Goal: Information Seeking & Learning: Learn about a topic

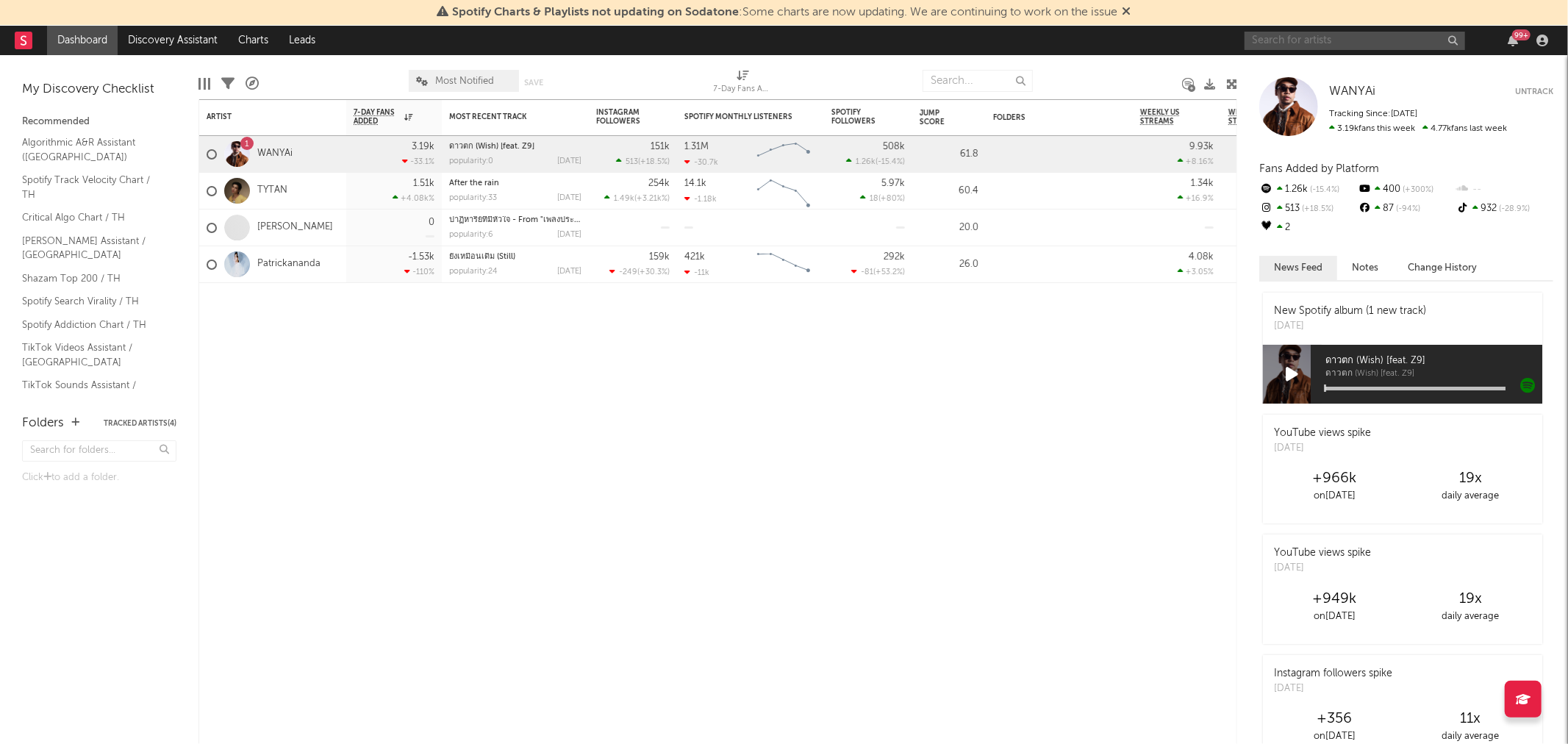
click at [1366, 40] on input "text" at bounding box center [1355, 41] width 221 height 18
click at [1352, 42] on input "text" at bounding box center [1355, 41] width 221 height 18
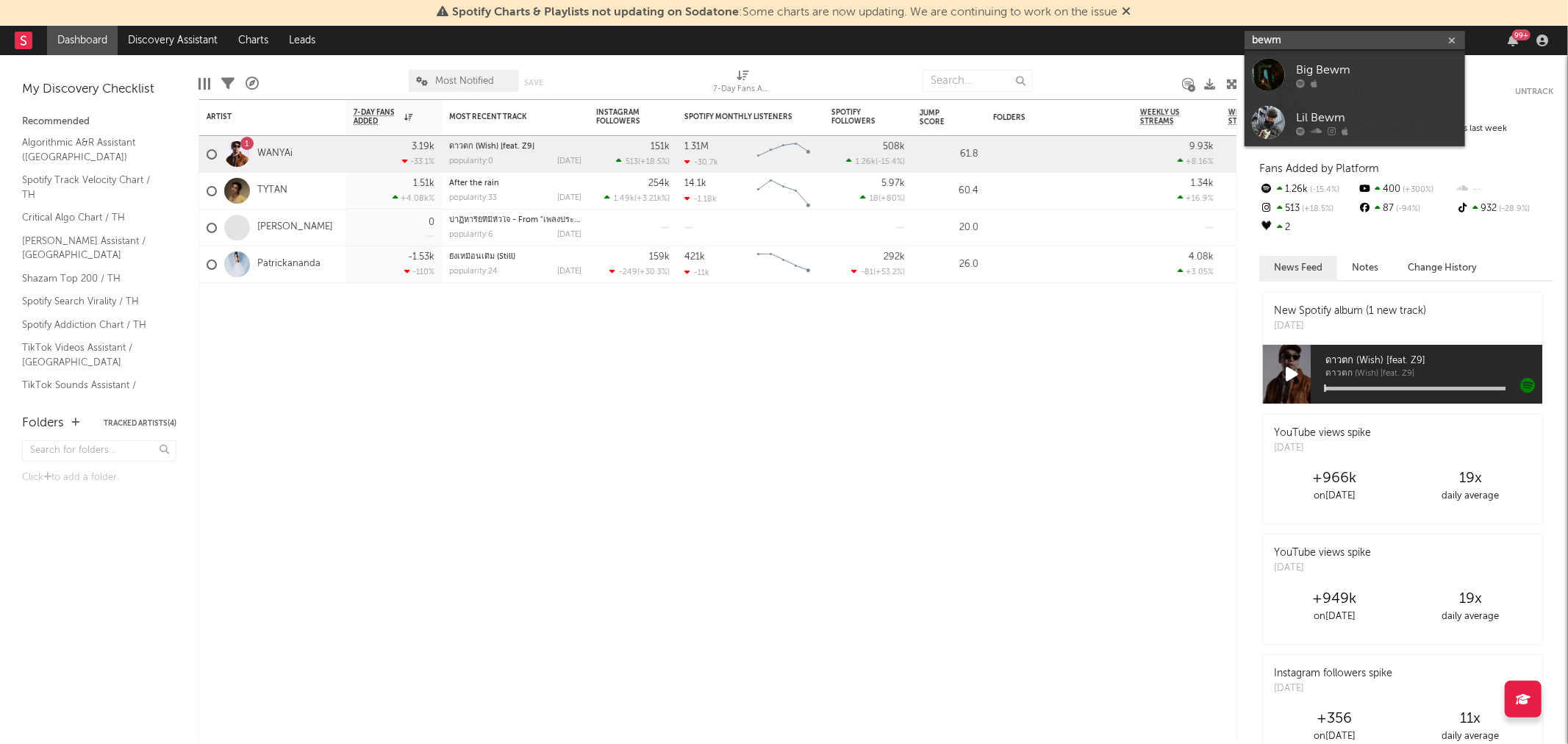
click at [1352, 32] on input "ิbewm" at bounding box center [1355, 40] width 221 height 18
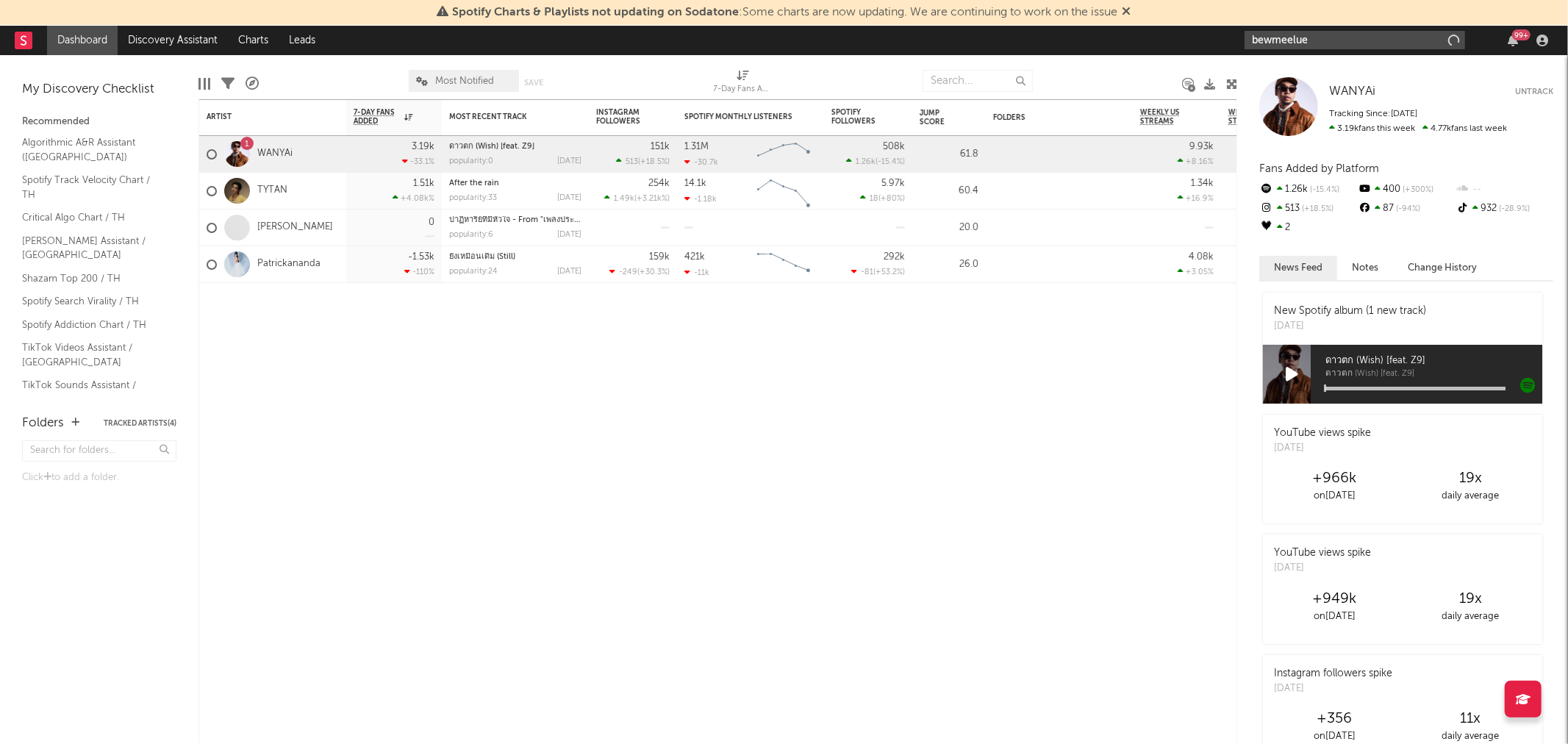
type input "ิbewmeelue"
click at [1352, 68] on div "Bewmeelue" at bounding box center [1377, 71] width 162 height 17
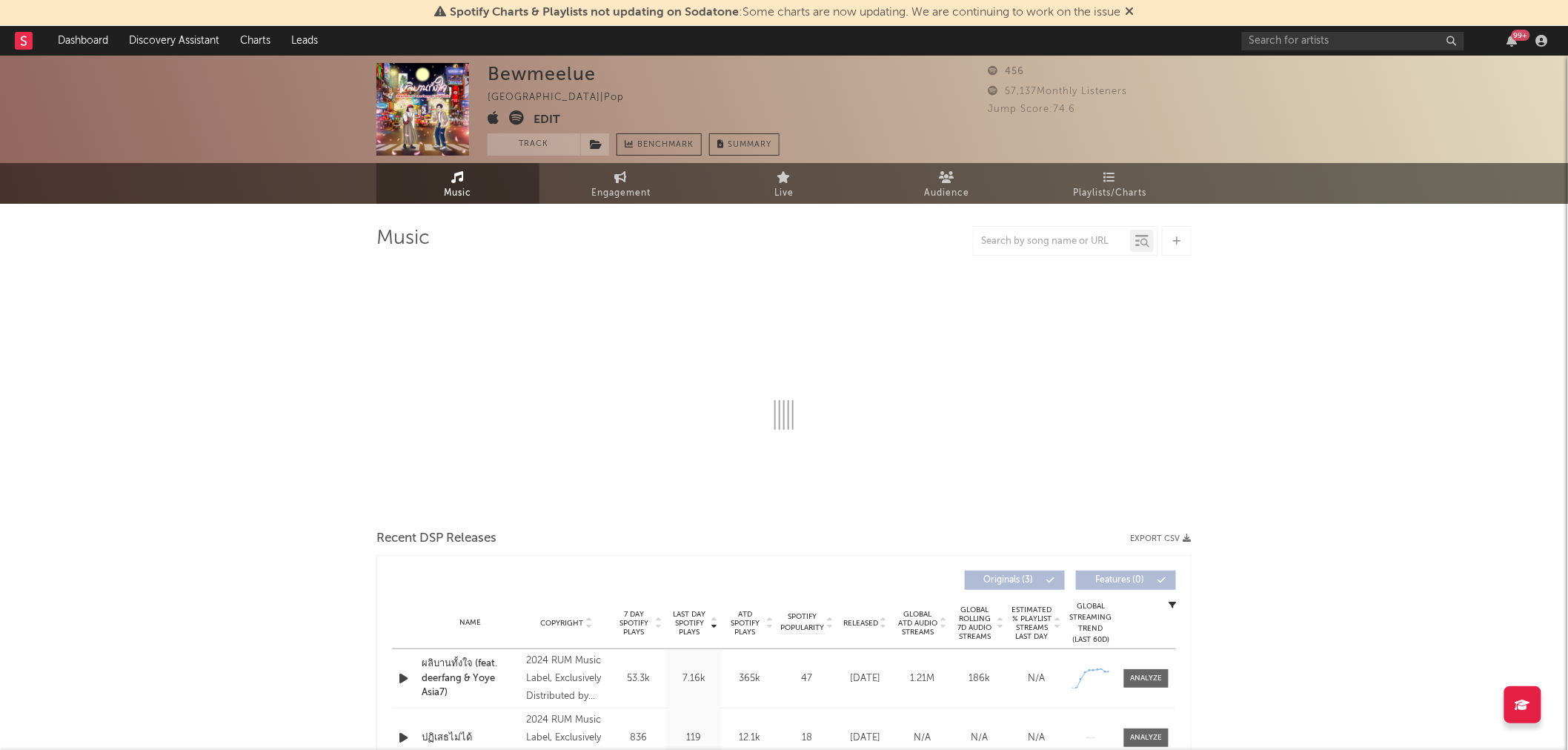
select select "1w"
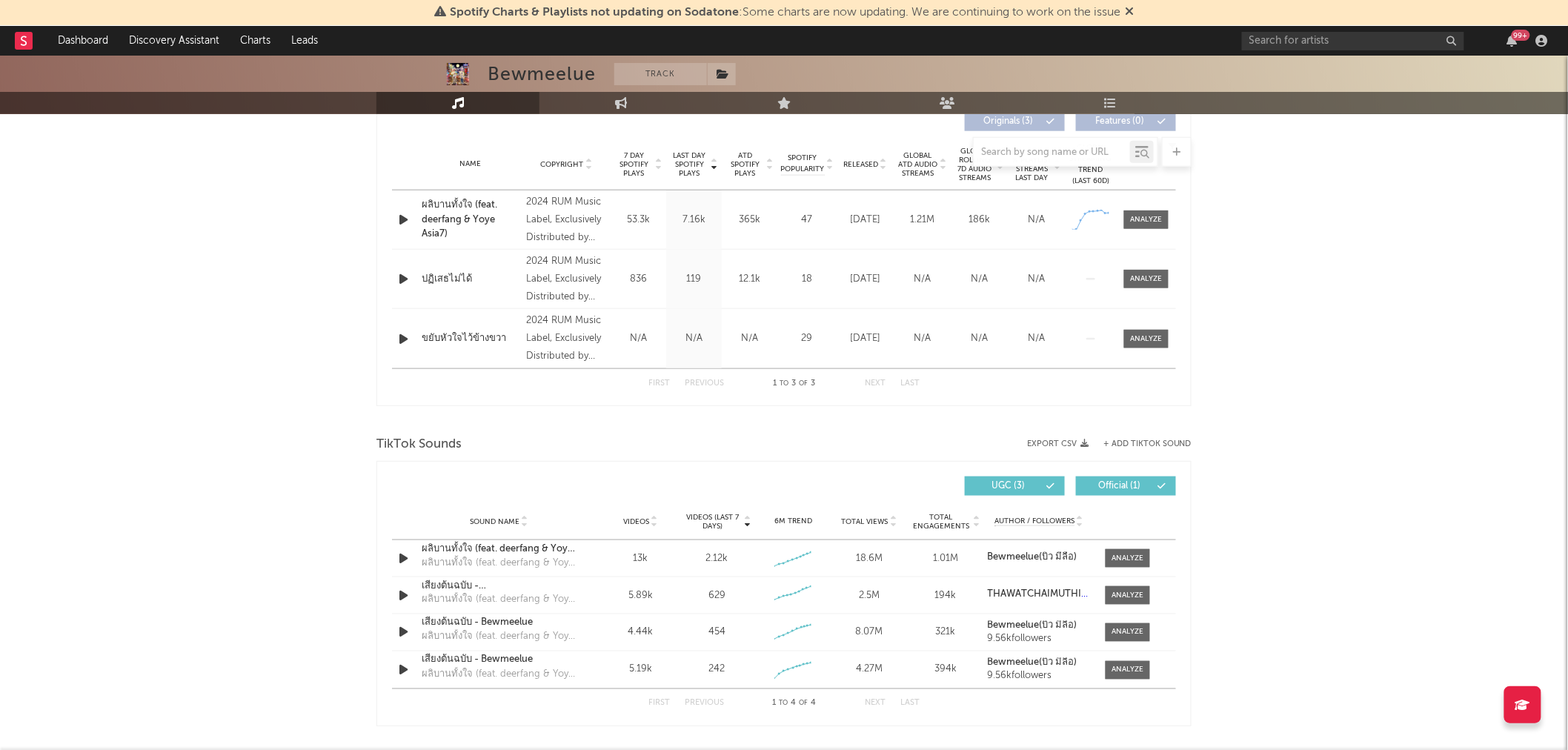
scroll to position [622, 0]
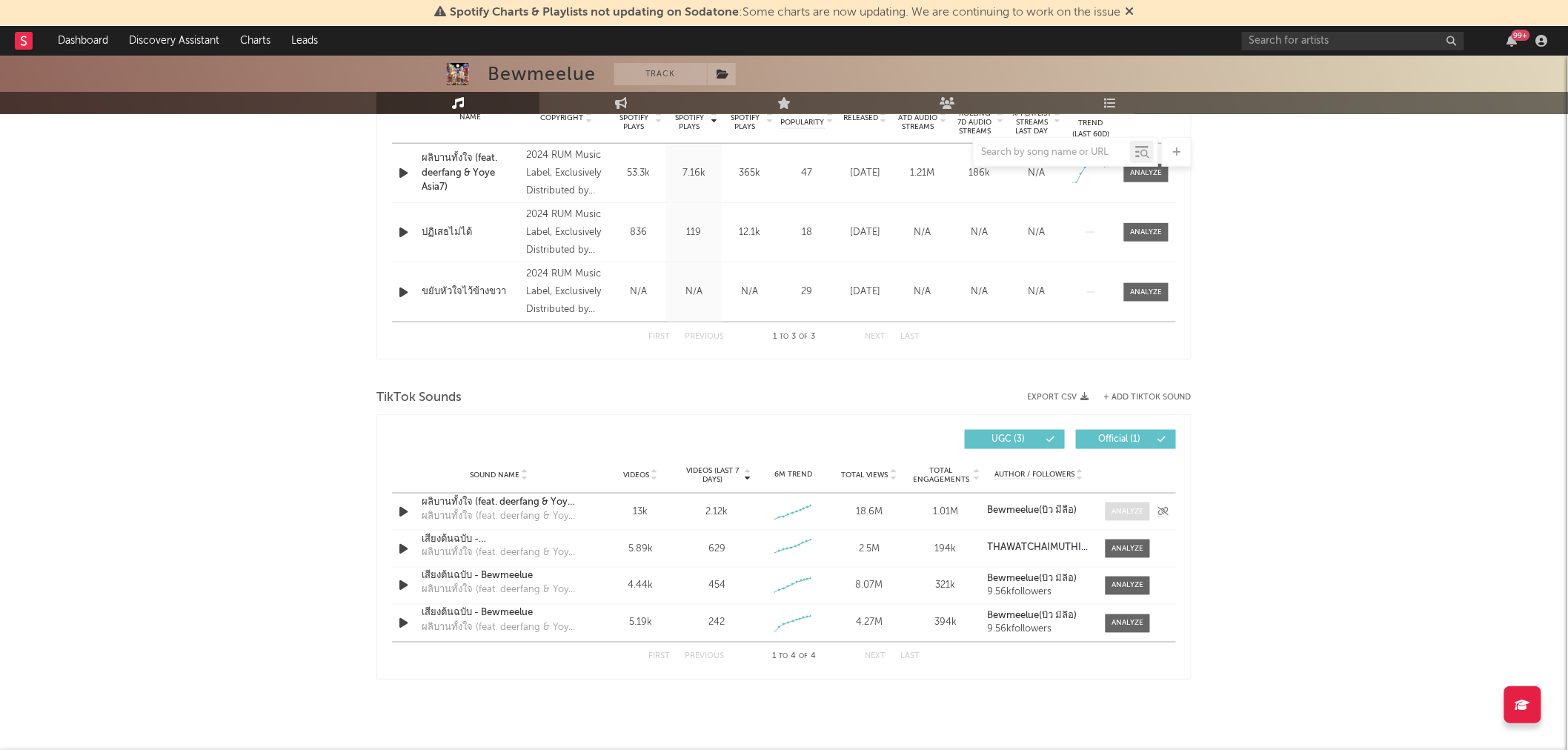
click at [1128, 512] on div at bounding box center [1128, 512] width 32 height 11
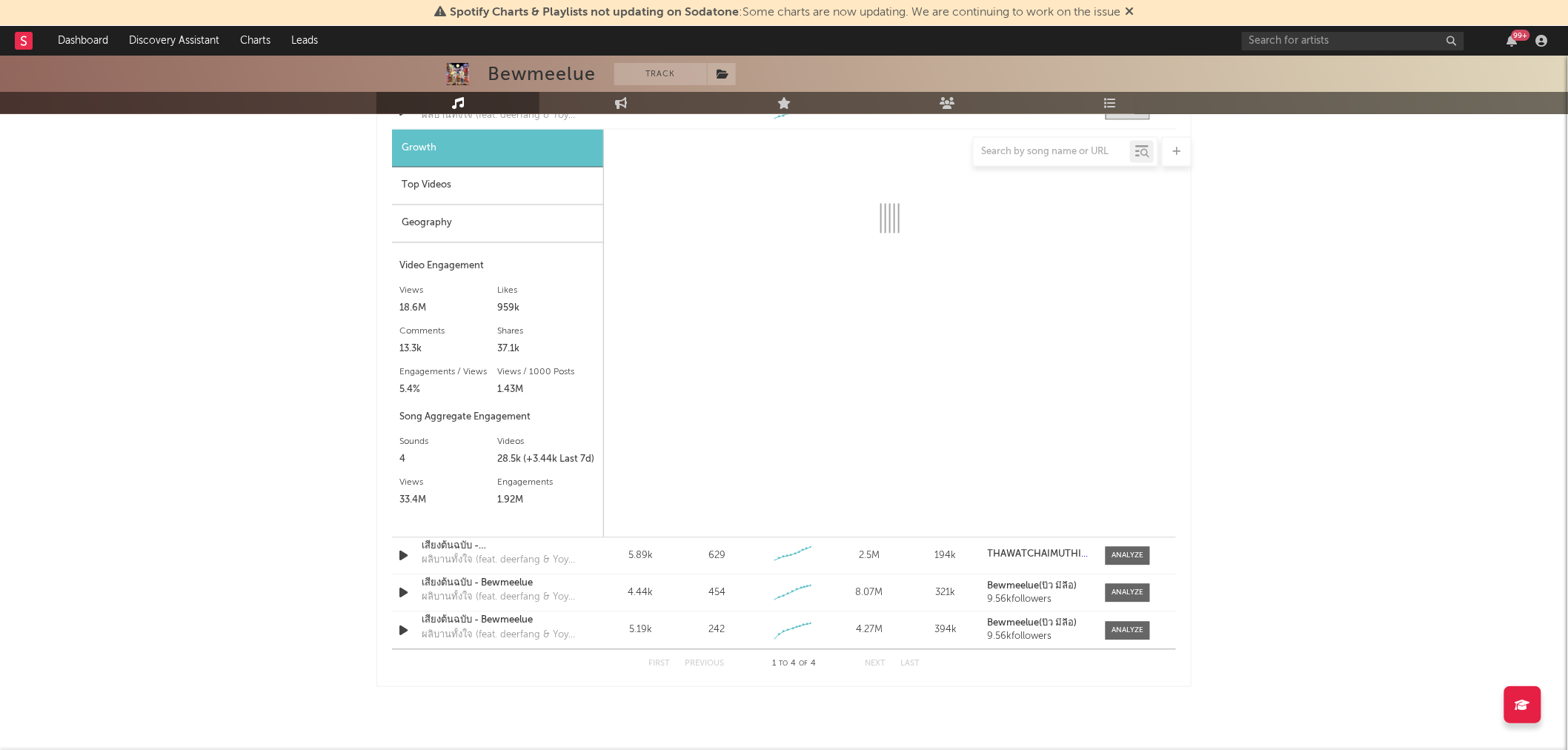
scroll to position [1031, 0]
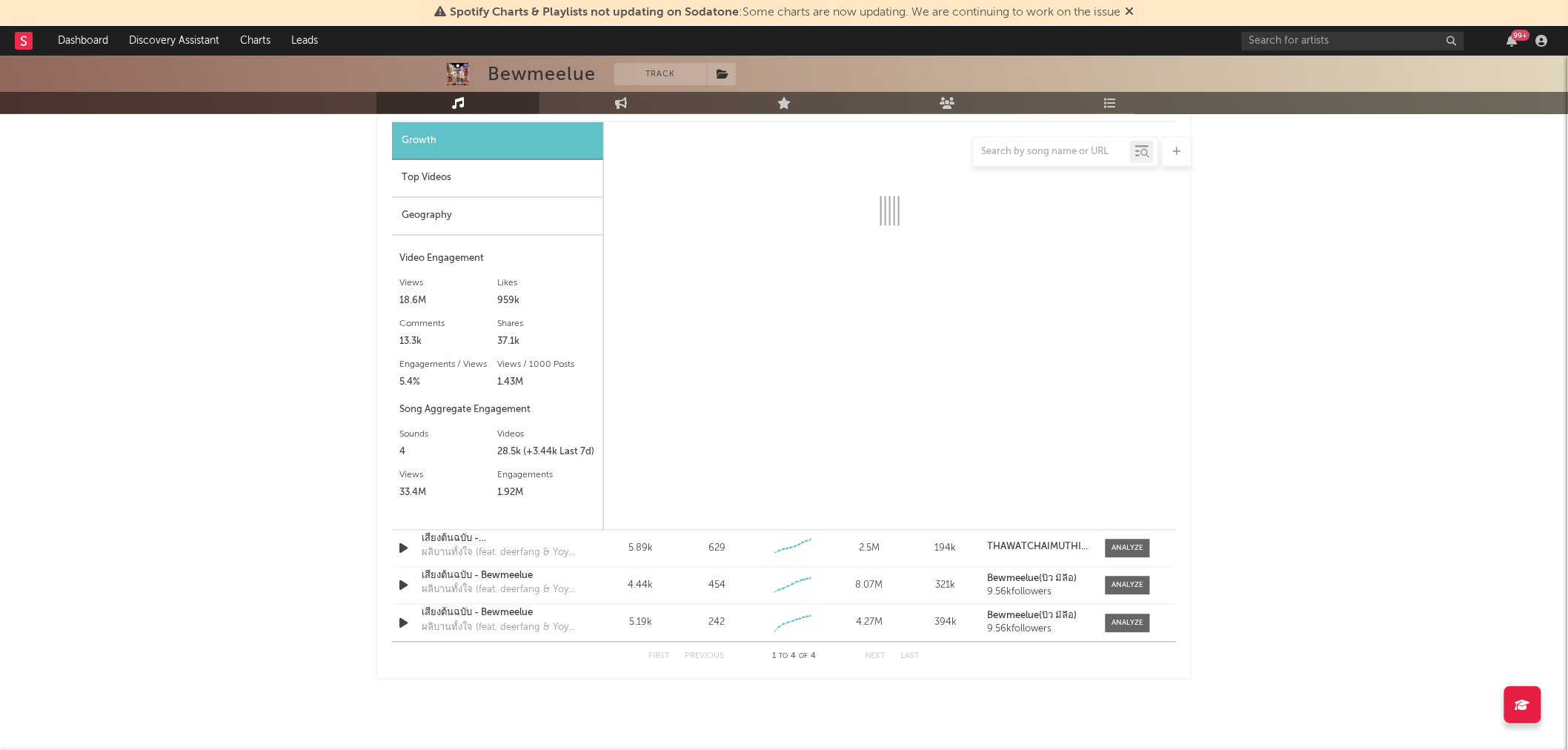
select select "6m"
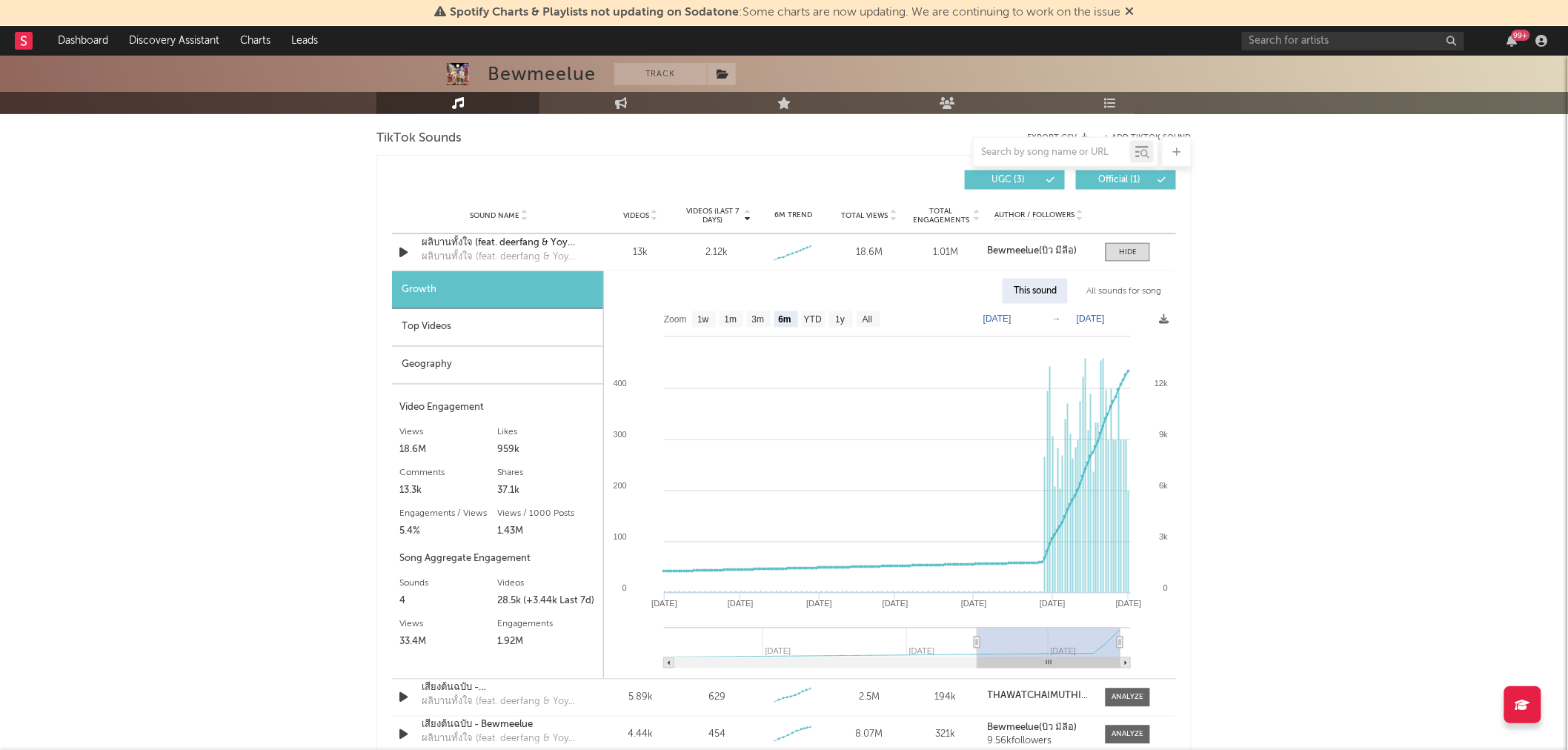
scroll to position [866, 0]
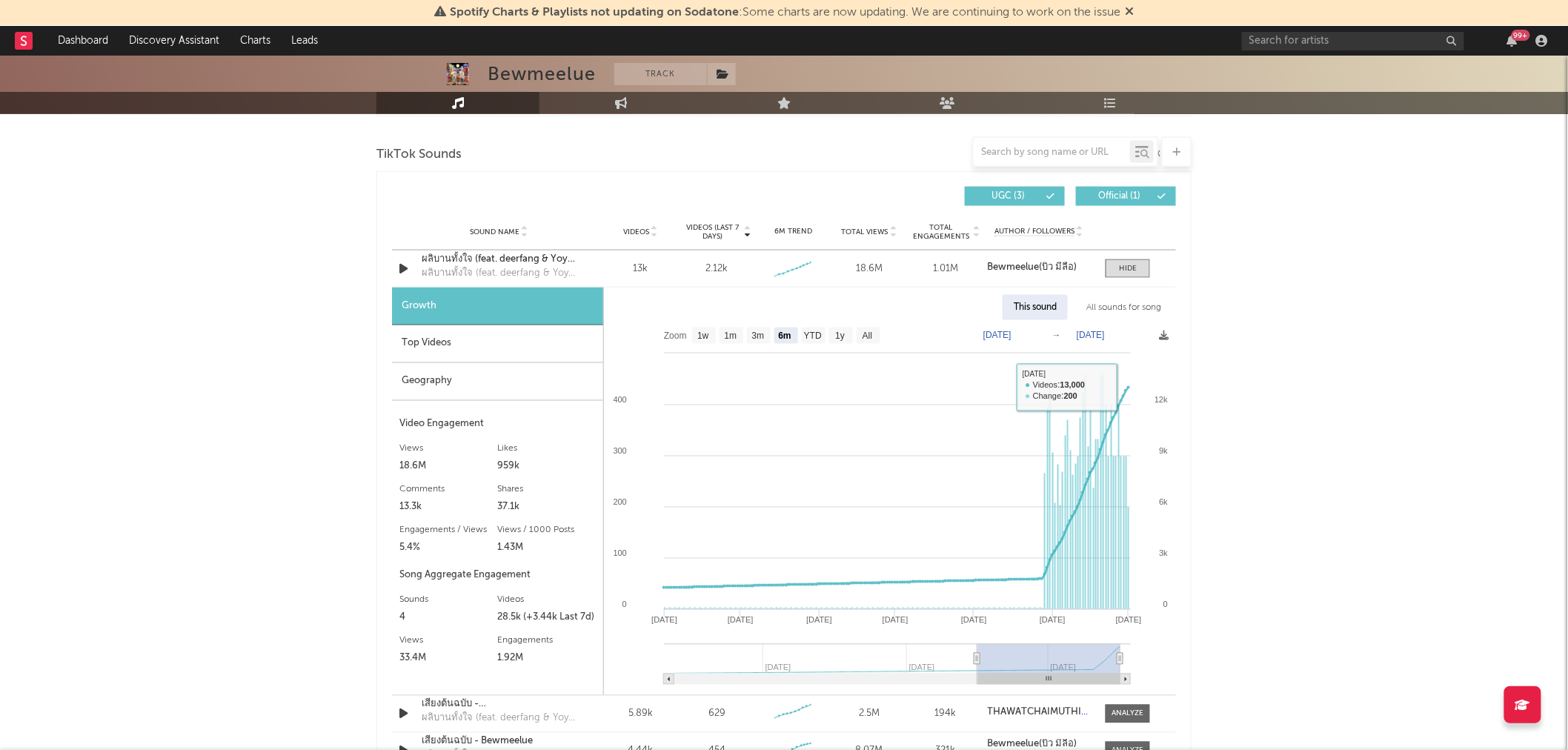
click at [1289, 453] on div "Bewmeelue Track [GEOGRAPHIC_DATA] | Pop Edit Track Benchmark Summary 456 57,137…" at bounding box center [784, 53] width 1568 height 1726
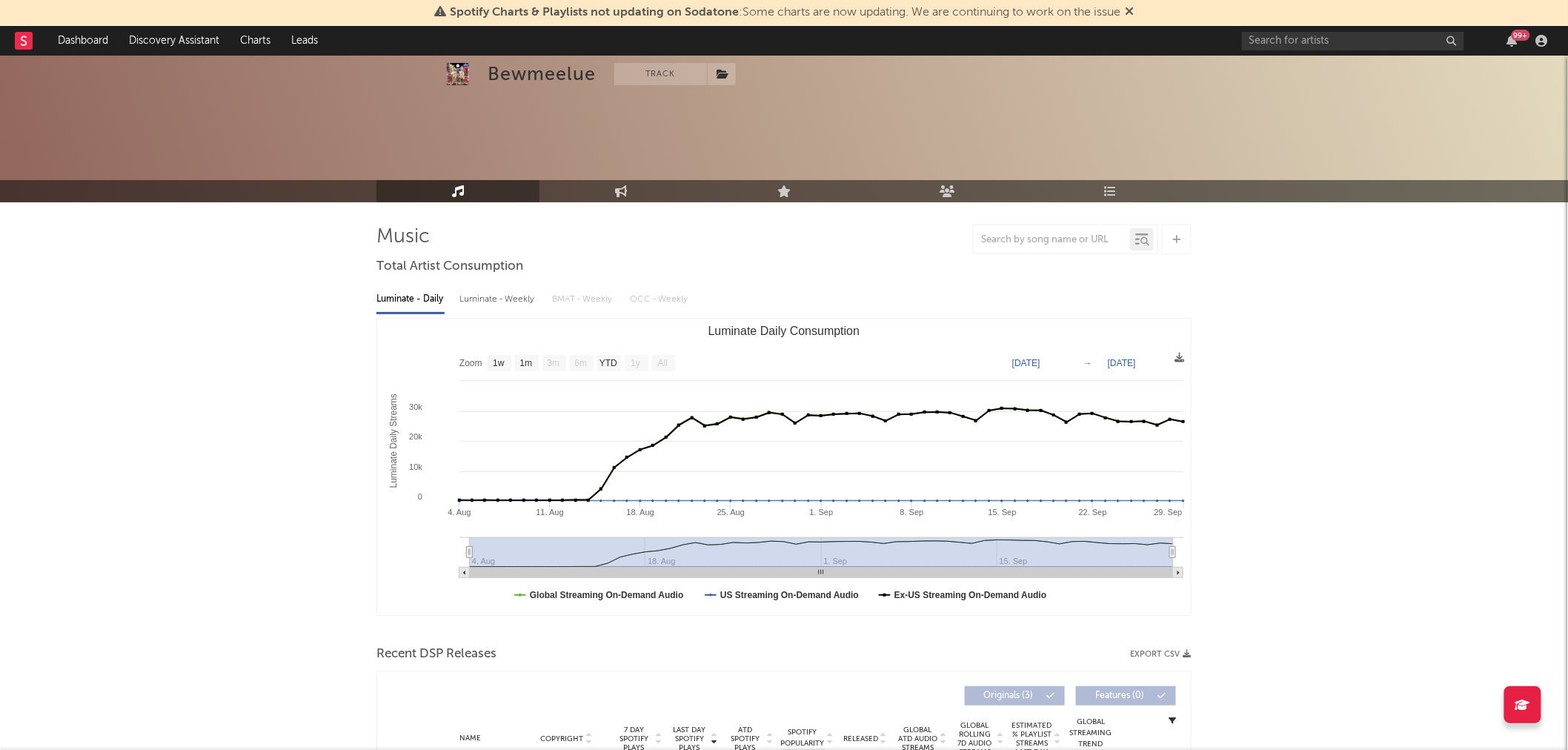
scroll to position [0, 0]
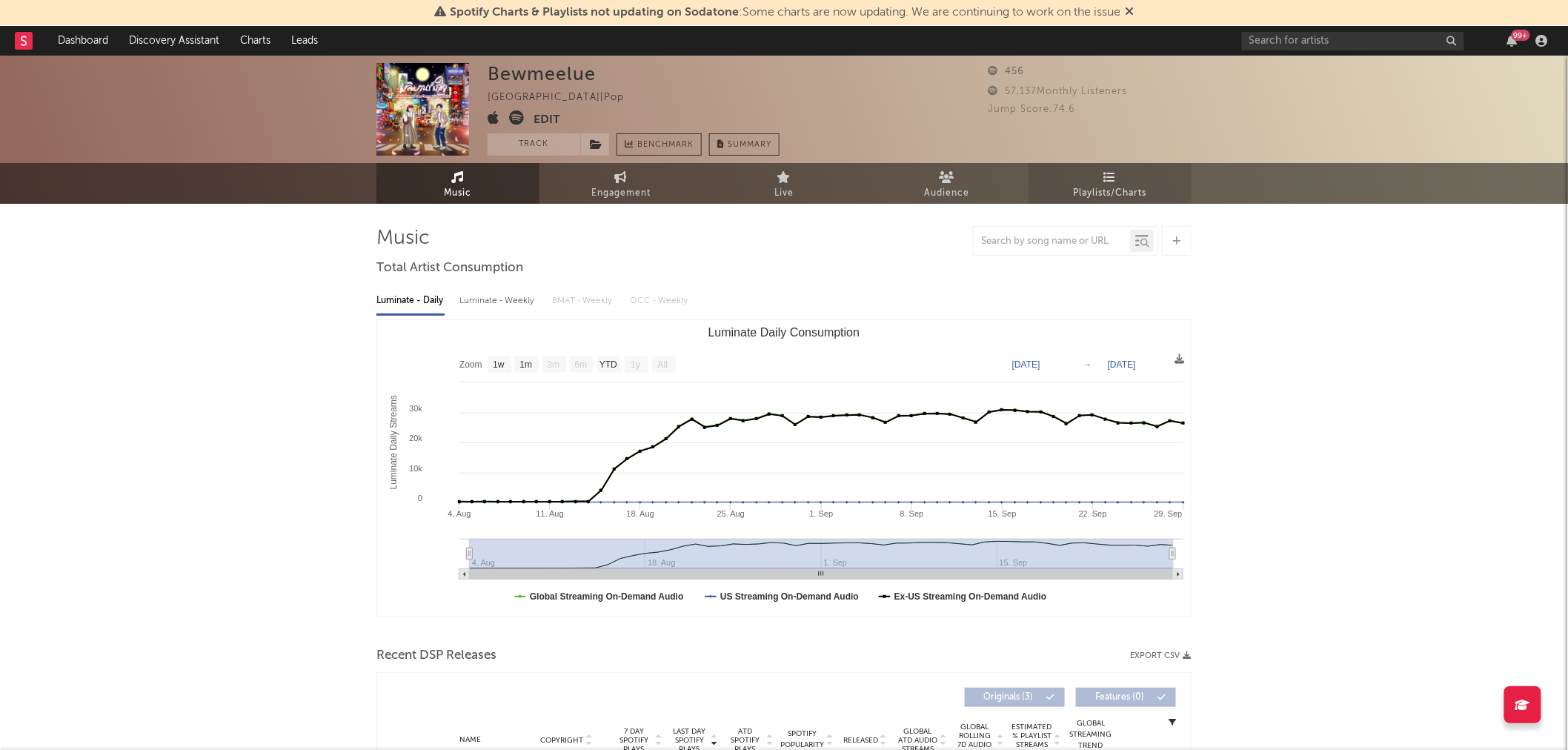
click at [1105, 185] on span "Playlists/Charts" at bounding box center [1110, 193] width 73 height 17
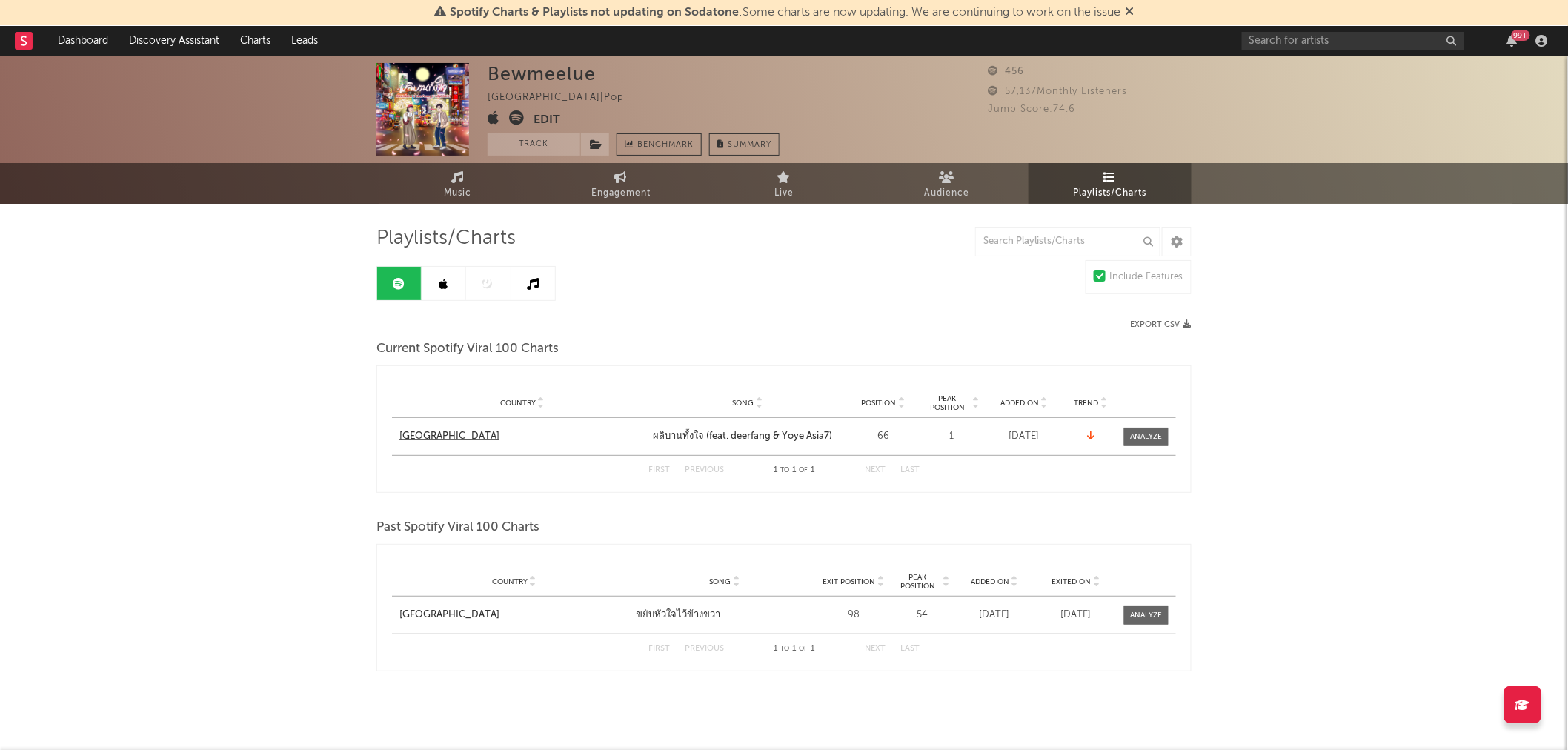
click at [424, 438] on div "[GEOGRAPHIC_DATA]" at bounding box center [449, 436] width 100 height 15
drag, startPoint x: 844, startPoint y: 435, endPoint x: 652, endPoint y: 441, distance: 192.1
click at [652, 441] on div "Song ผลิบานทั้งใจ (feat. deerfang & Yoye Asia7)" at bounding box center [747, 436] width 197 height 15
copy div "ผลิบานทั้งใจ (feat. deerfang & Yoye Asia7)"
click at [1287, 486] on div "Bewmeelue [GEOGRAPHIC_DATA] | Pop Edit Track Benchmark Summary 456 57,137 Month…" at bounding box center [784, 408] width 1568 height 705
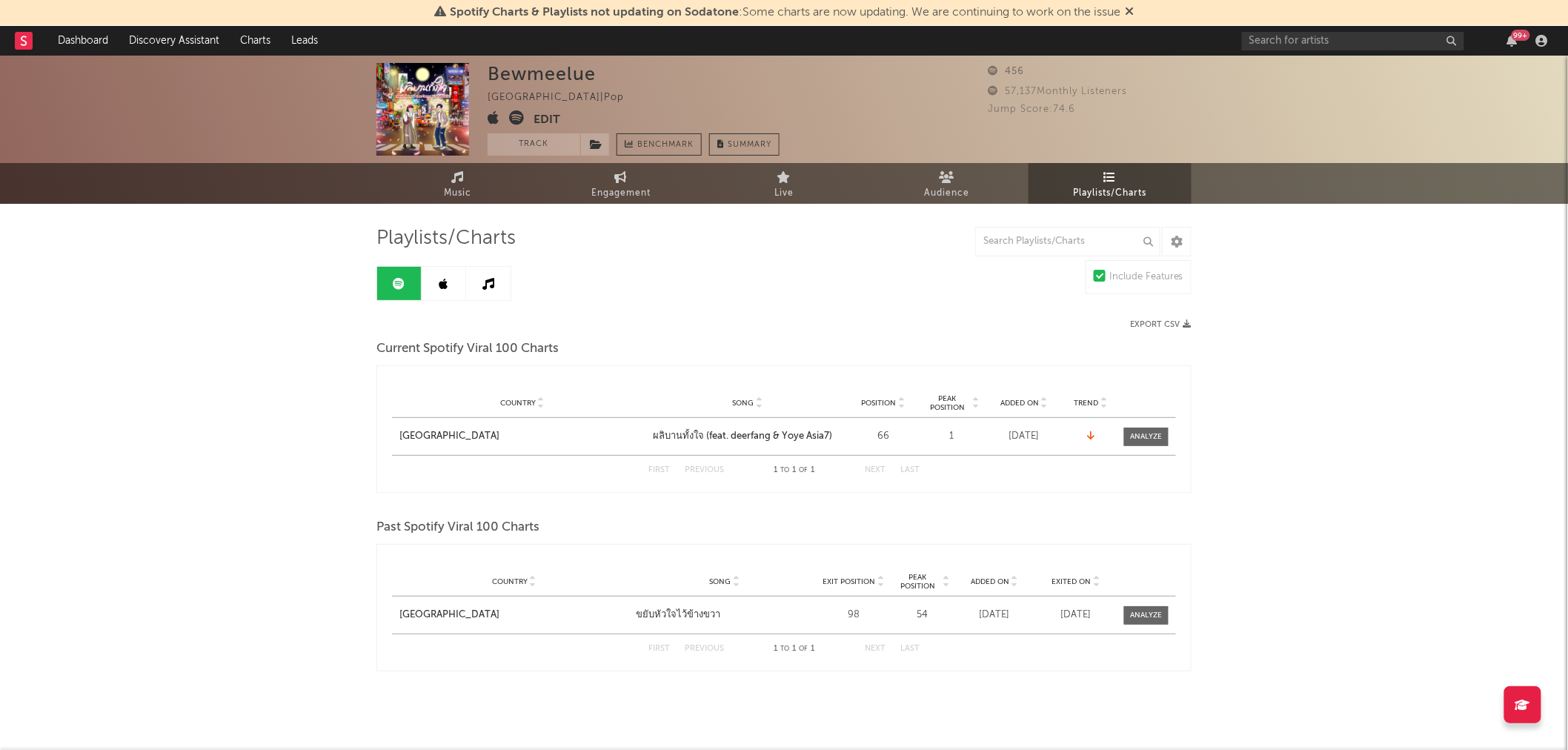
scroll to position [10, 0]
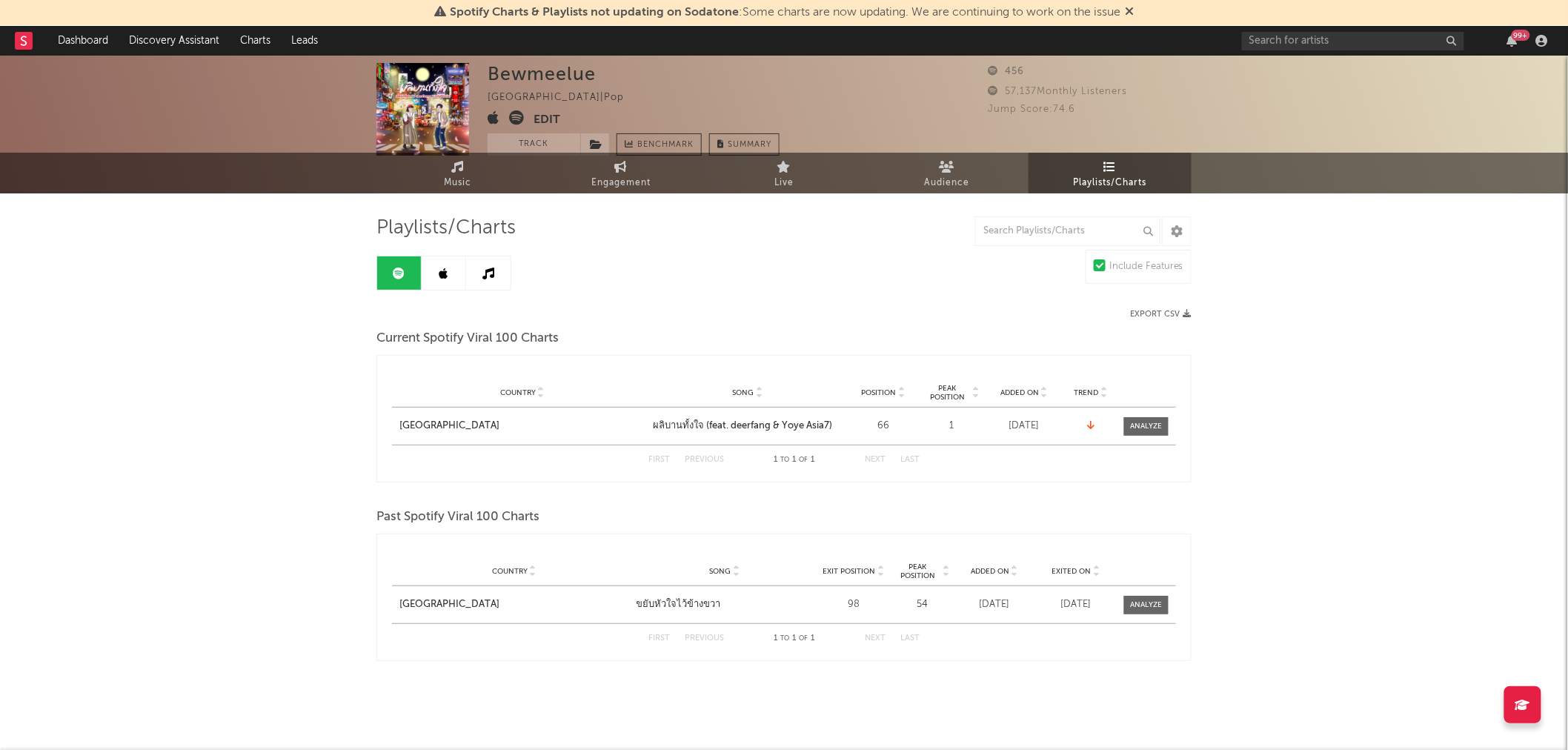
click at [436, 273] on link at bounding box center [443, 273] width 44 height 33
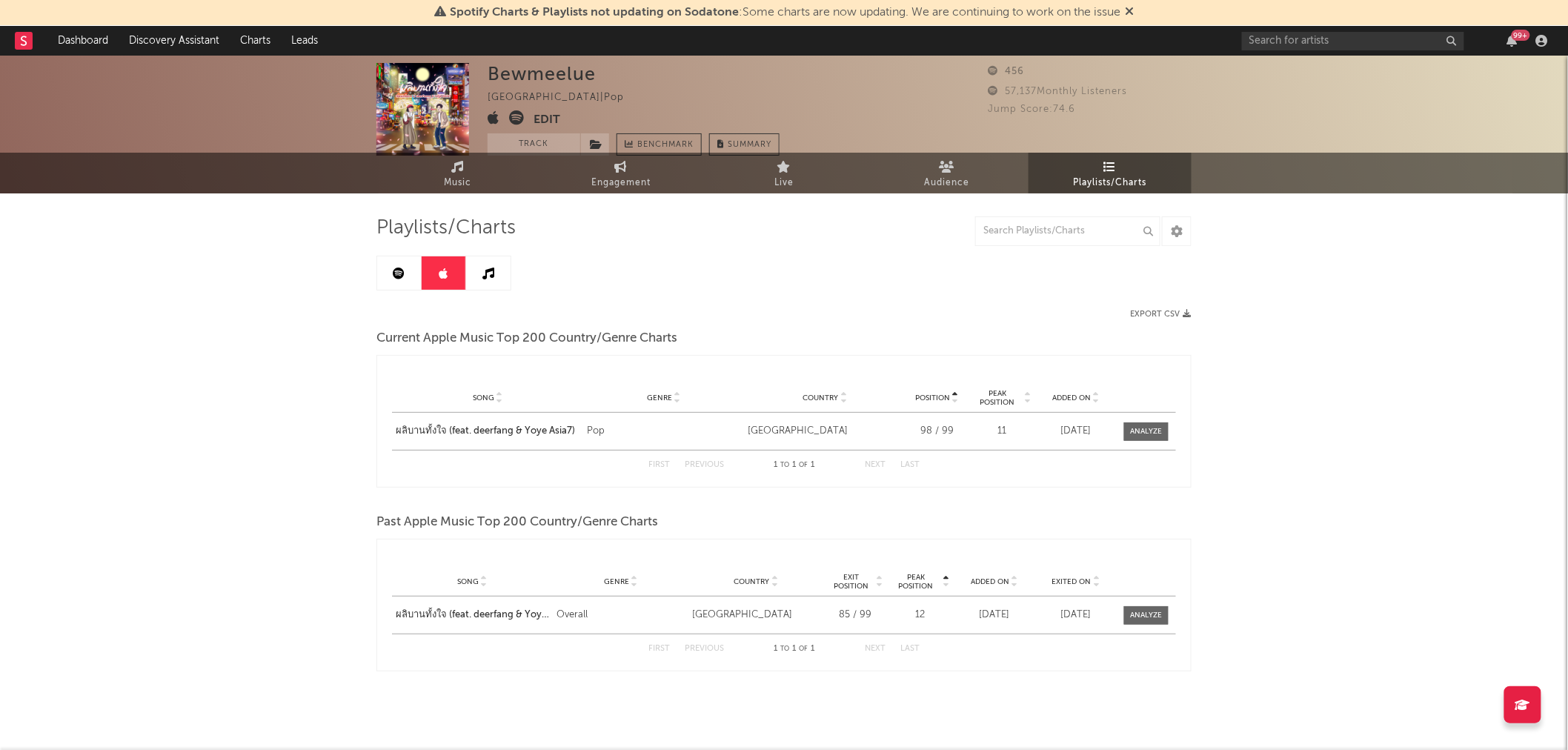
click at [491, 276] on icon at bounding box center [488, 274] width 12 height 12
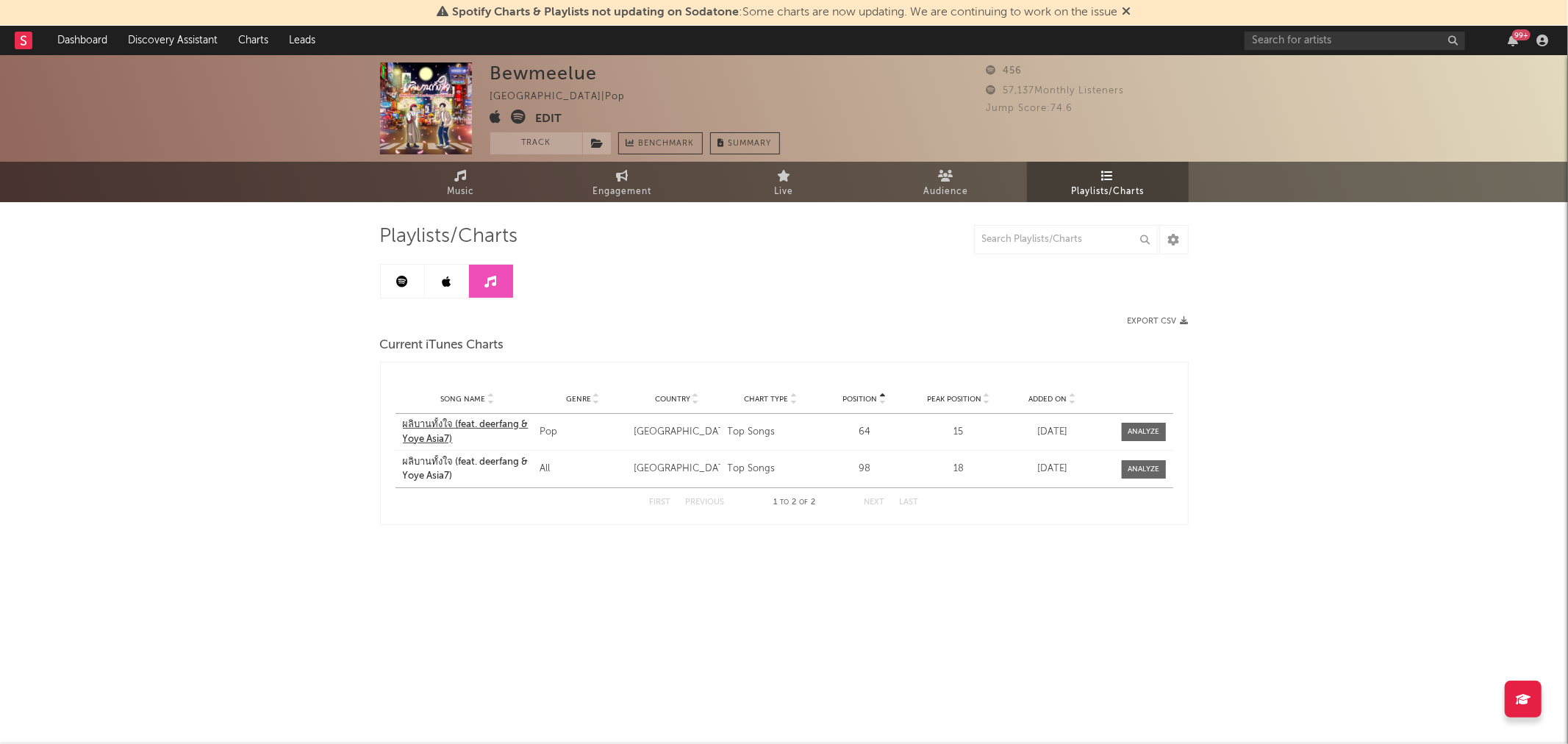
click at [468, 422] on div "ผลิบานทั้งใจ (feat. deerfang & Yoye Asia7)" at bounding box center [467, 431] width 130 height 28
click at [633, 178] on link "Engagement" at bounding box center [623, 182] width 162 height 41
select select "1w"
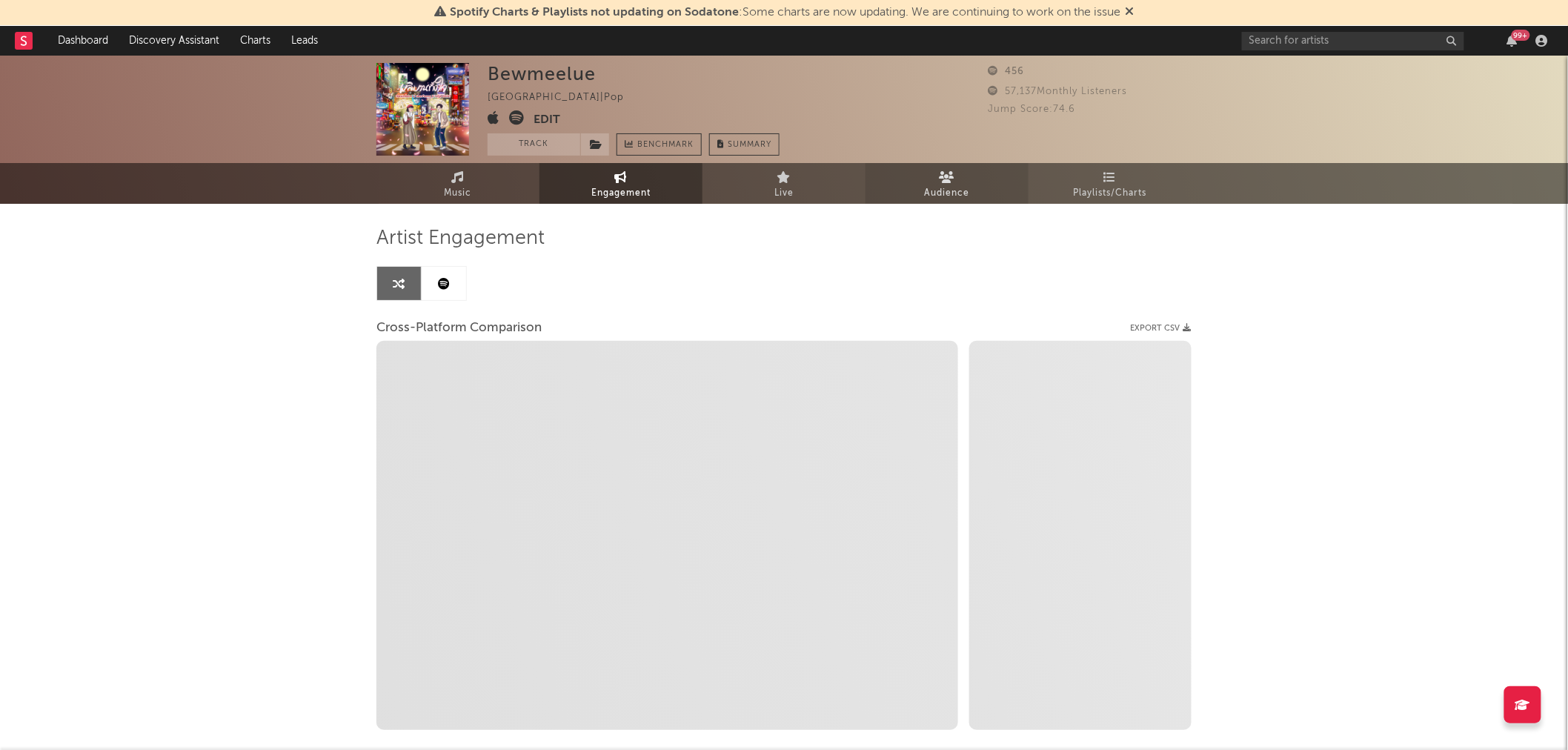
click at [947, 176] on icon at bounding box center [948, 177] width 16 height 12
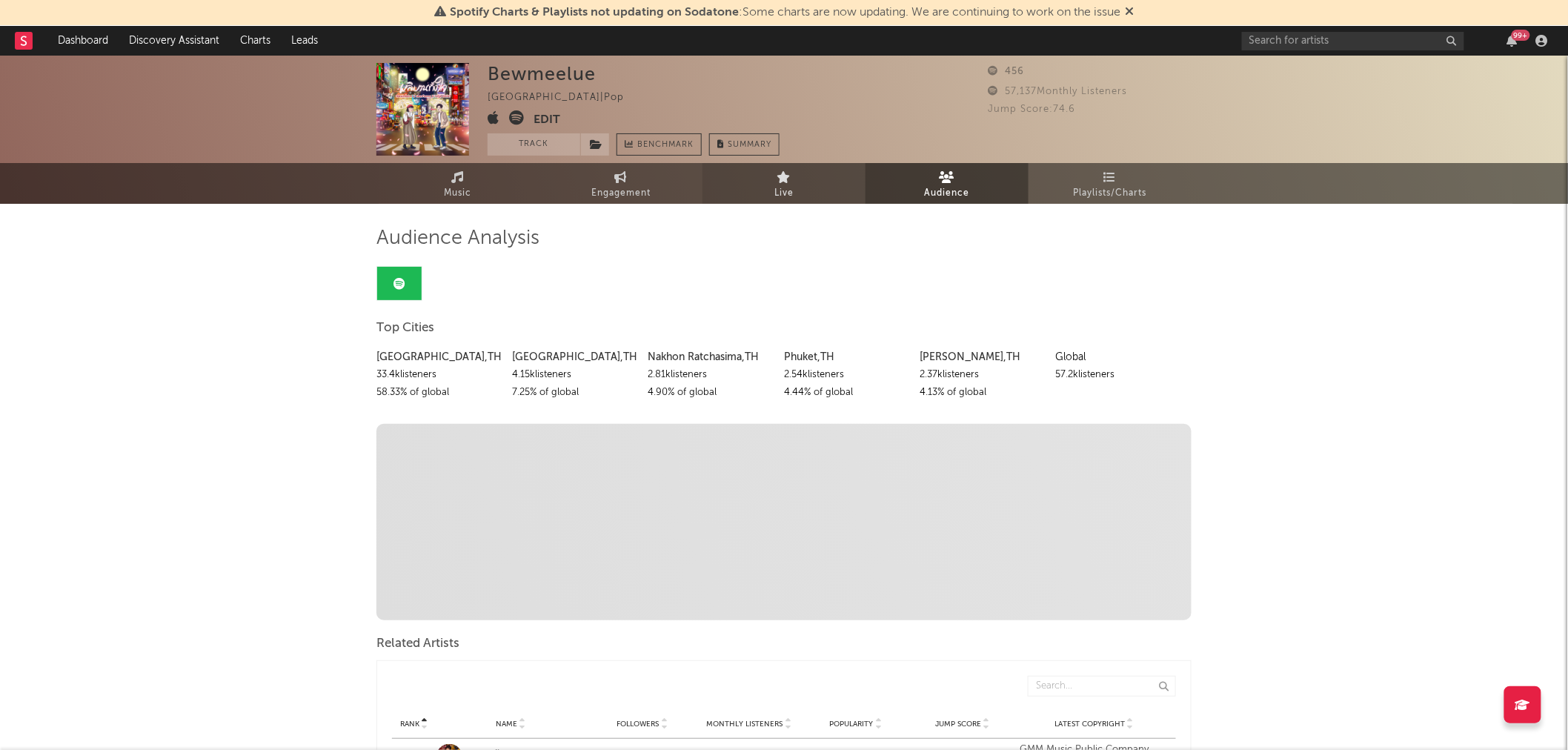
click at [818, 178] on link "Live" at bounding box center [784, 183] width 163 height 41
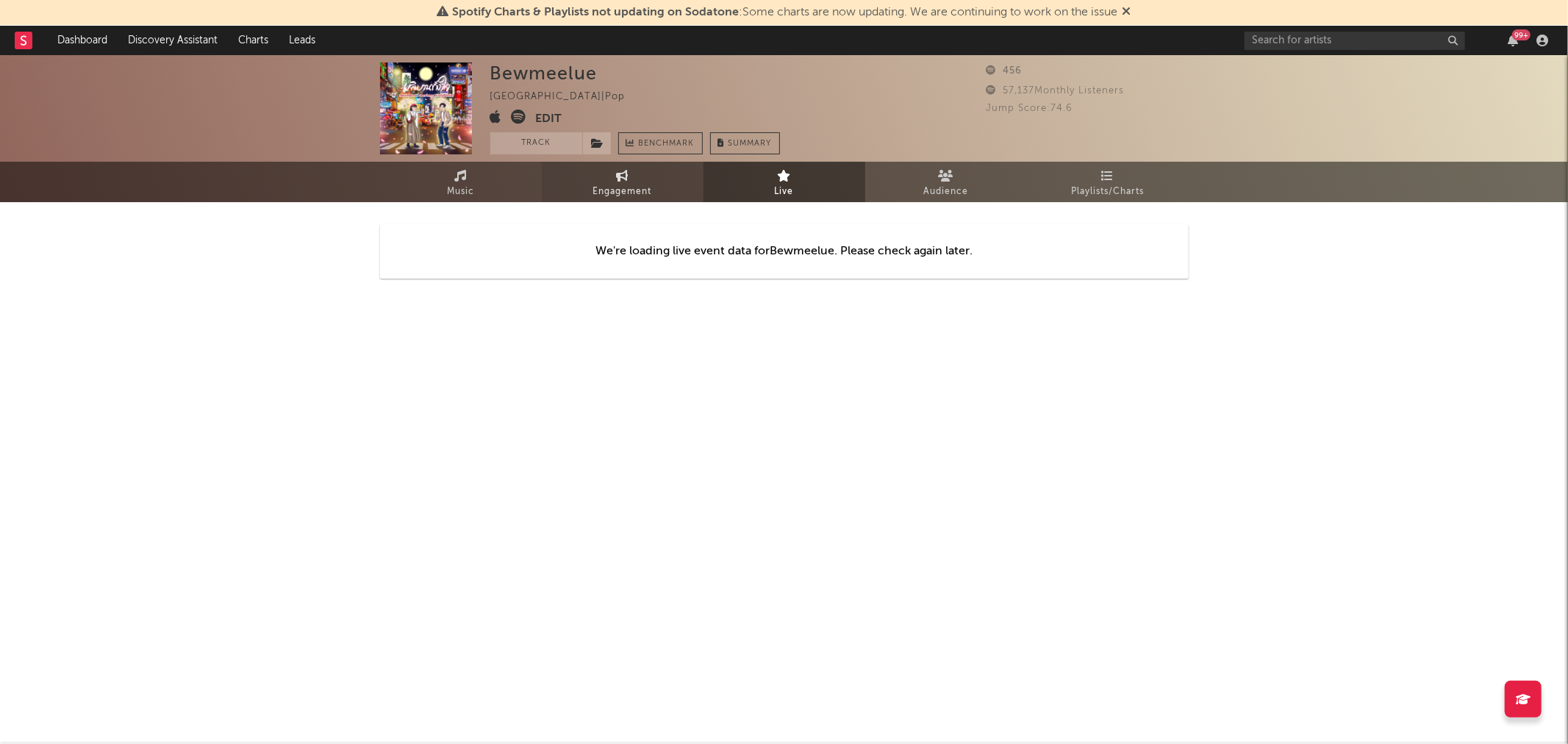
click at [673, 178] on link "Engagement" at bounding box center [623, 182] width 162 height 41
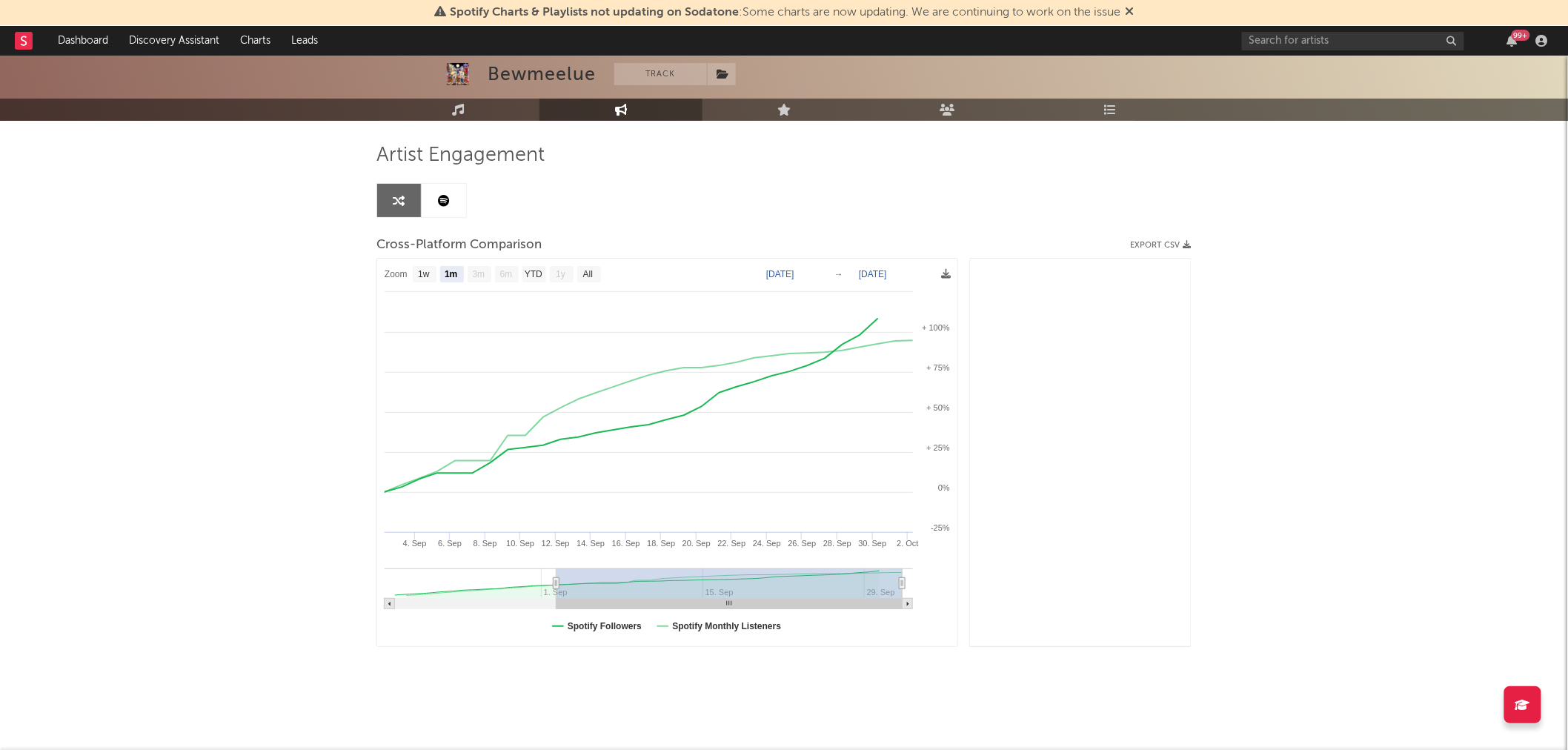
scroll to position [83, 0]
click at [912, 335] on icon at bounding box center [912, 339] width 15 height 15
click at [949, 273] on icon at bounding box center [945, 273] width 10 height 10
click at [871, 320] on span "Download as PNG" at bounding box center [879, 314] width 149 height 25
click at [428, 271] on text "1w" at bounding box center [424, 275] width 12 height 10
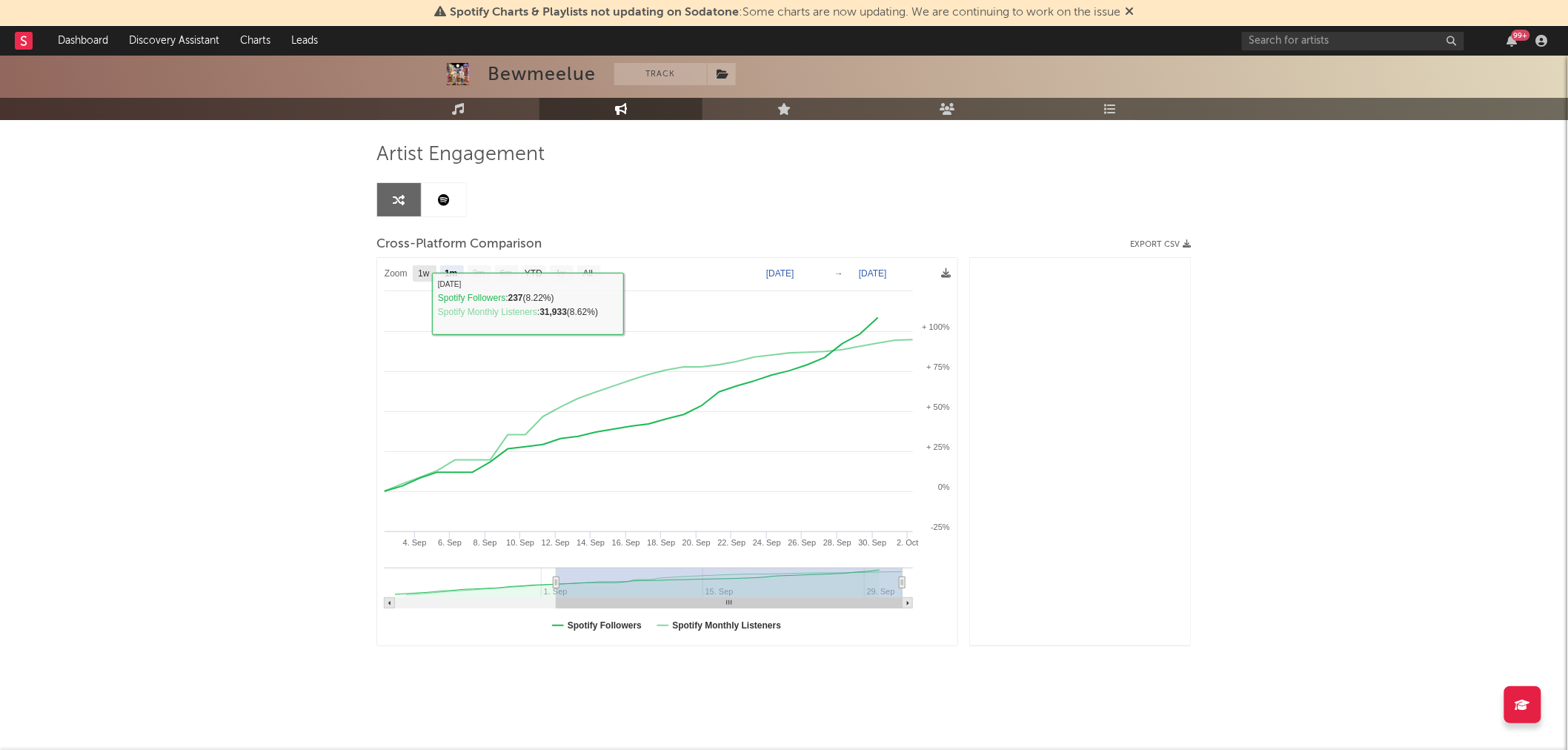
select select "1w"
type input "[DATE]"
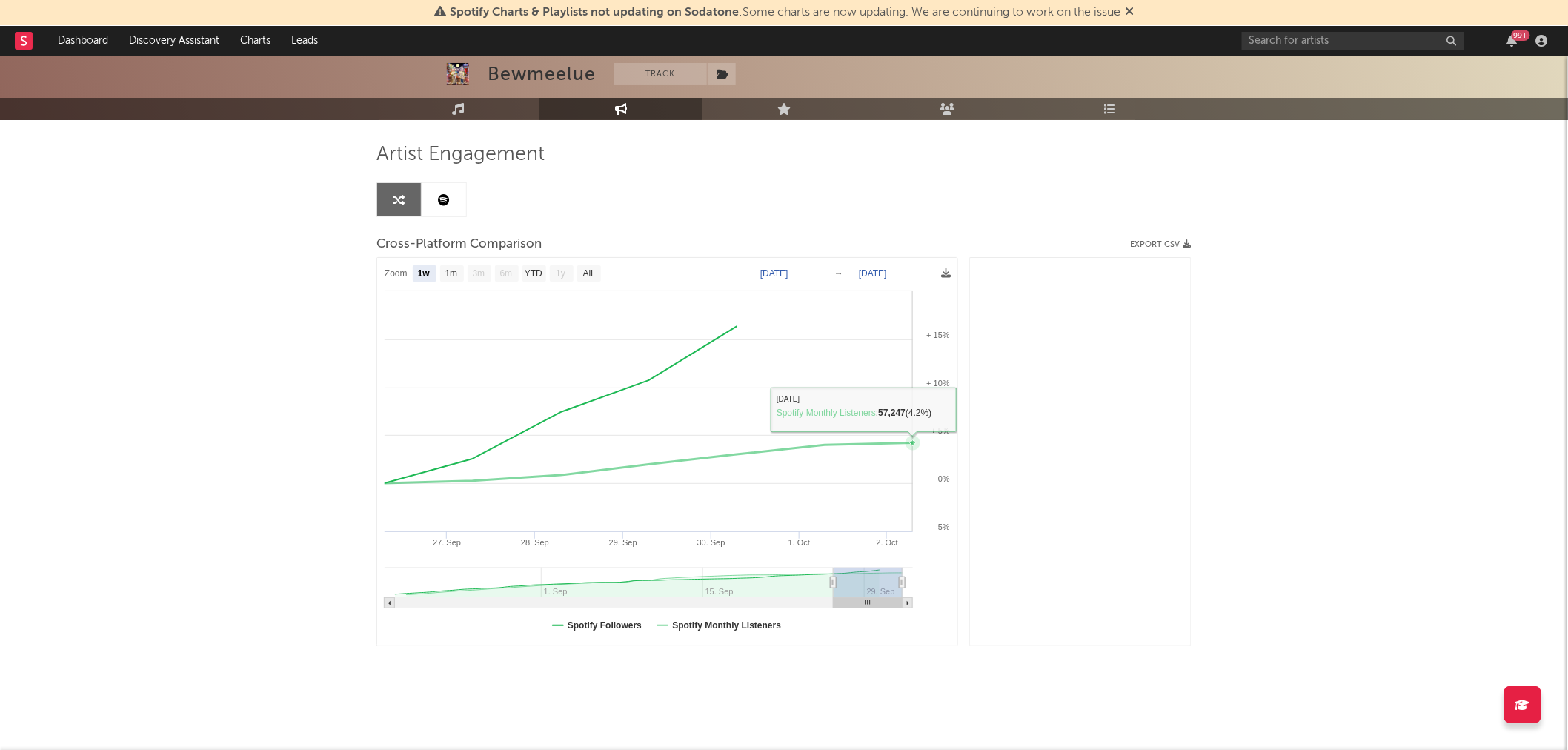
click at [912, 440] on icon at bounding box center [912, 443] width 15 height 15
click at [914, 441] on icon at bounding box center [912, 443] width 6 height 6
click at [885, 418] on rect at bounding box center [667, 452] width 580 height 388
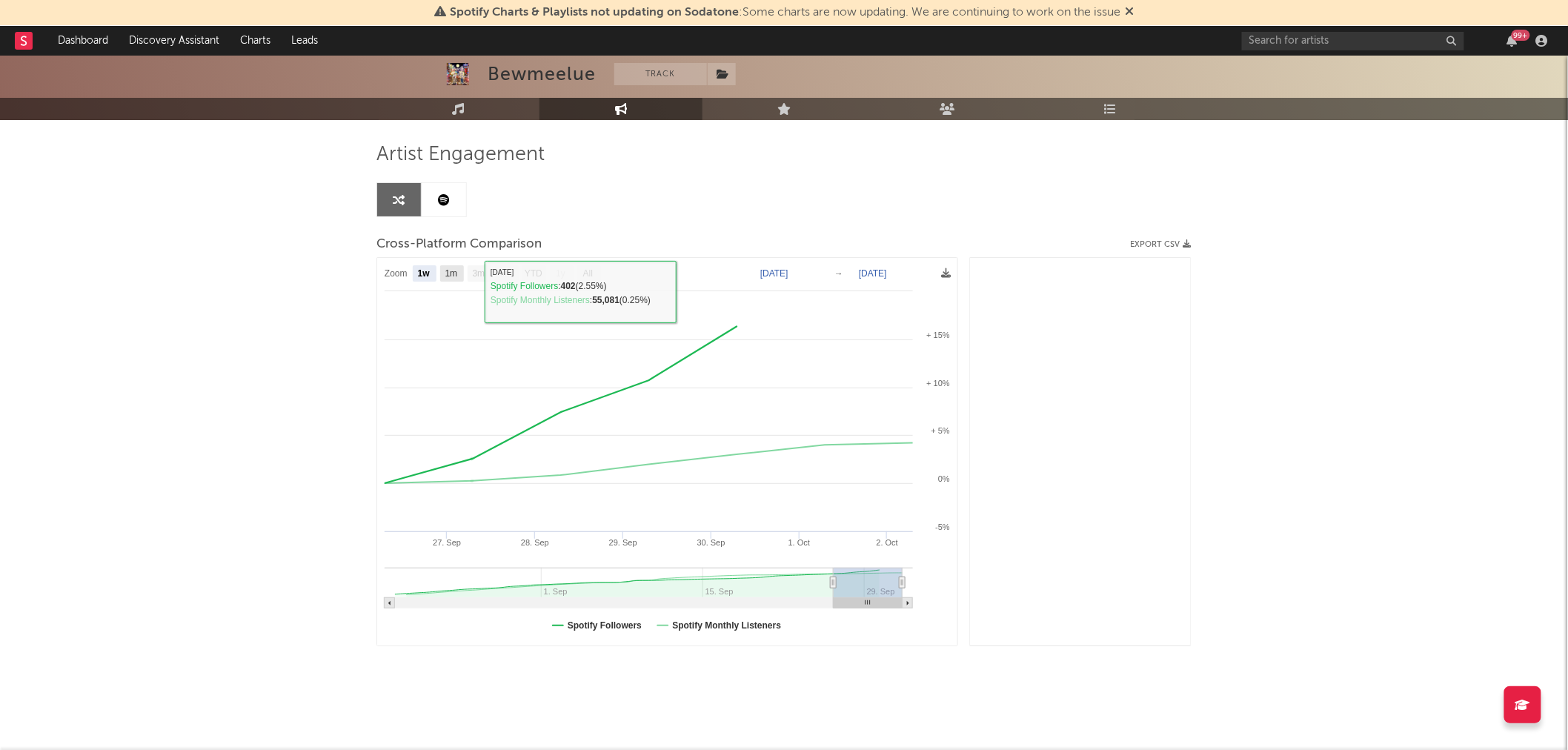
click at [453, 272] on text "1m" at bounding box center [452, 275] width 13 height 10
select select "1m"
type input "[DATE]"
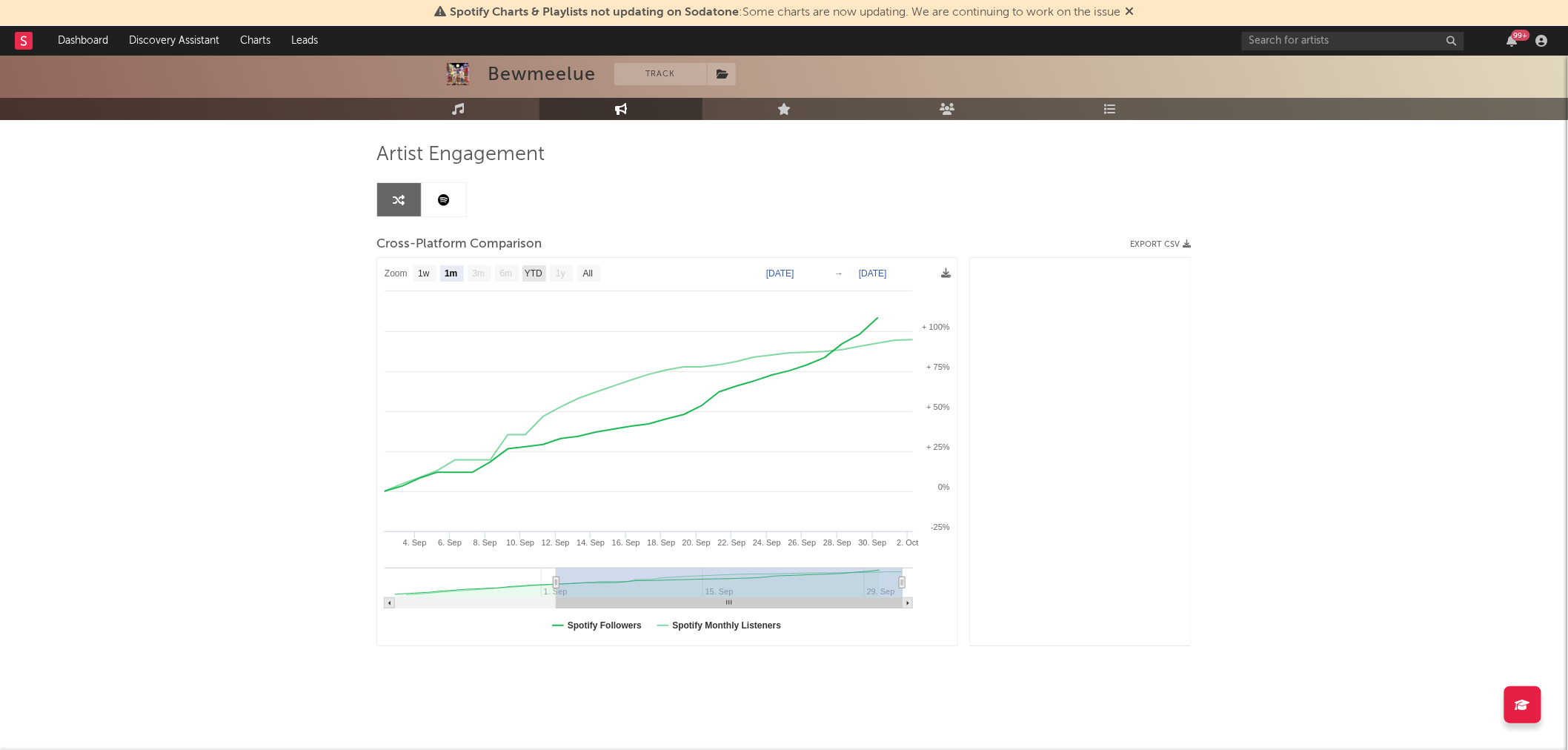
click at [539, 275] on text "YTD" at bounding box center [533, 275] width 17 height 10
select select "YTD"
type input "[DATE]"
select select "All"
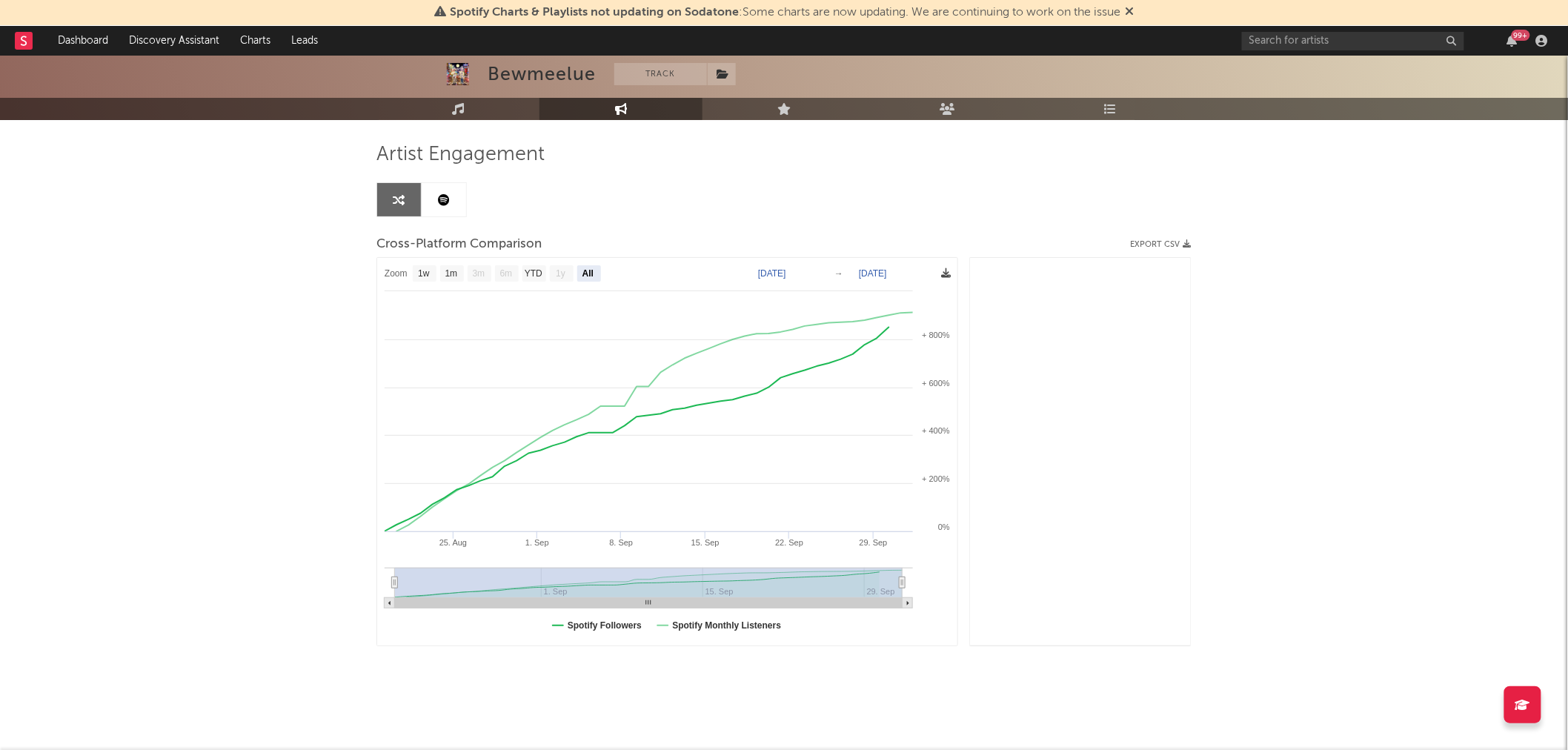
click at [942, 275] on icon at bounding box center [945, 273] width 10 height 10
click at [856, 319] on span "Download as PNG" at bounding box center [871, 316] width 149 height 25
click at [890, 329] on icon at bounding box center [637, 429] width 505 height 204
click at [901, 320] on icon at bounding box center [900, 312] width 15 height 15
click at [945, 275] on icon at bounding box center [945, 273] width 10 height 10
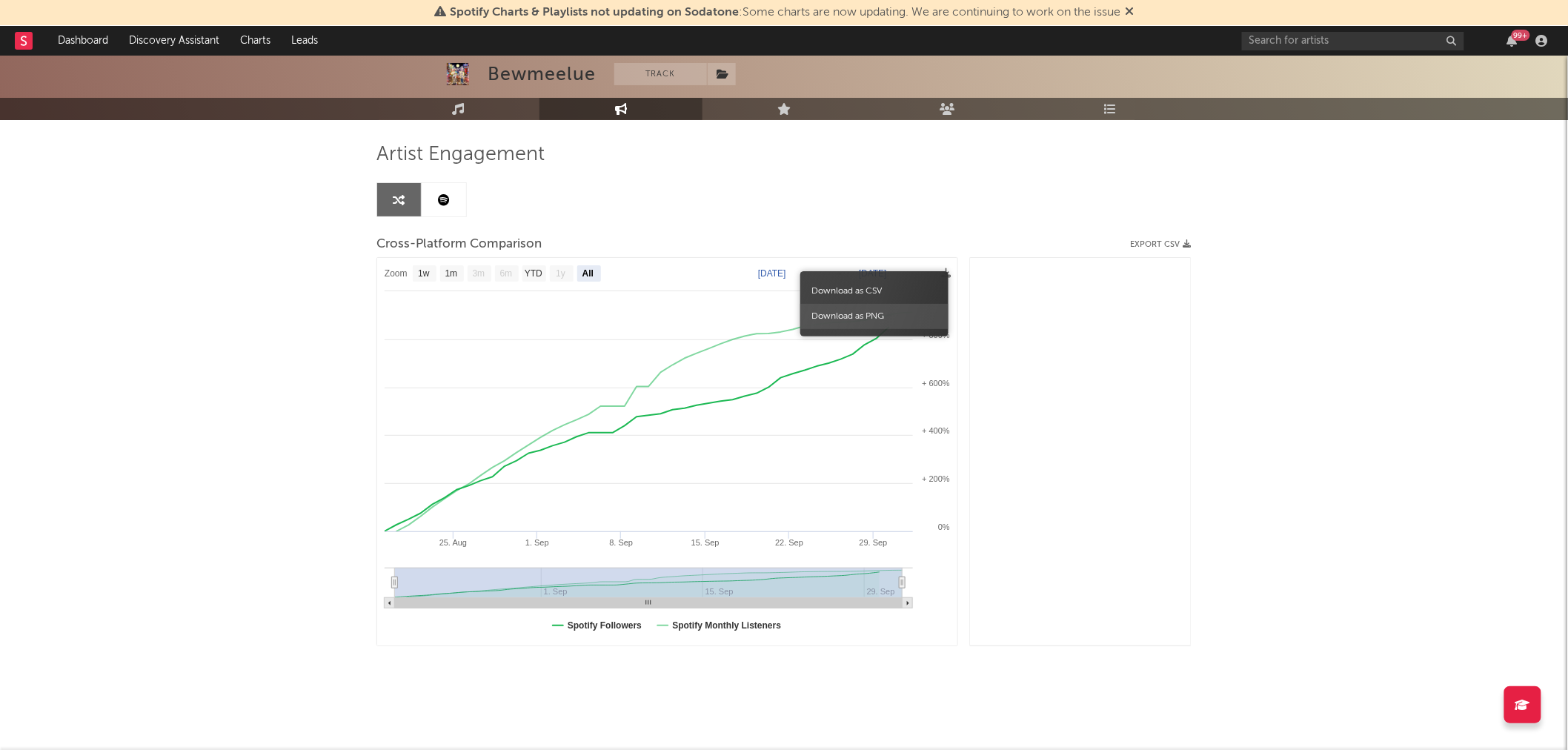
click at [907, 310] on span "Download as PNG" at bounding box center [874, 316] width 149 height 25
drag, startPoint x: 477, startPoint y: 109, endPoint x: 506, endPoint y: 117, distance: 30.1
click at [477, 109] on link "Music" at bounding box center [458, 110] width 163 height 23
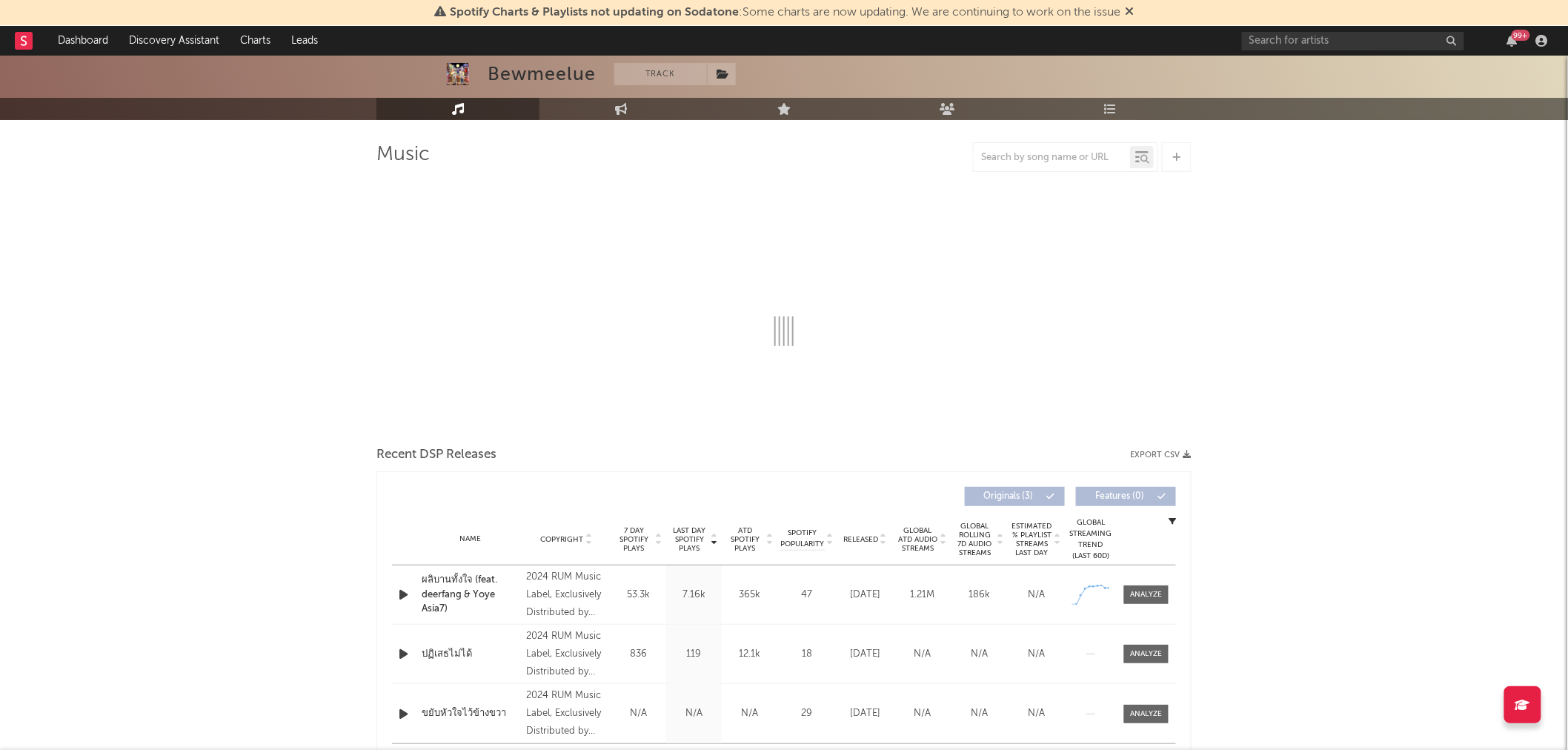
select select "1w"
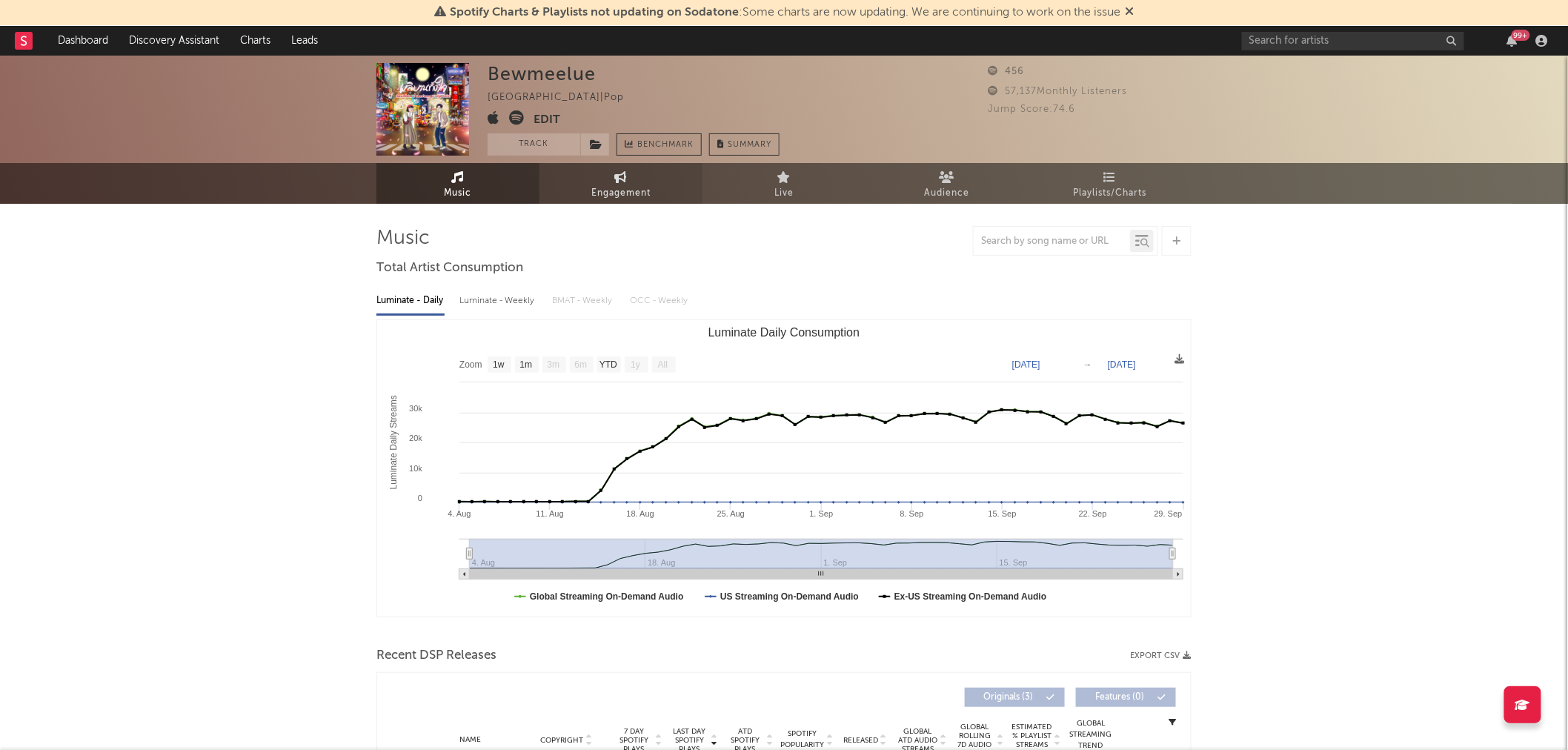
click at [625, 174] on icon at bounding box center [621, 177] width 13 height 12
select select "1w"
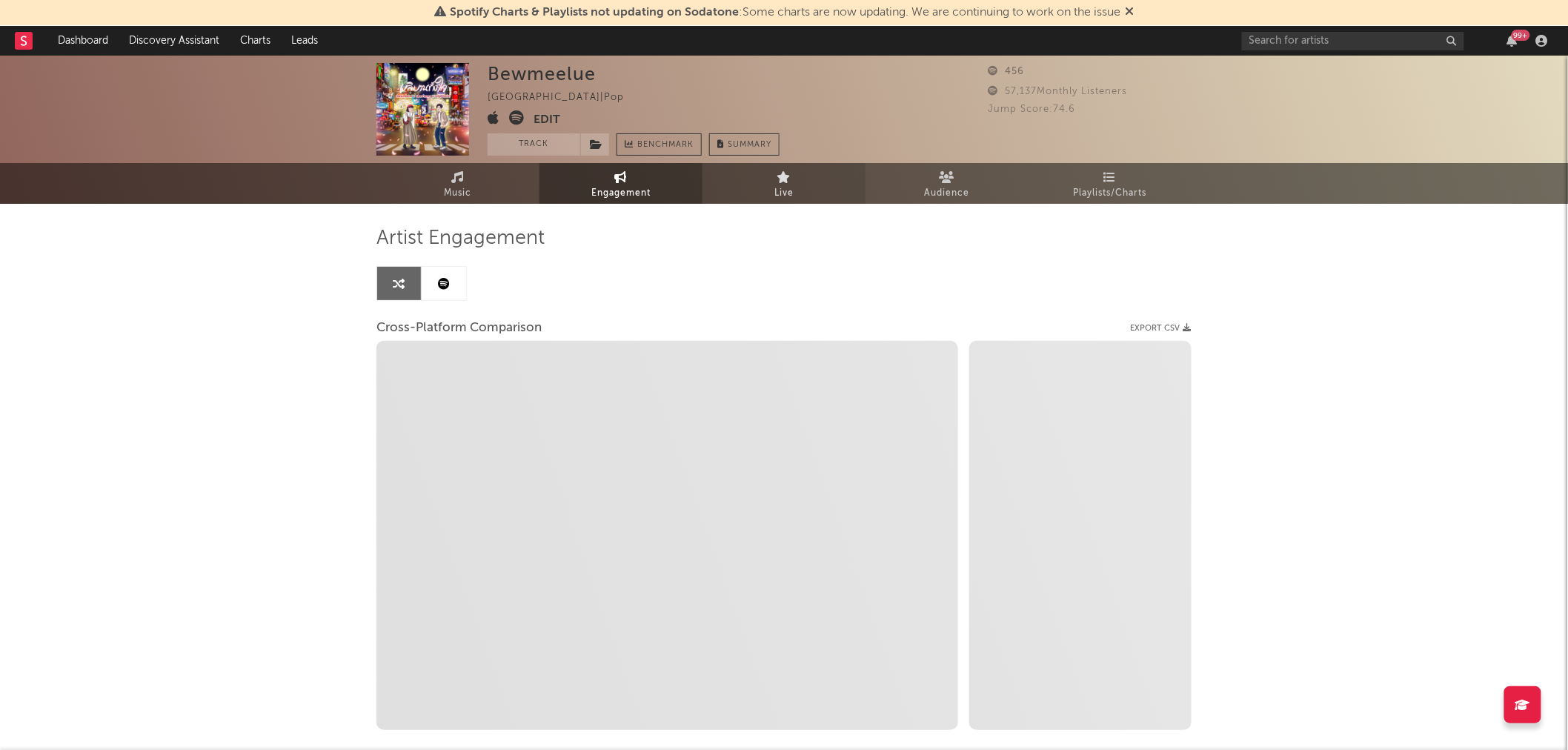
select select "1m"
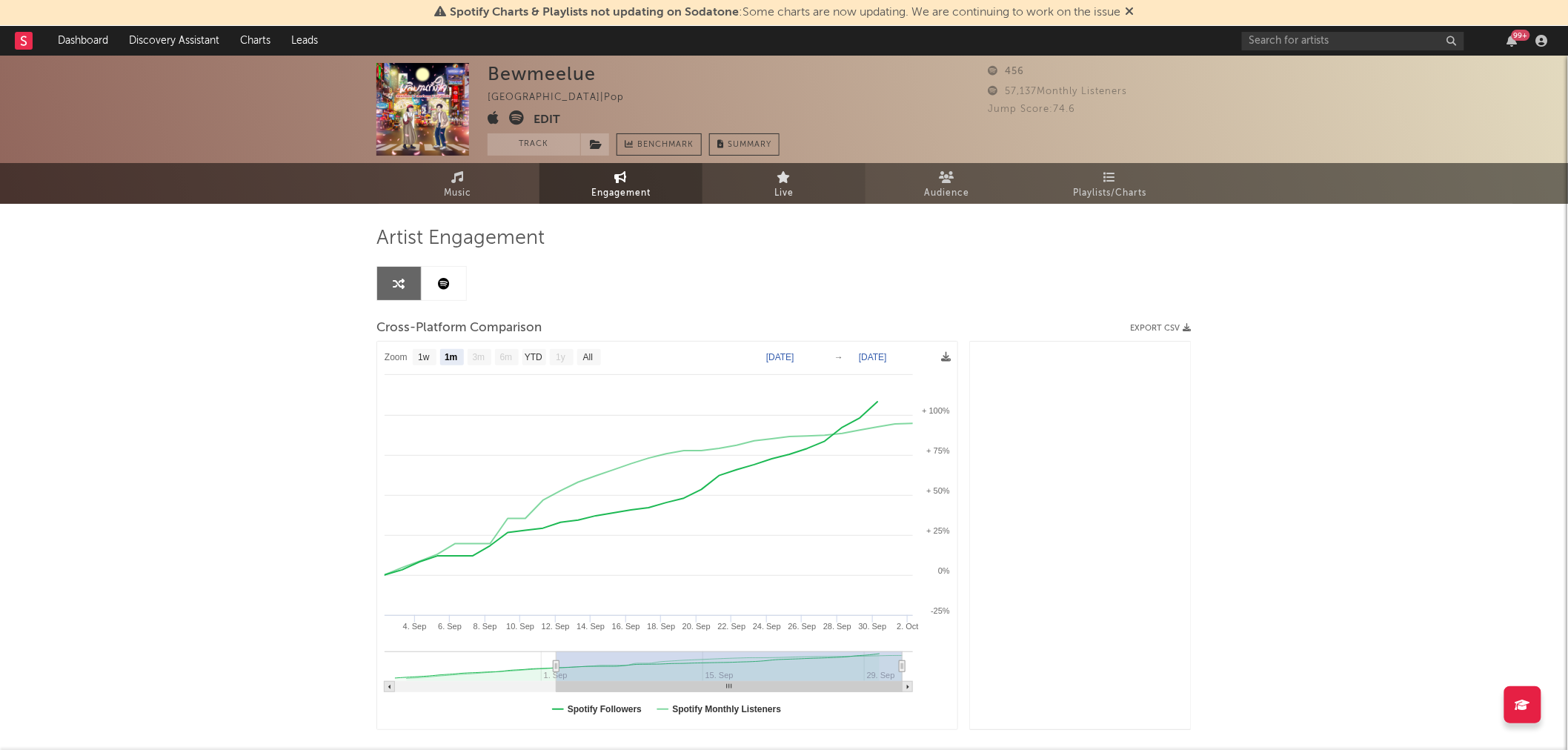
click at [785, 184] on span "Live" at bounding box center [784, 193] width 19 height 17
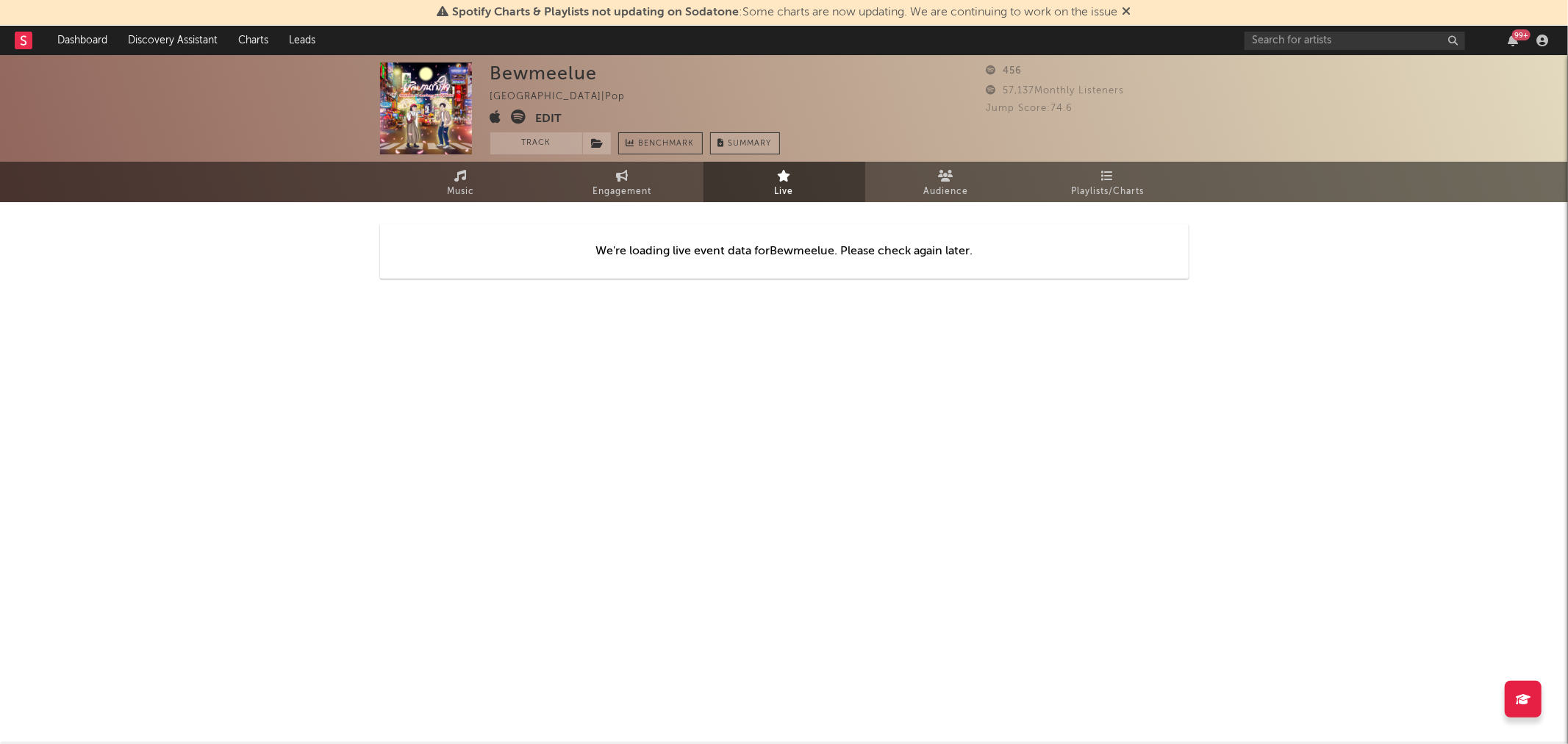
click at [773, 142] on button "Summary" at bounding box center [745, 144] width 70 height 22
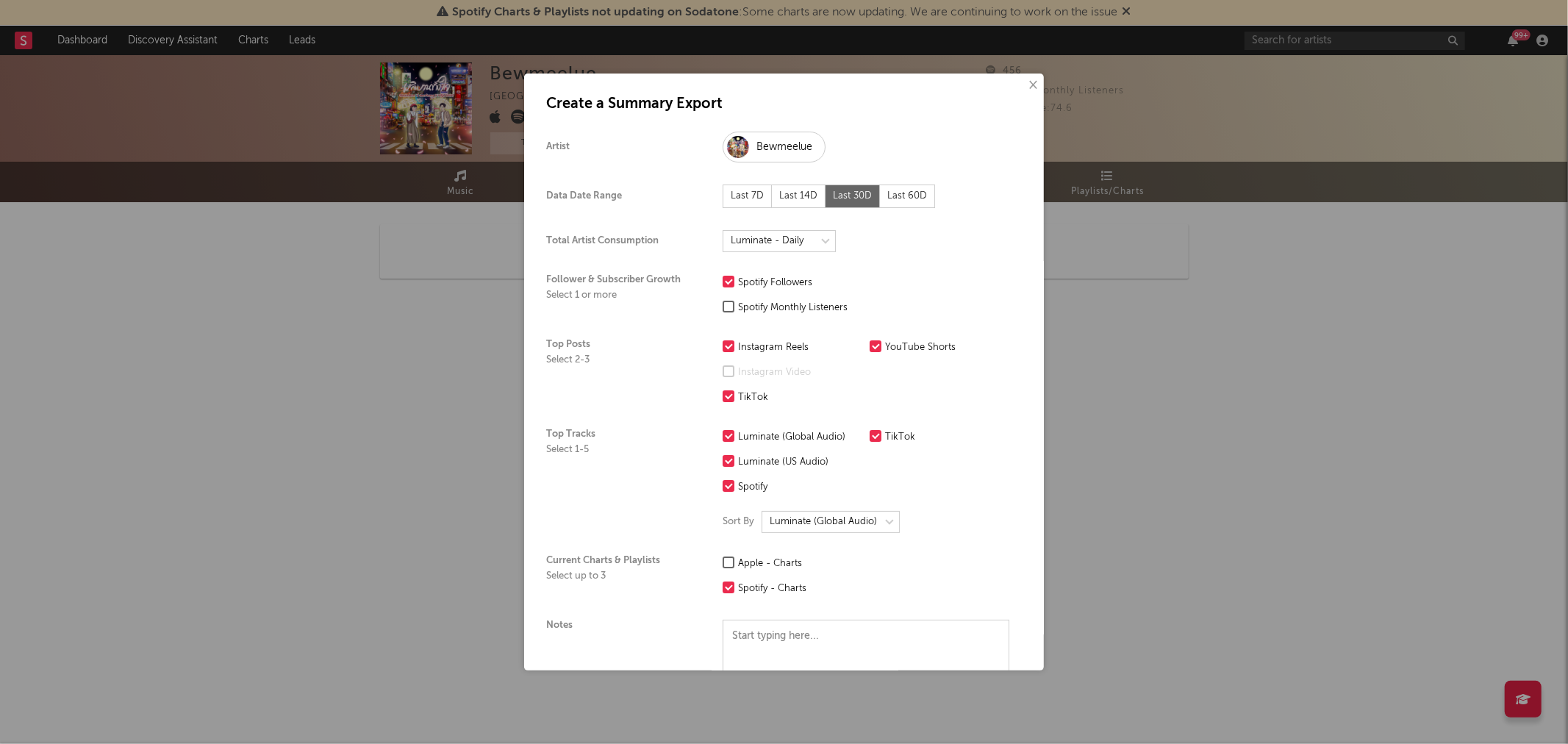
click at [727, 313] on label "Spotify Monthly Listeners" at bounding box center [792, 308] width 140 height 17
click at [722, 313] on input "Spotify Monthly Listeners" at bounding box center [722, 308] width 0 height 17
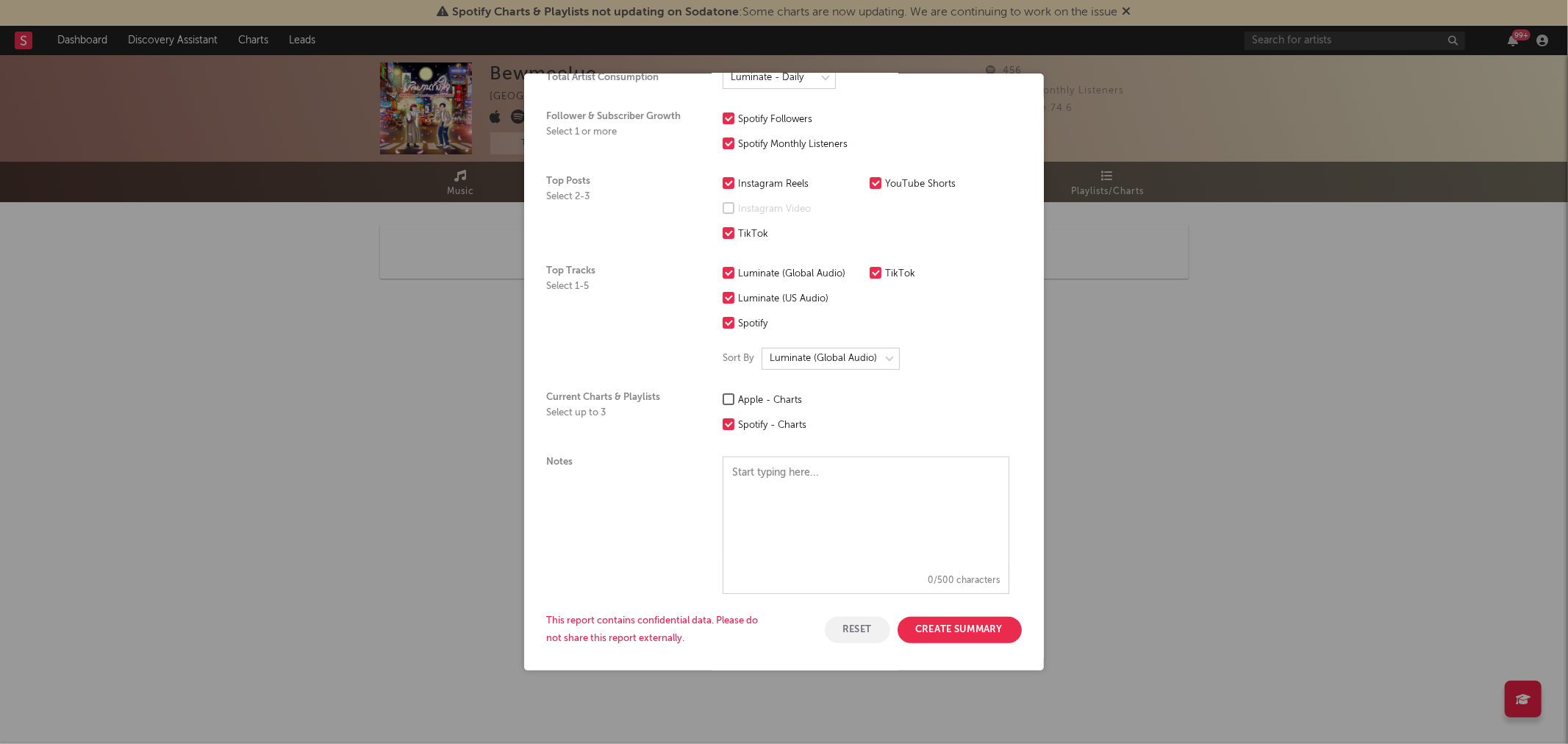
click at [730, 403] on div at bounding box center [728, 399] width 12 height 12
click at [722, 403] on input "Apple - Charts" at bounding box center [722, 401] width 0 height 17
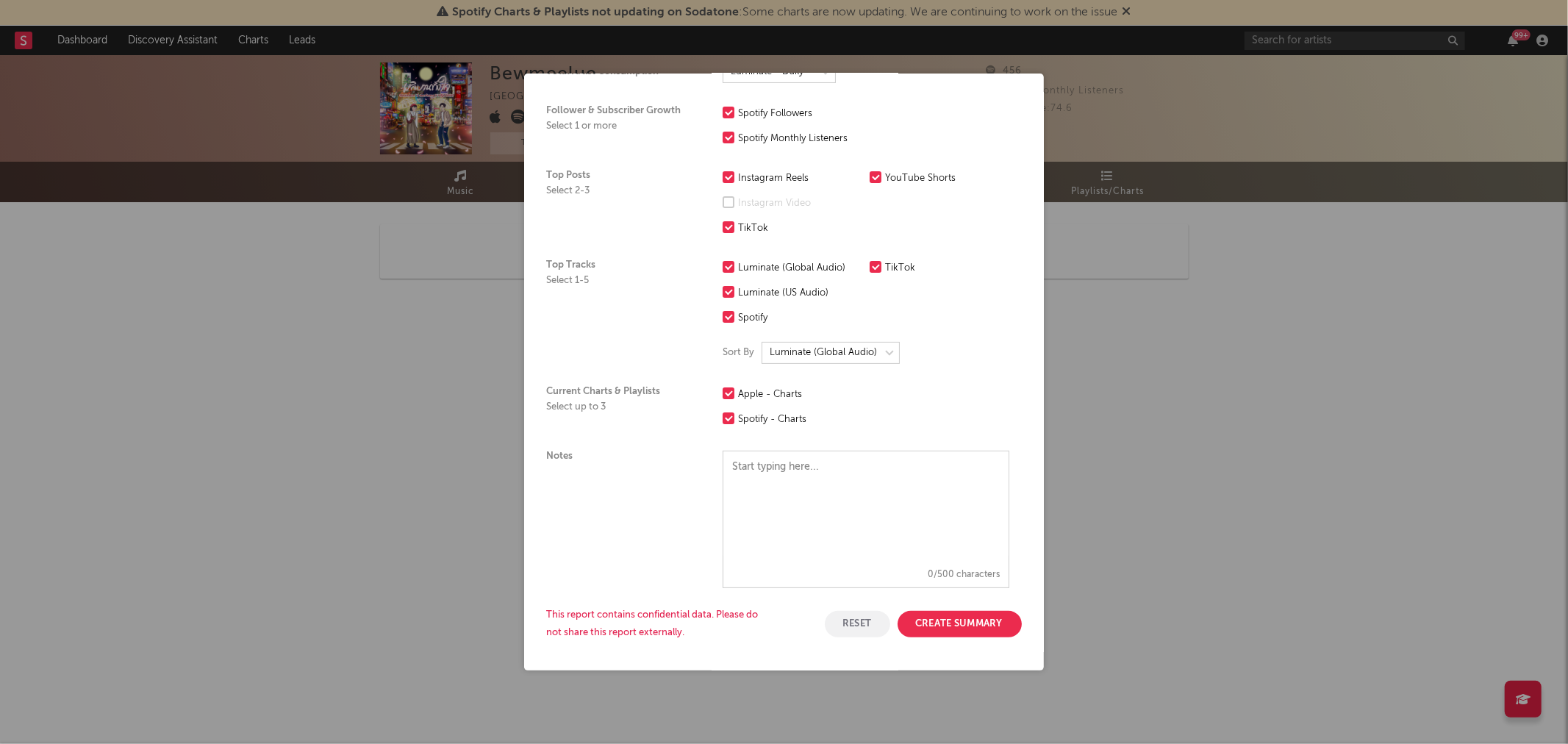
scroll to position [170, 0]
click at [954, 631] on button "Create Summary" at bounding box center [959, 623] width 124 height 27
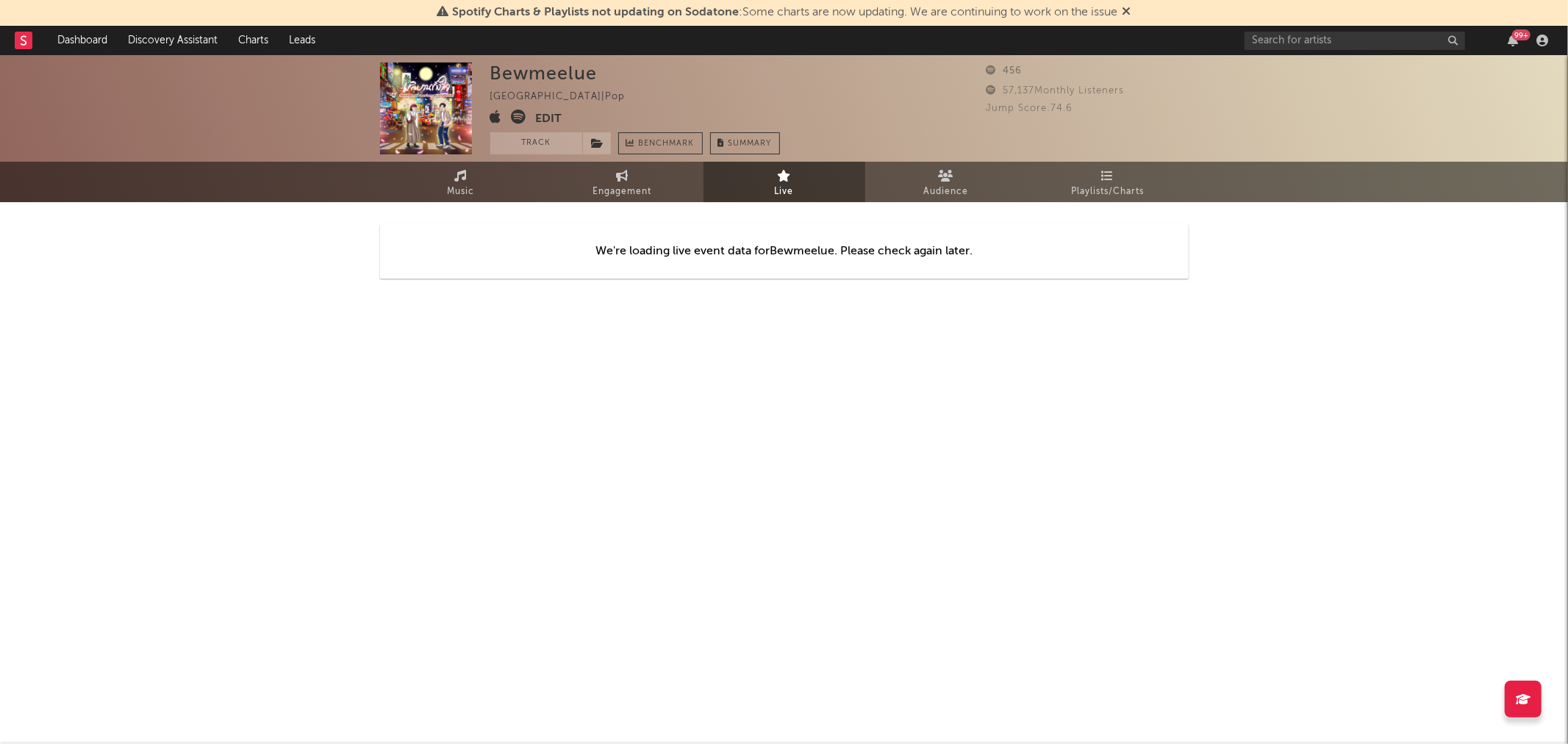
scroll to position [0, 0]
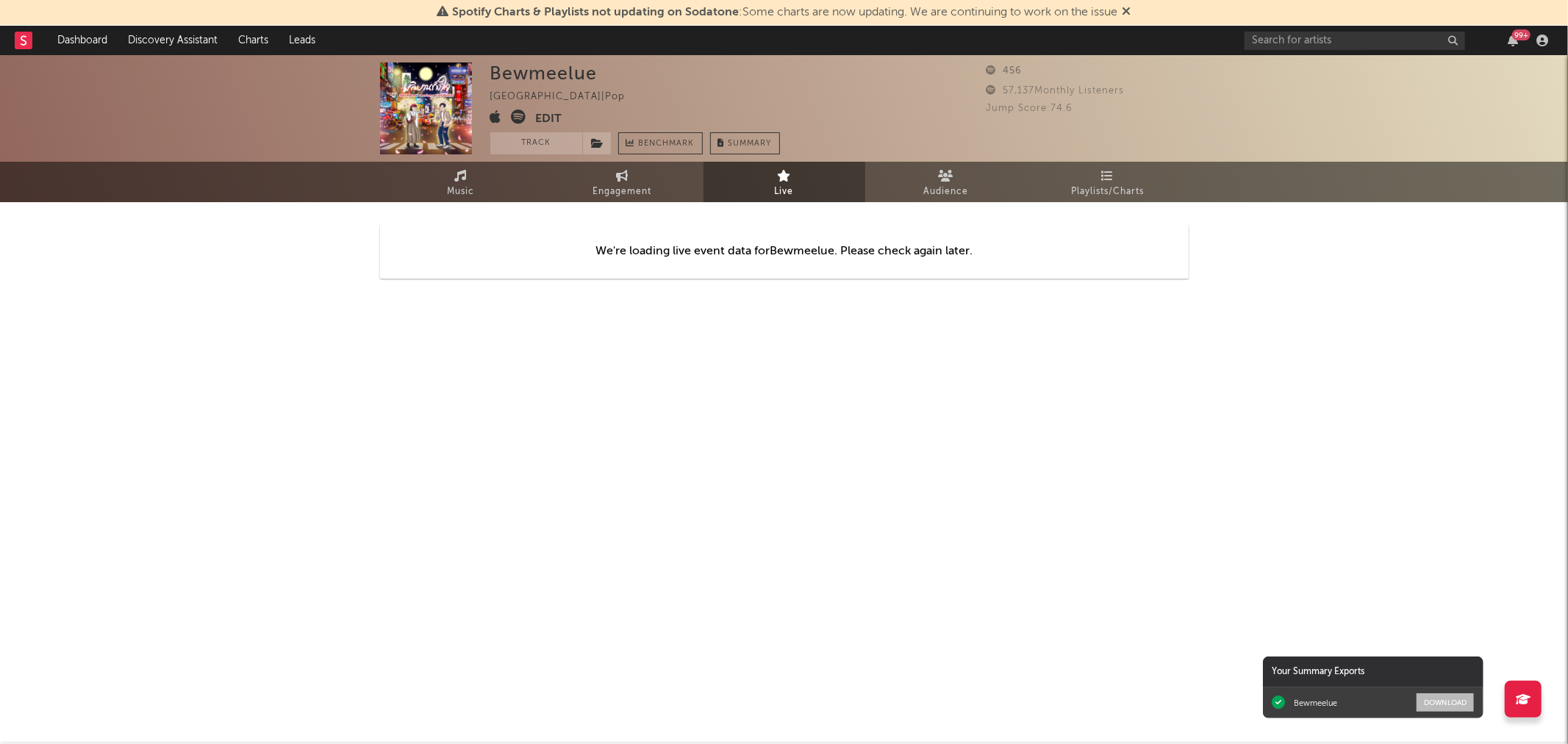
click at [1442, 703] on button "Download" at bounding box center [1446, 702] width 58 height 18
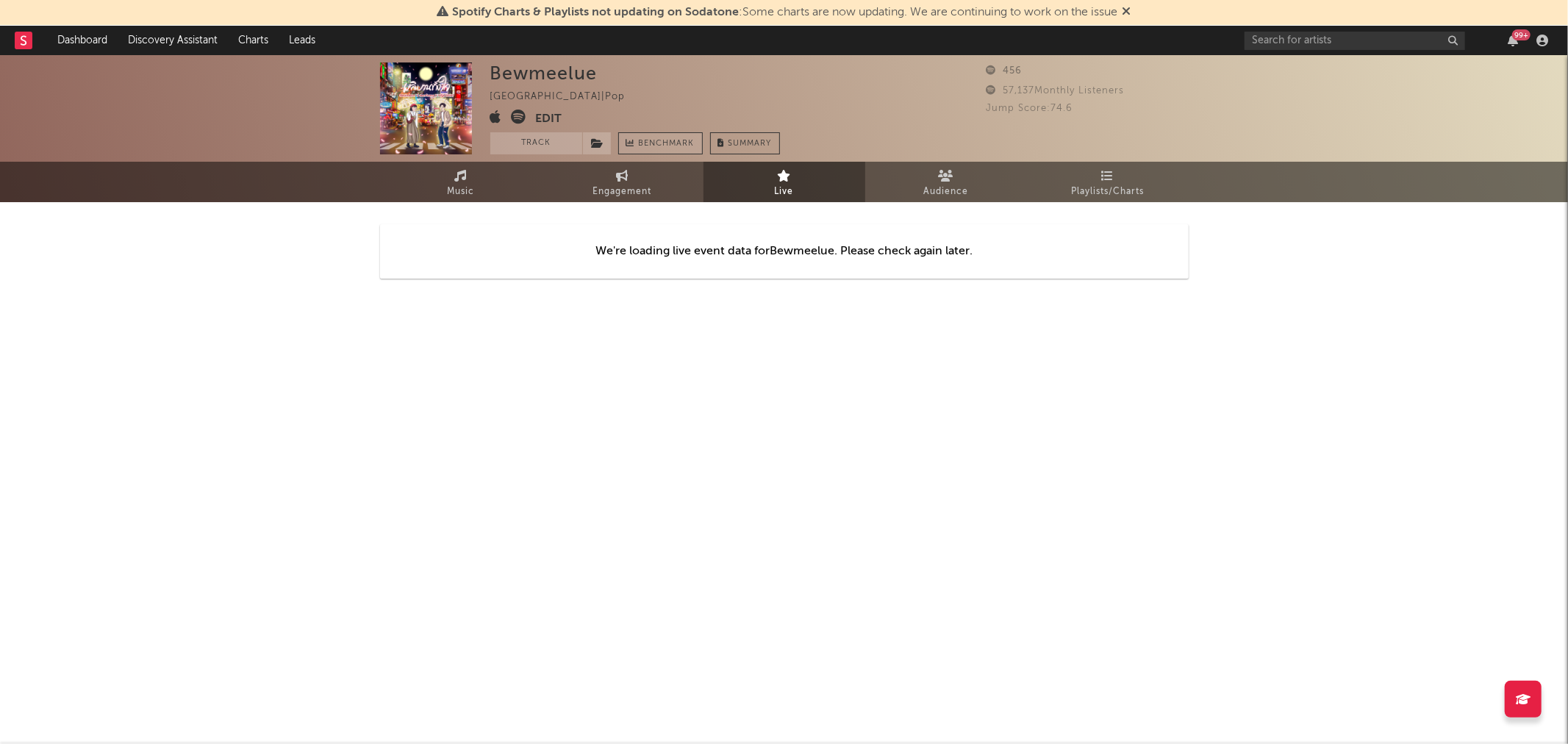
click at [675, 140] on span "Benchmark" at bounding box center [666, 144] width 56 height 17
click at [540, 149] on button "Track" at bounding box center [536, 144] width 92 height 22
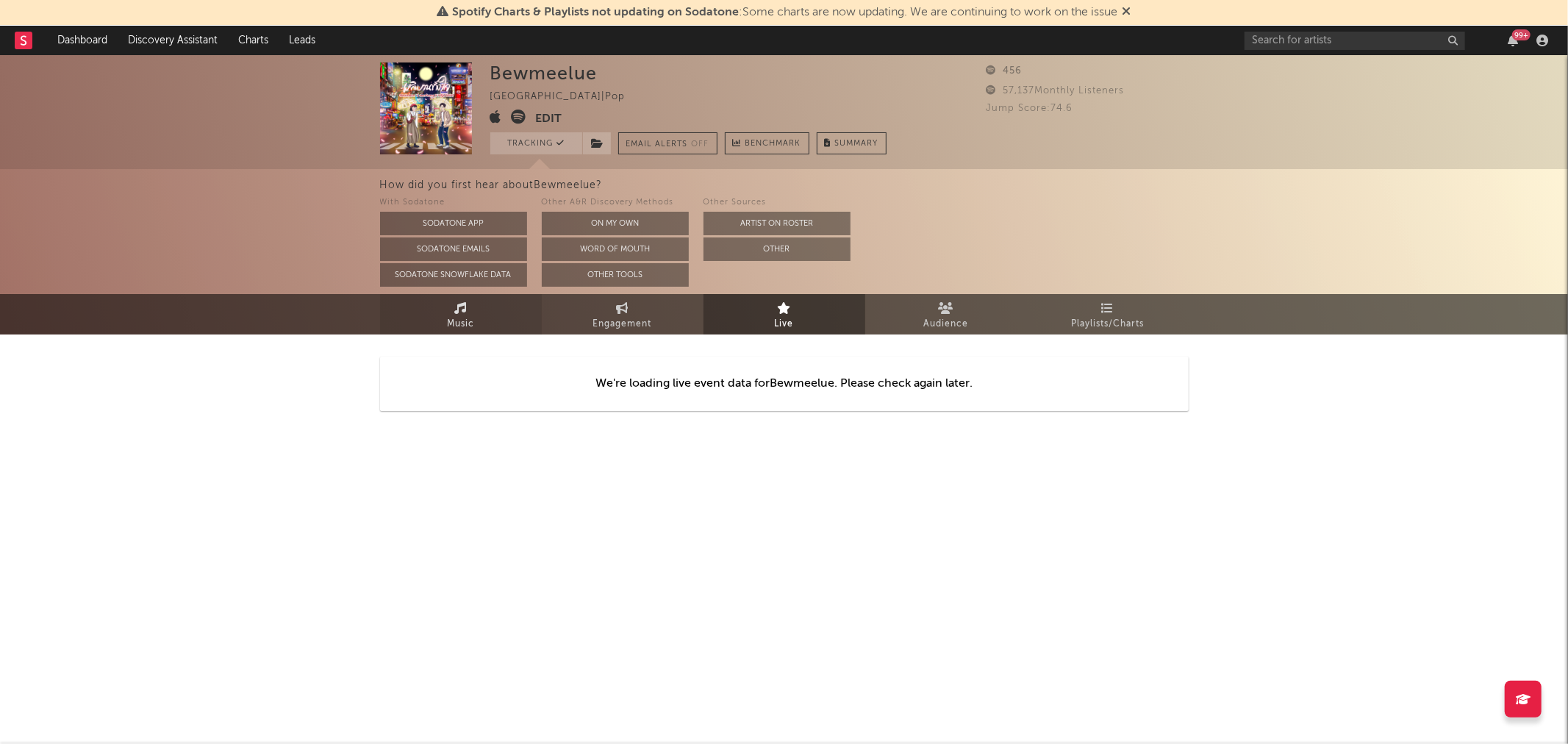
click at [443, 328] on link "Music" at bounding box center [461, 314] width 162 height 41
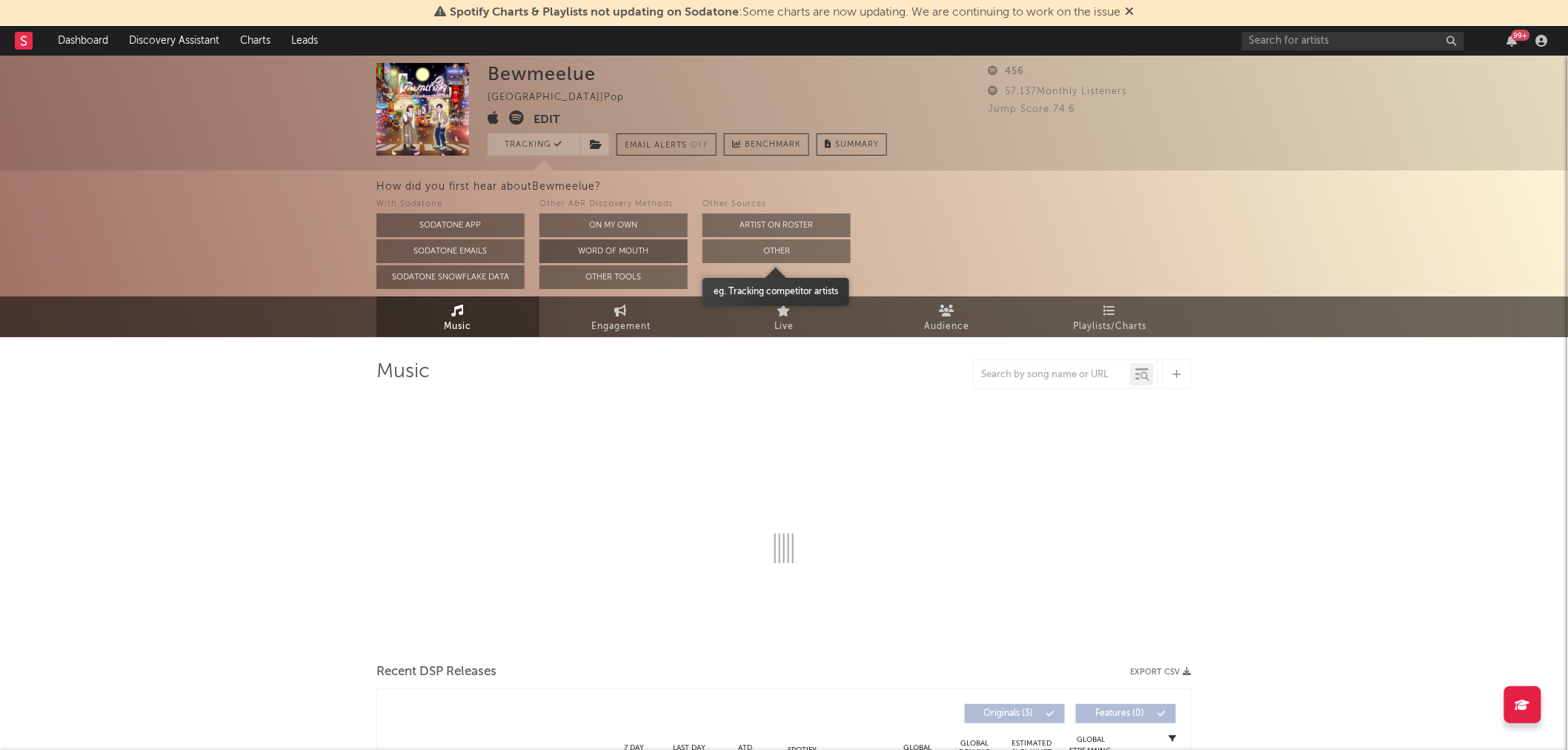
select select "1w"
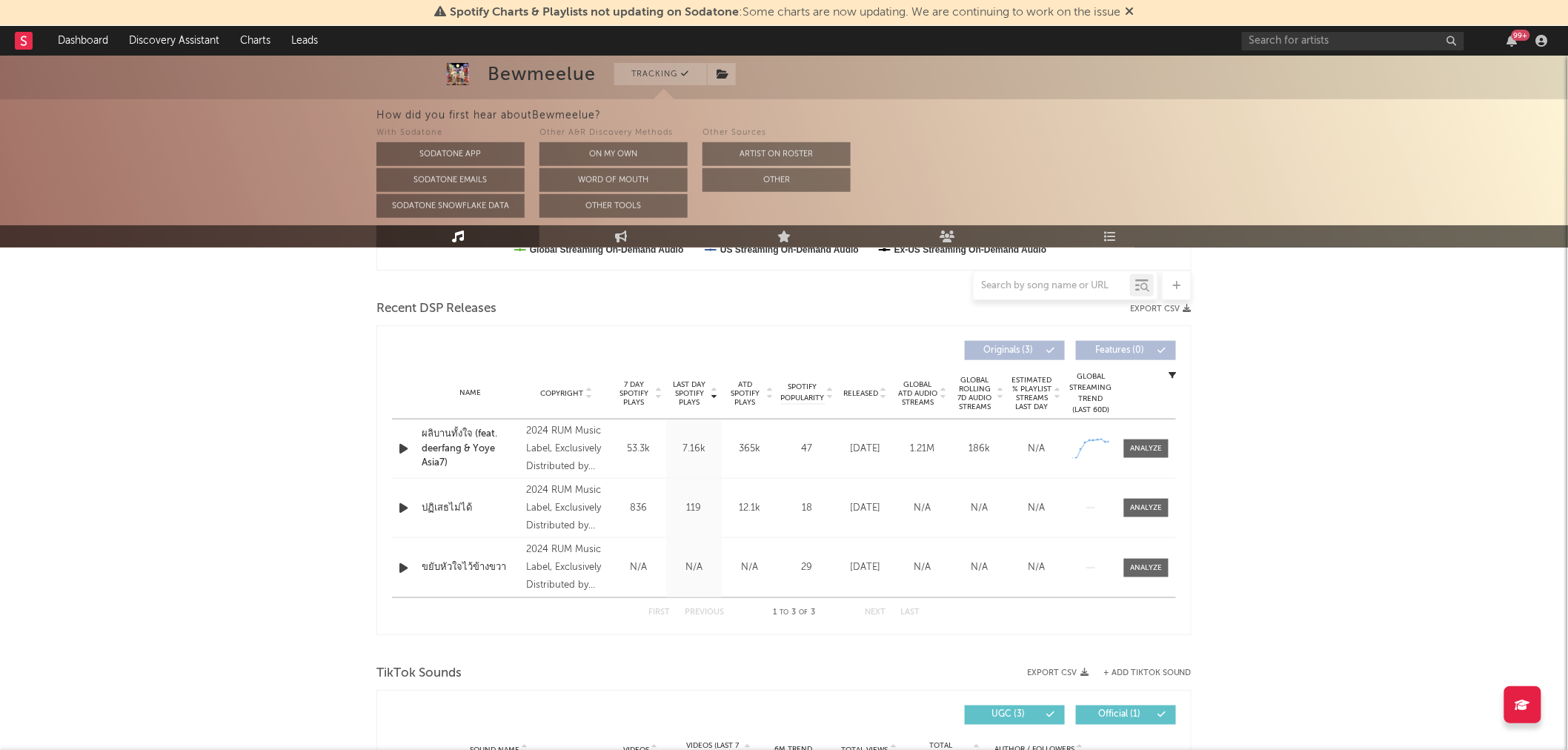
scroll to position [494, 0]
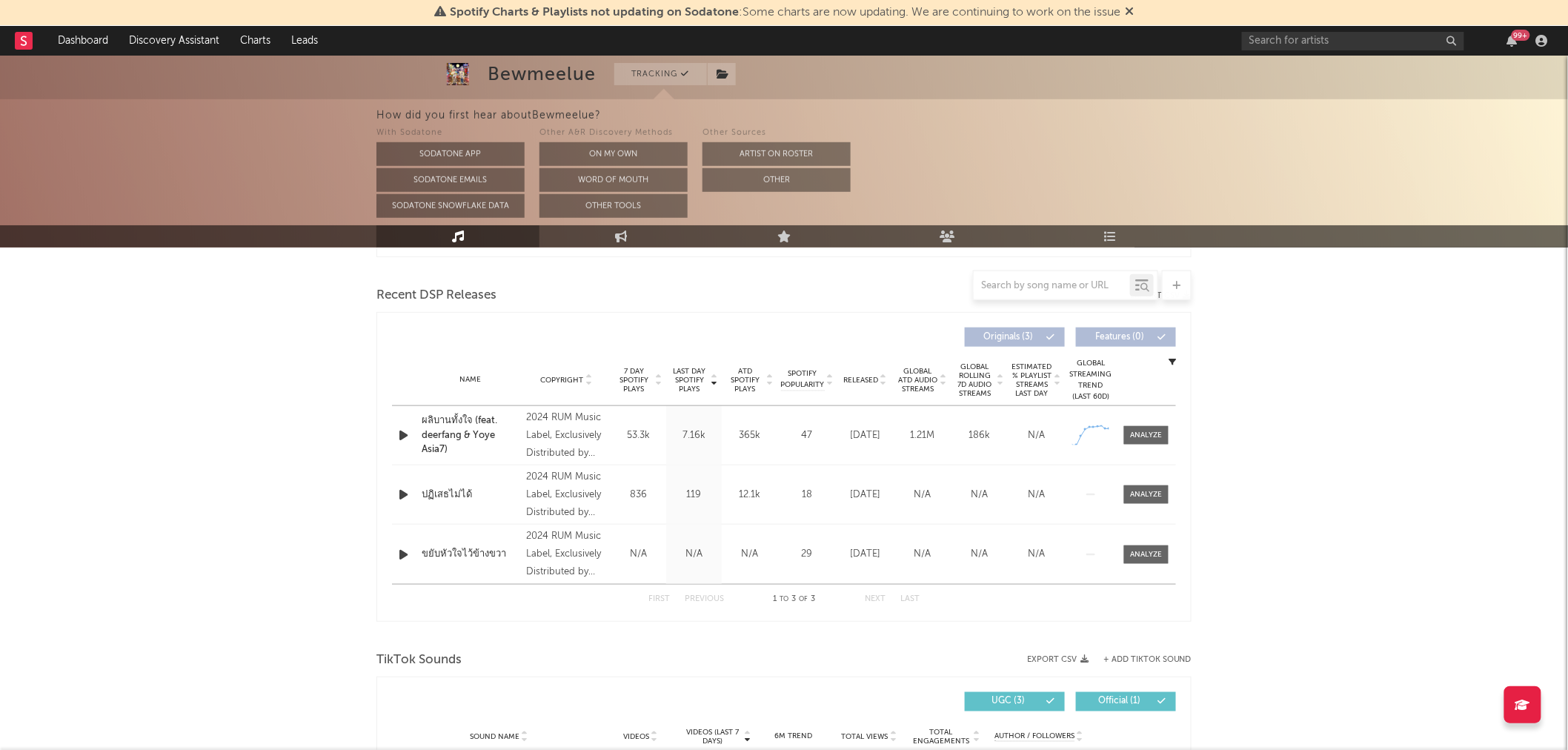
click at [1401, 424] on div "Bewmeelue Tracking [GEOGRAPHIC_DATA] | Pop Edit Tracking Email Alerts Off Bench…" at bounding box center [784, 287] width 1568 height 1450
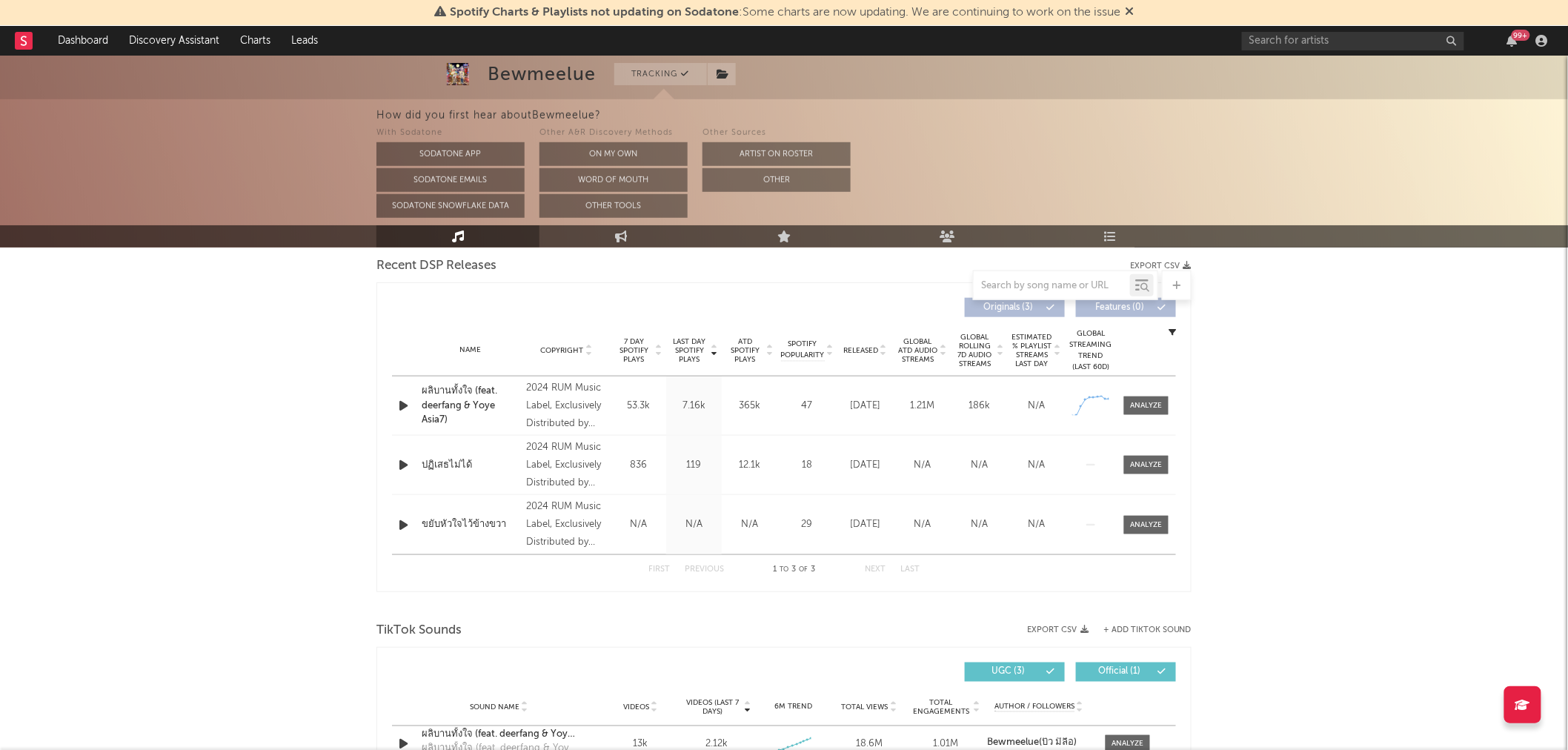
scroll to position [576, 0]
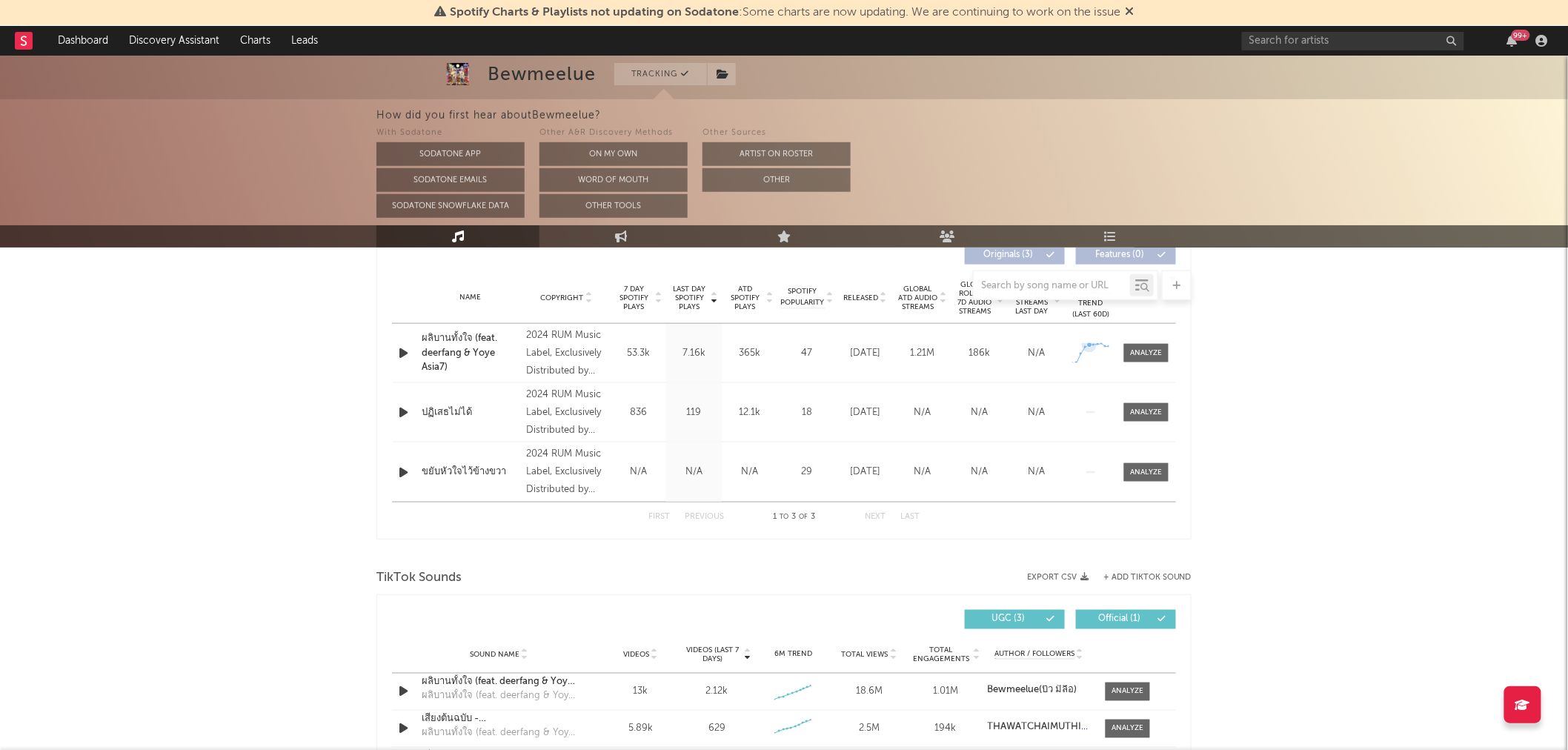
click at [1091, 349] on icon at bounding box center [1088, 345] width 15 height 15
click at [1151, 354] on div at bounding box center [1147, 353] width 32 height 11
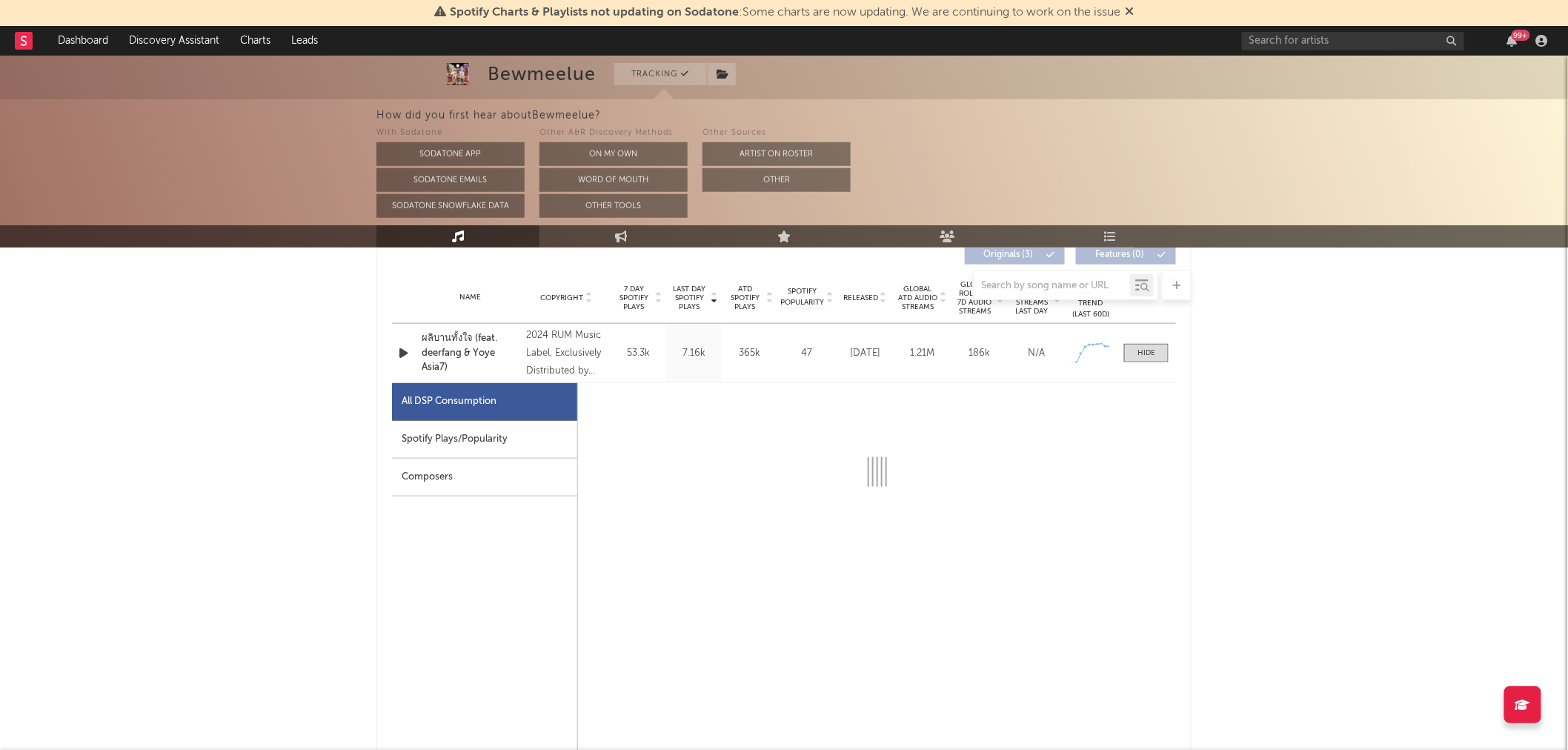
select select "1w"
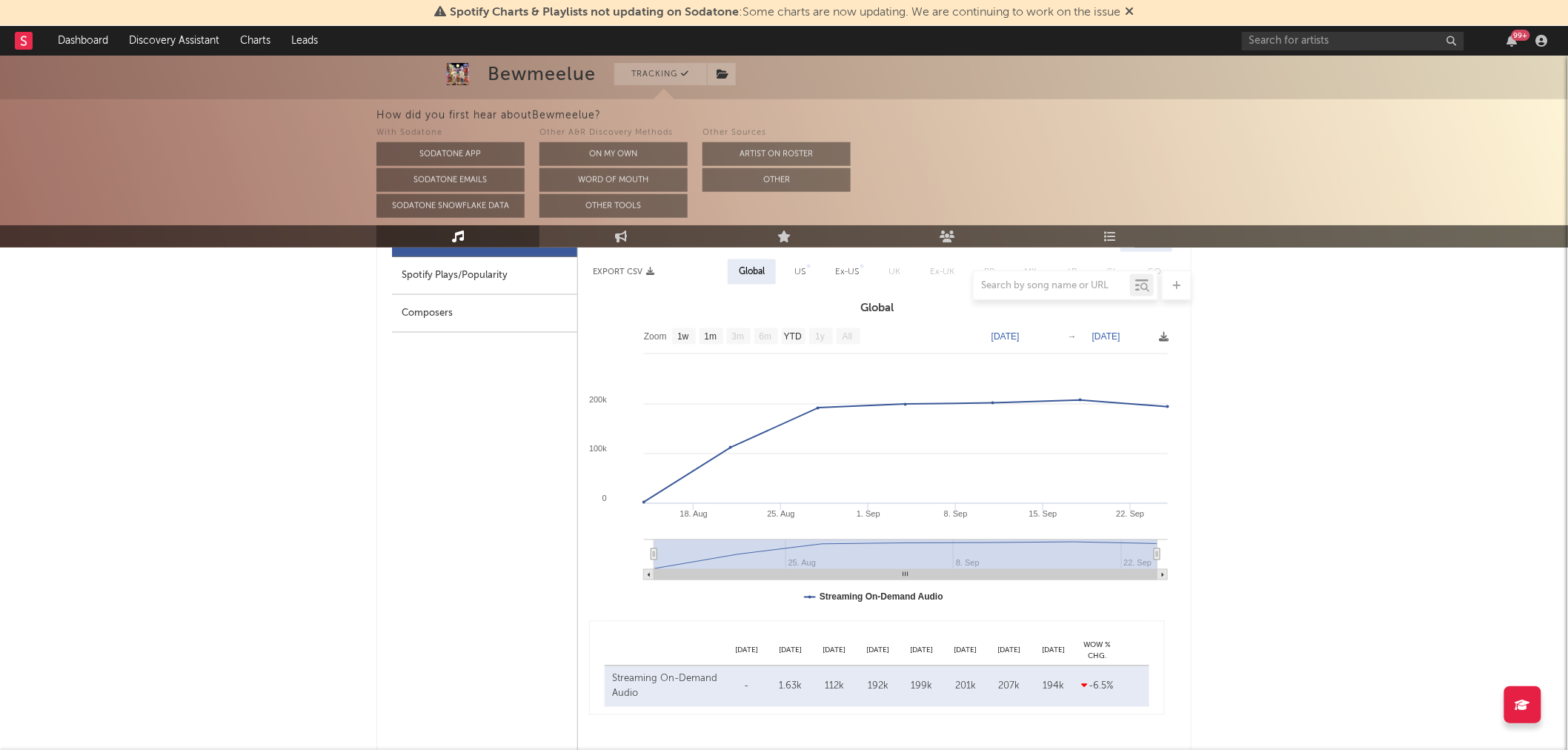
scroll to position [741, 0]
click at [707, 335] on text "1m" at bounding box center [711, 335] width 13 height 10
select select "1m"
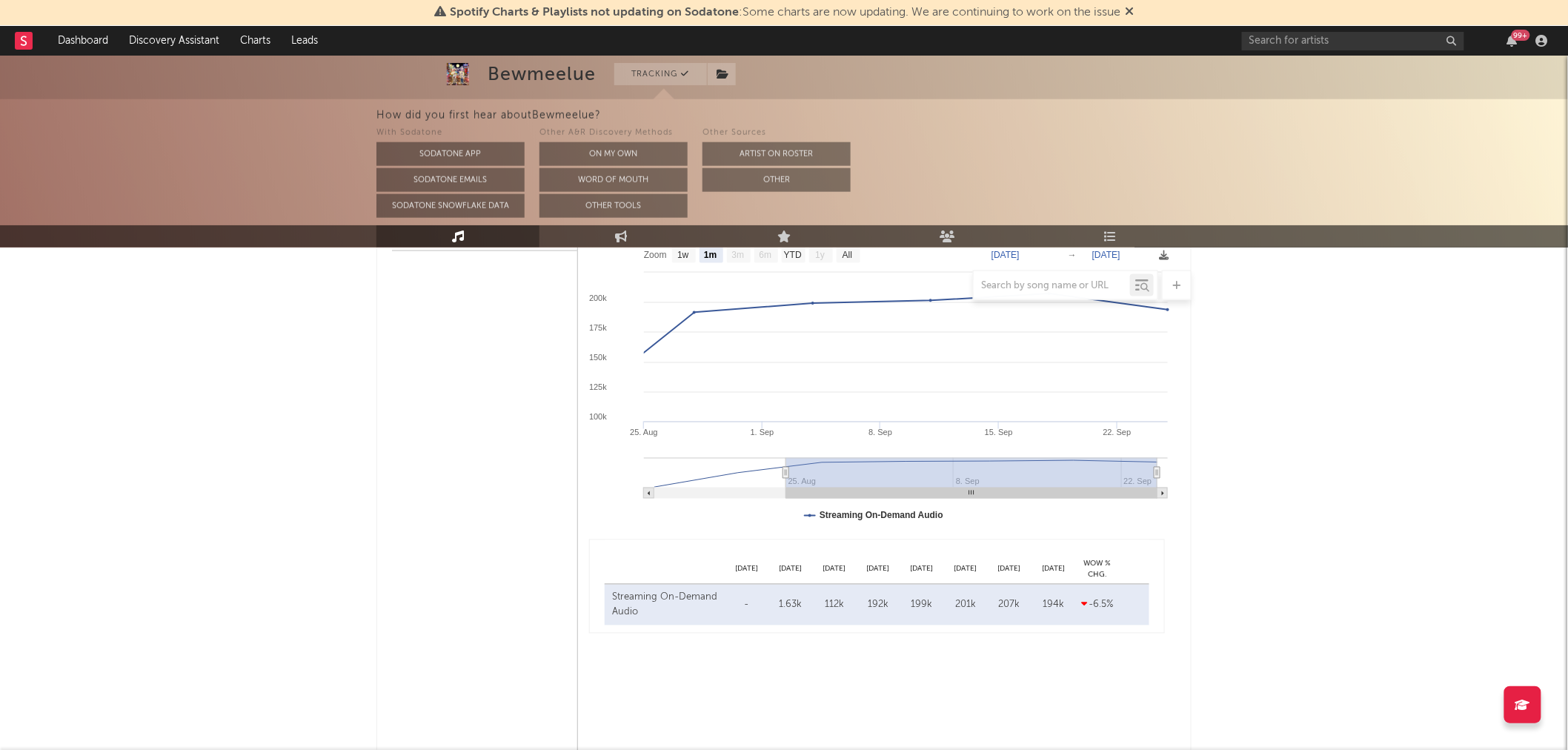
scroll to position [658, 0]
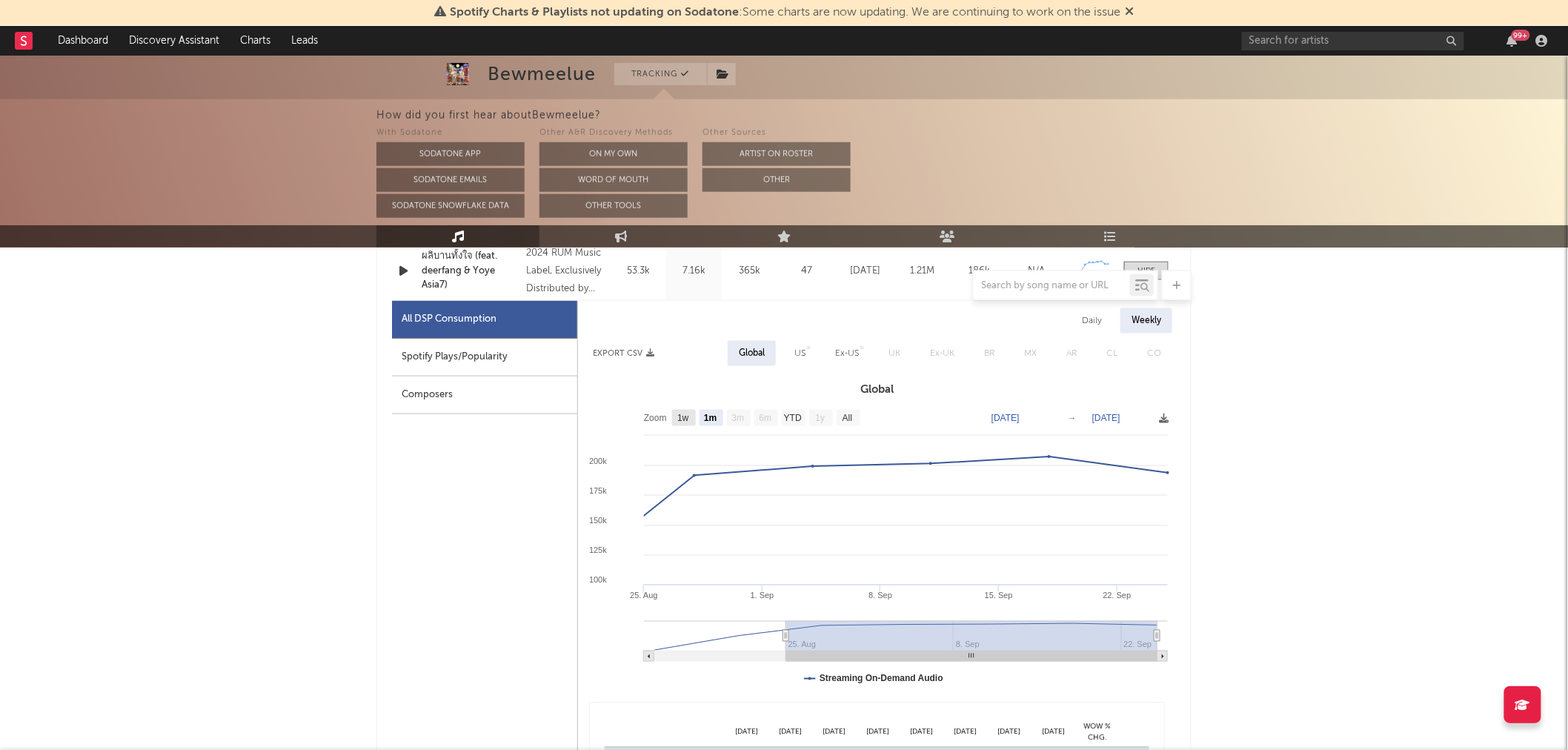
click at [688, 416] on text "1w" at bounding box center [684, 419] width 12 height 10
select select "1w"
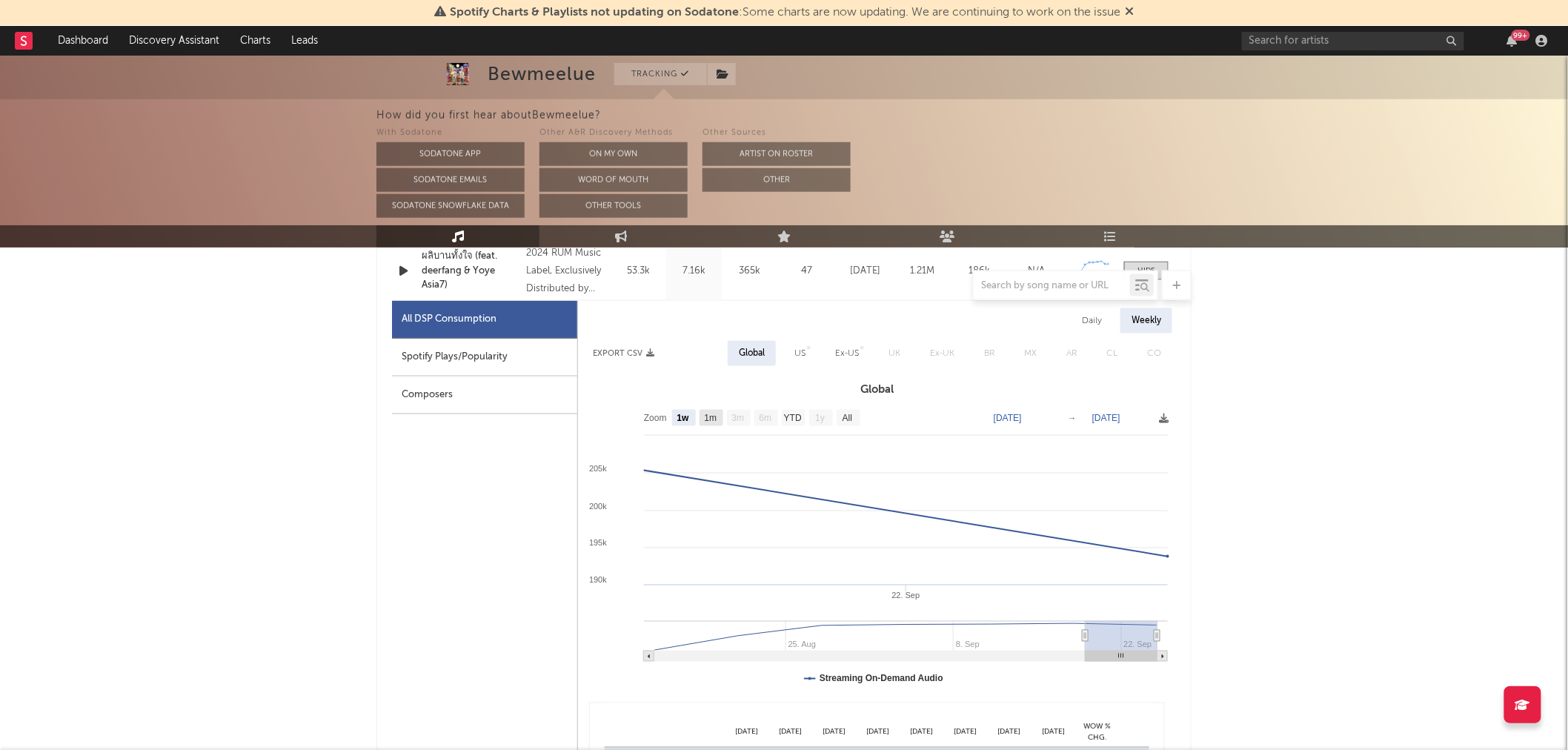
click at [716, 418] on text "1m" at bounding box center [711, 419] width 13 height 10
select select "1m"
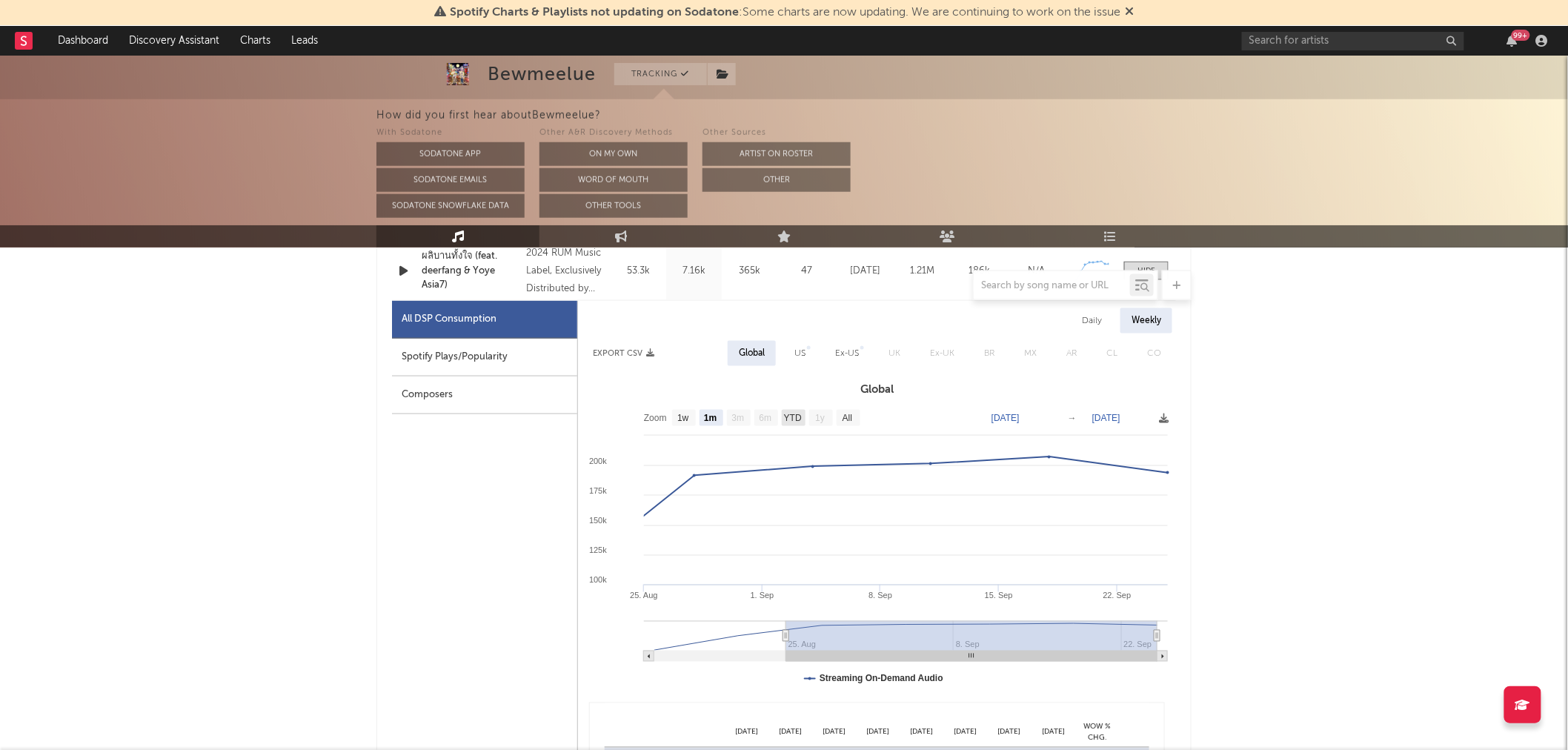
click at [789, 418] on text "YTD" at bounding box center [792, 419] width 17 height 10
select select "YTD"
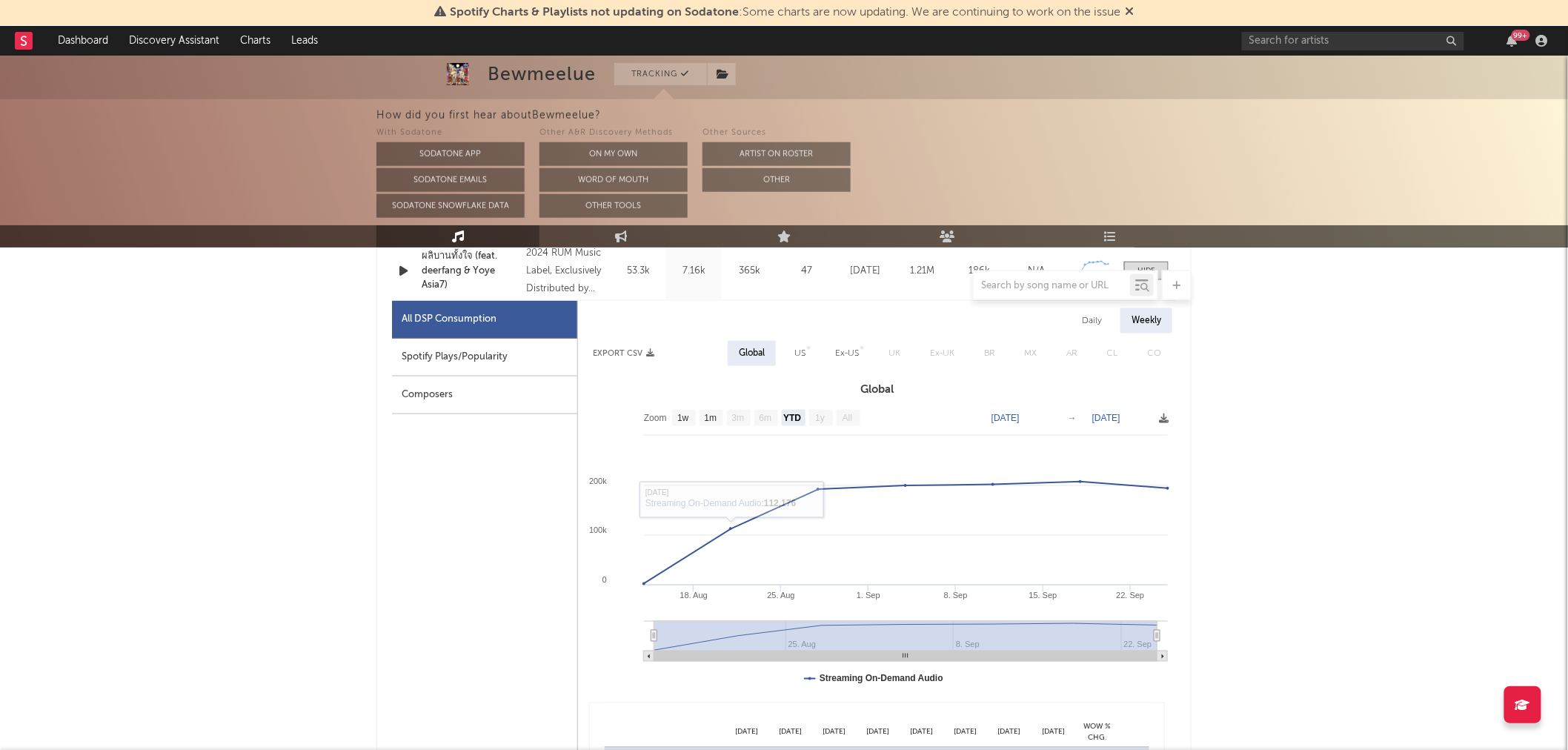
click at [461, 349] on div "Spotify Plays/Popularity" at bounding box center [484, 358] width 185 height 38
select select "1w"
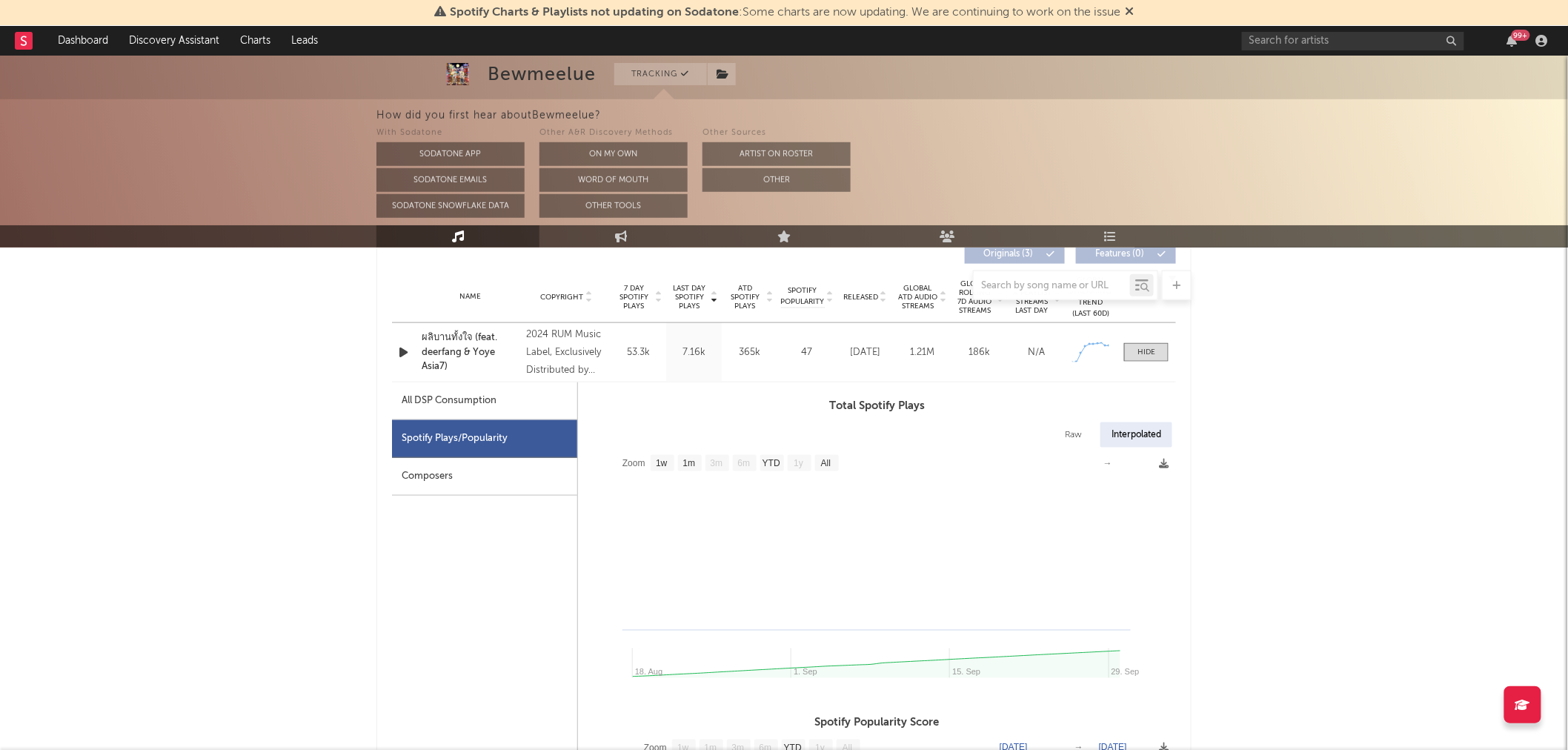
scroll to position [576, 0]
click at [693, 462] on text "1m" at bounding box center [689, 465] width 13 height 10
select select "1m"
type input "[DATE]"
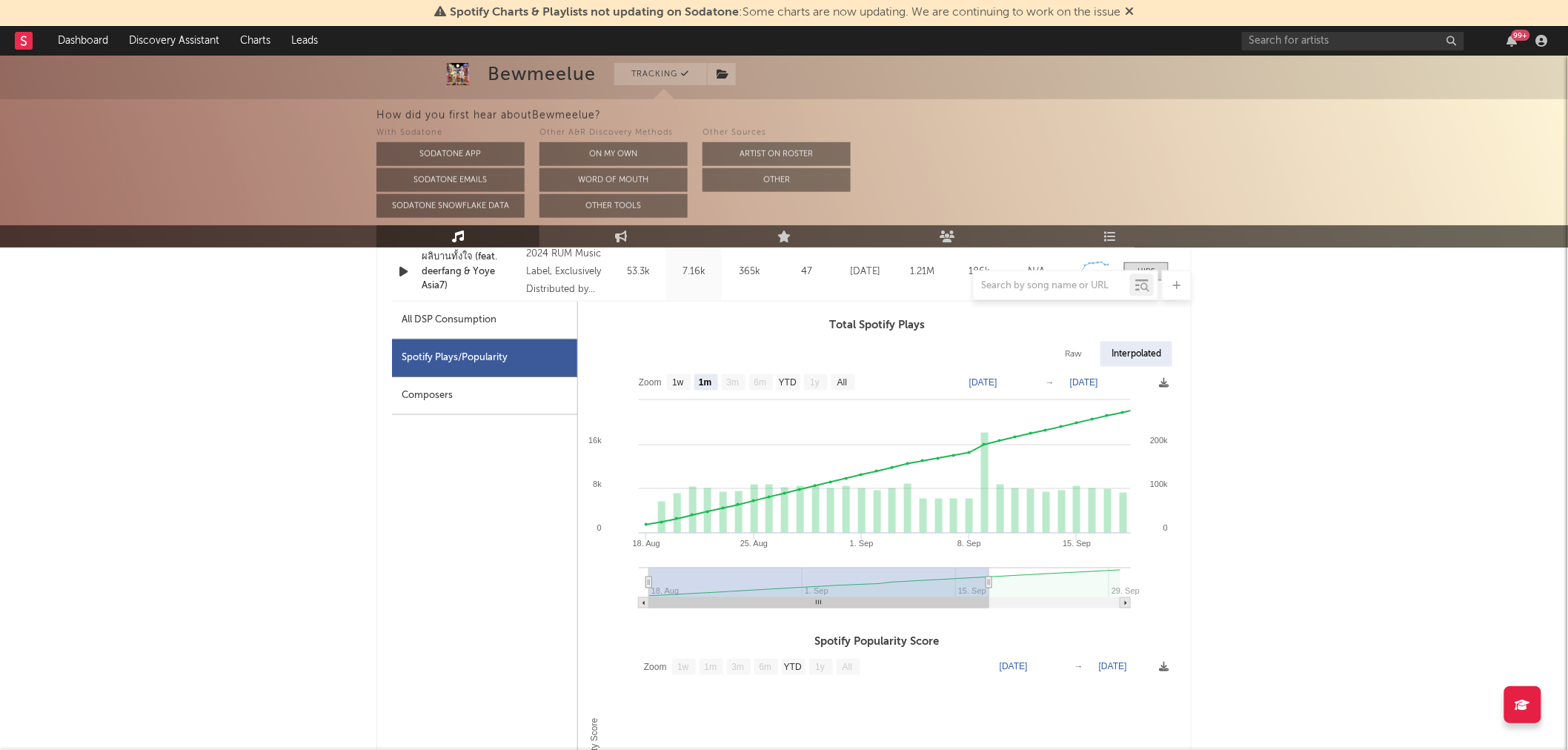
scroll to position [658, 0]
click at [1164, 380] on icon at bounding box center [1163, 382] width 10 height 10
click at [1084, 422] on span "Download as PNG" at bounding box center [1094, 421] width 149 height 25
click at [1298, 464] on div "Bewmeelue Tracking [GEOGRAPHIC_DATA] | Pop Edit Tracking Email Alerts Off Bench…" at bounding box center [784, 475] width 1568 height 2155
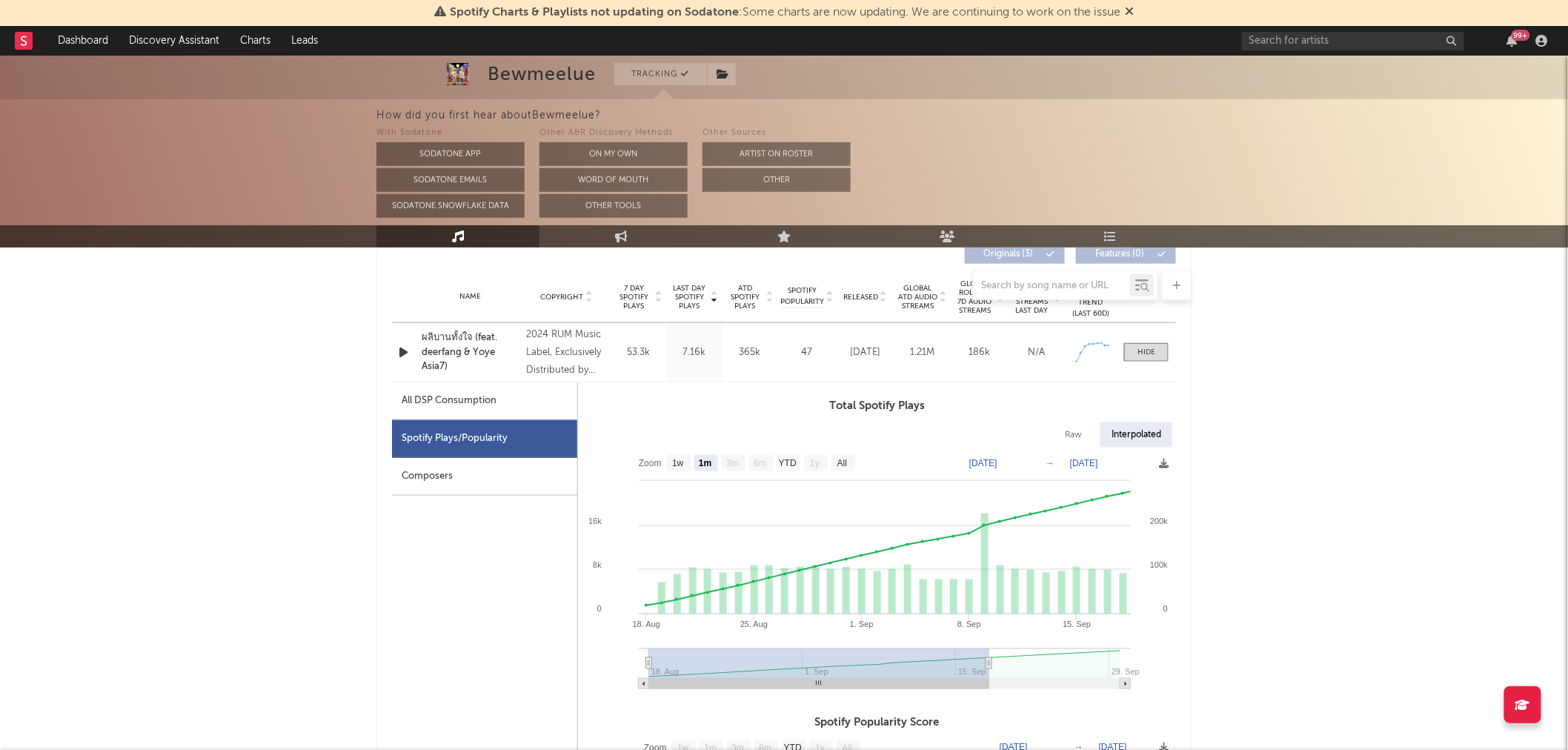
scroll to position [576, 0]
click at [532, 485] on div "Composers" at bounding box center [484, 478] width 185 height 38
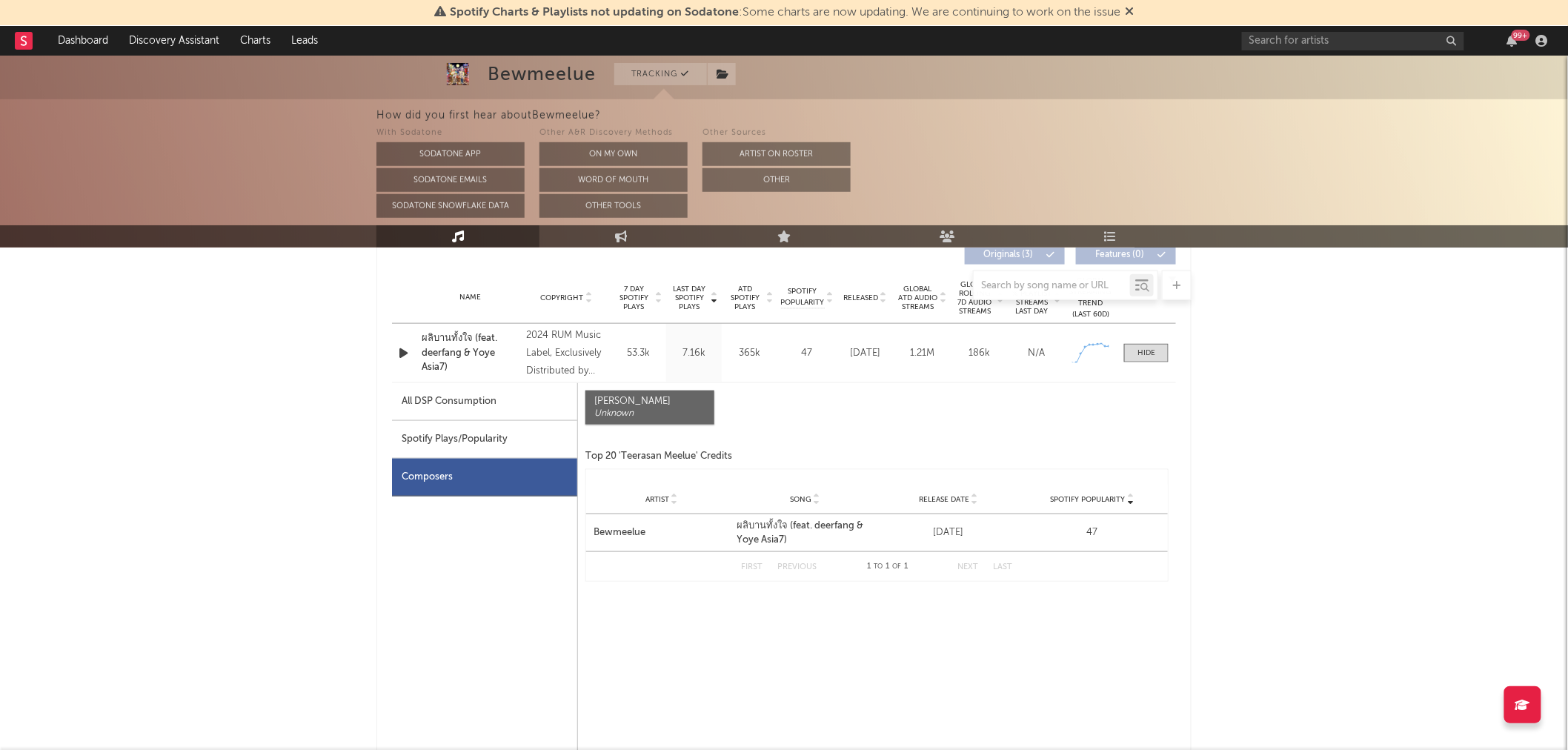
click at [477, 402] on div "All DSP Consumption" at bounding box center [448, 402] width 95 height 17
select select "1m"
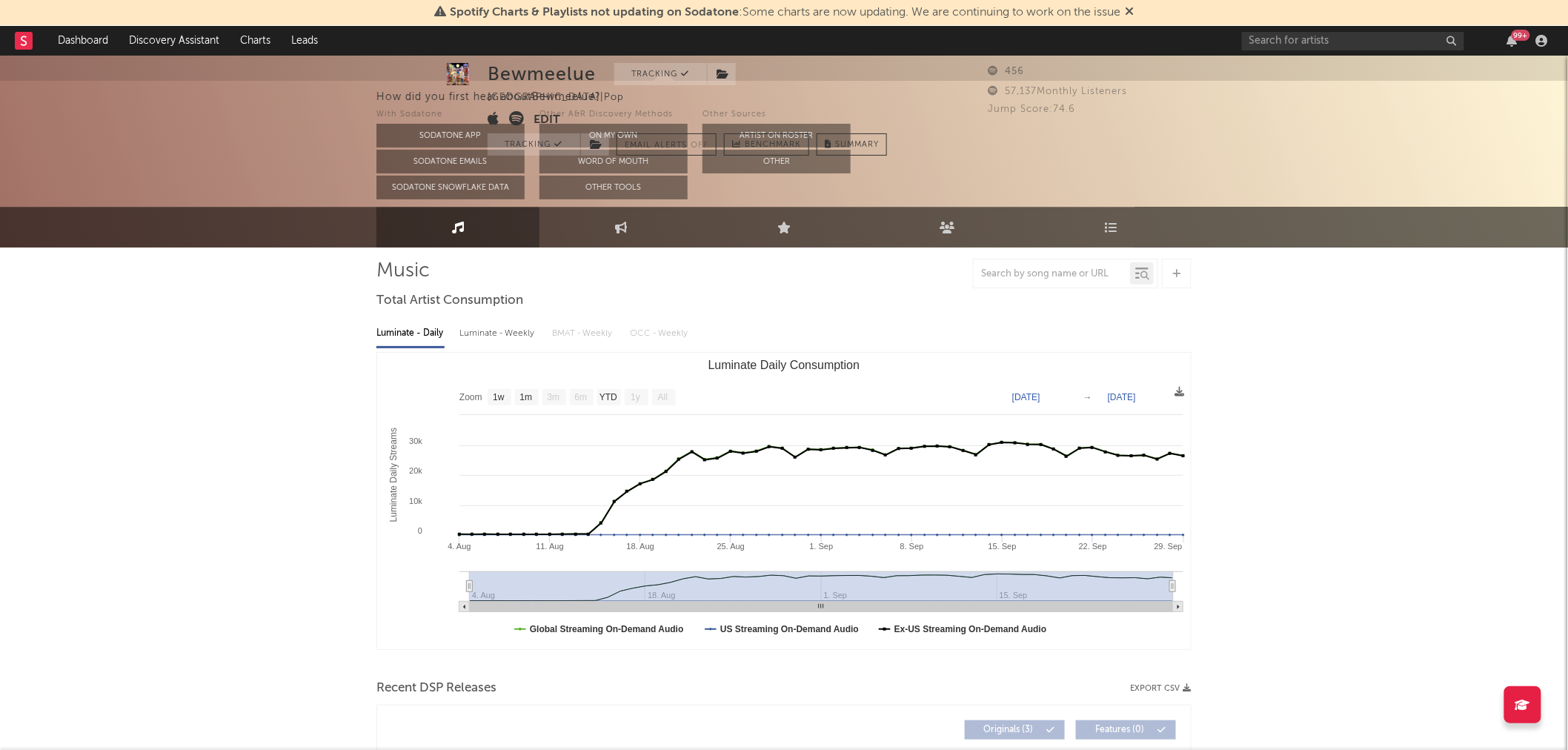
scroll to position [0, 0]
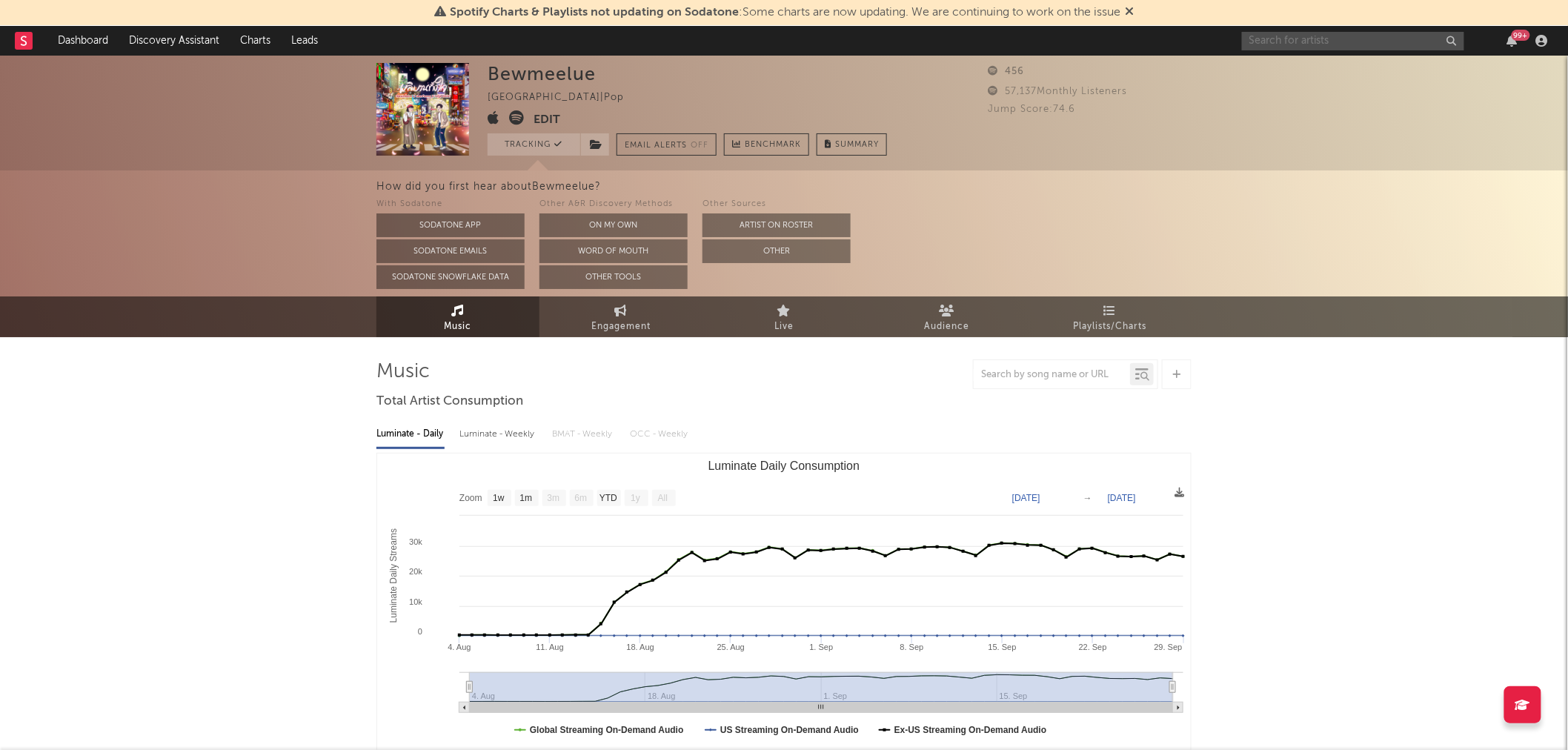
click at [1321, 48] on input "text" at bounding box center [1353, 41] width 222 height 18
type input "AirBone"
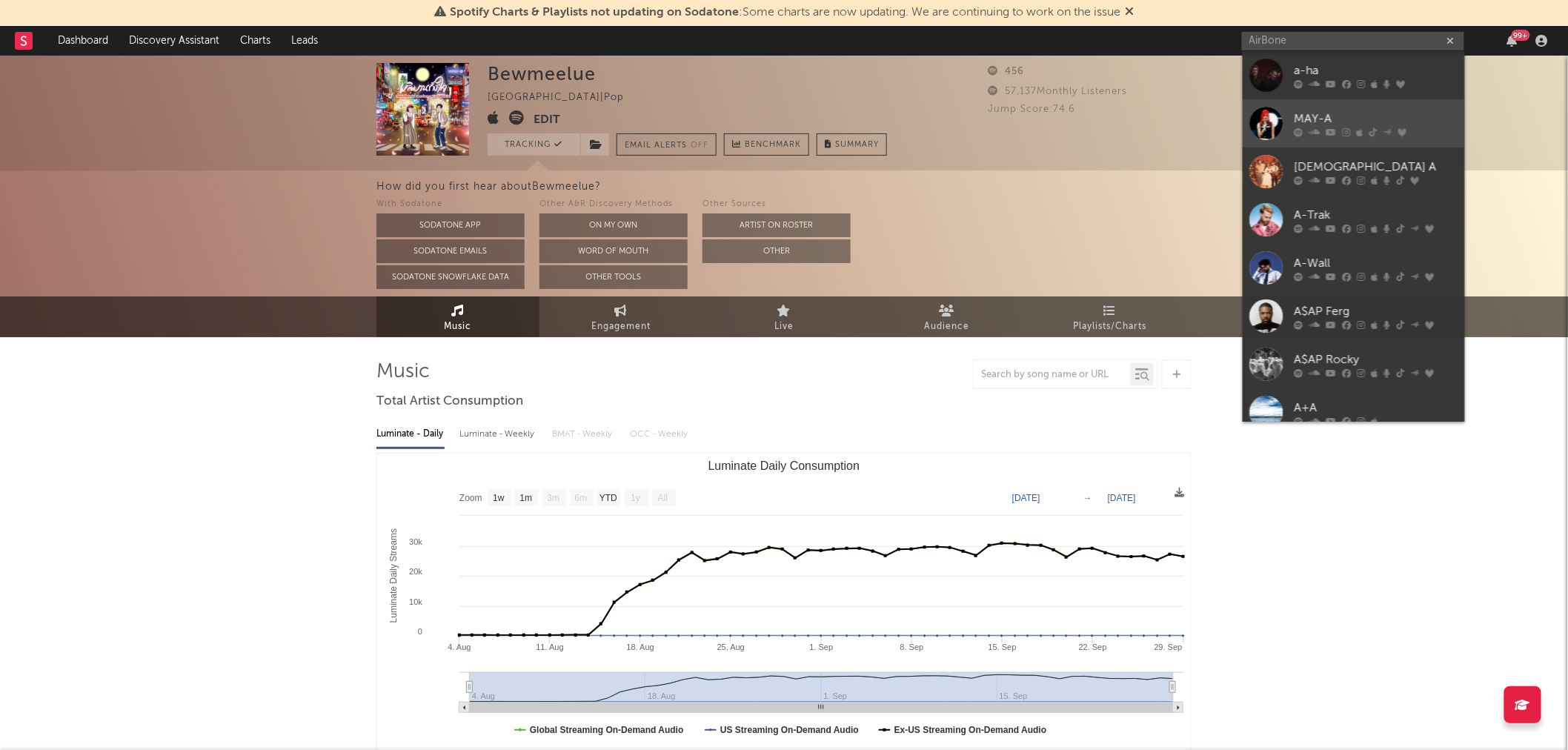
click at [1291, 112] on link "MAY-A" at bounding box center [1353, 123] width 222 height 48
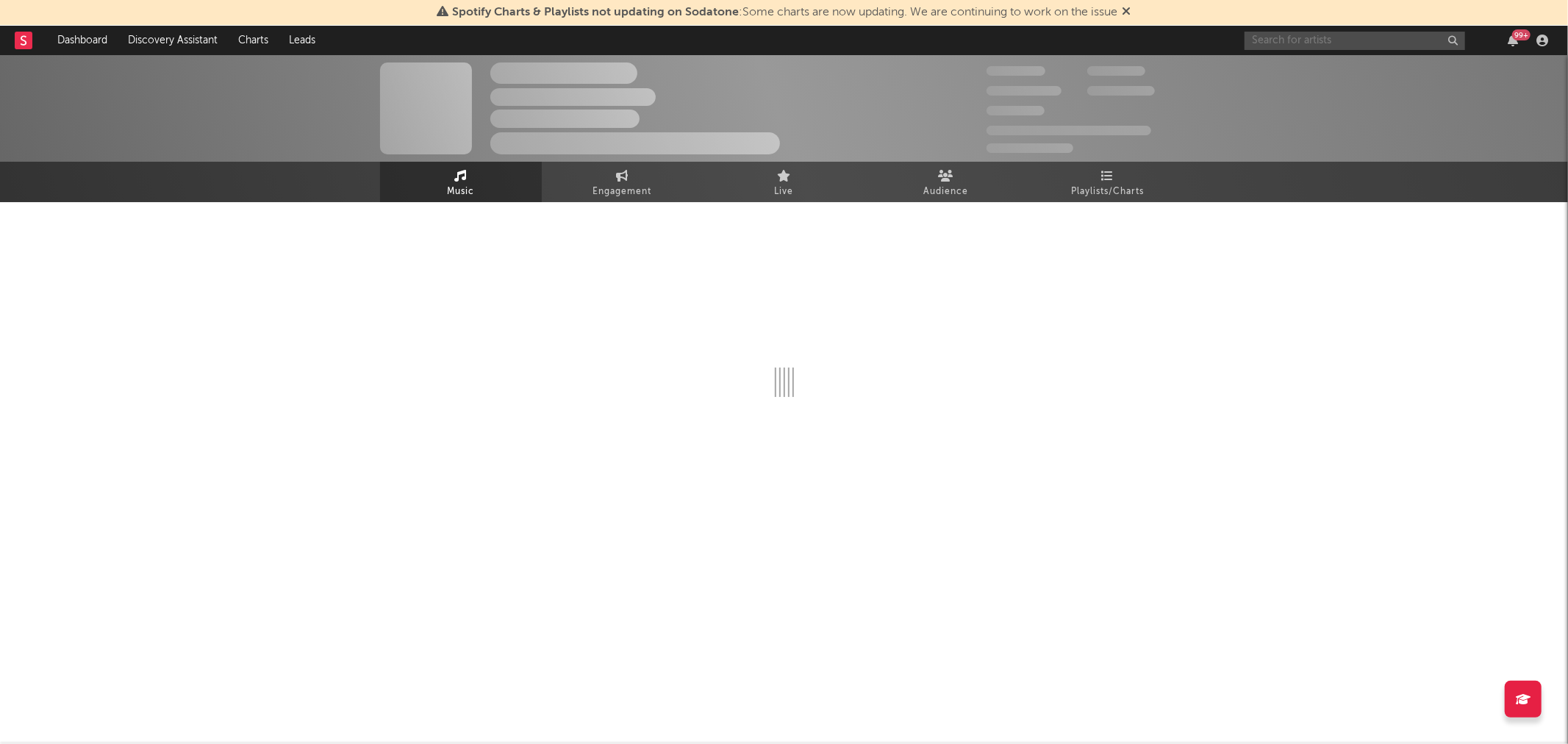
click at [1320, 37] on input "text" at bounding box center [1355, 41] width 221 height 18
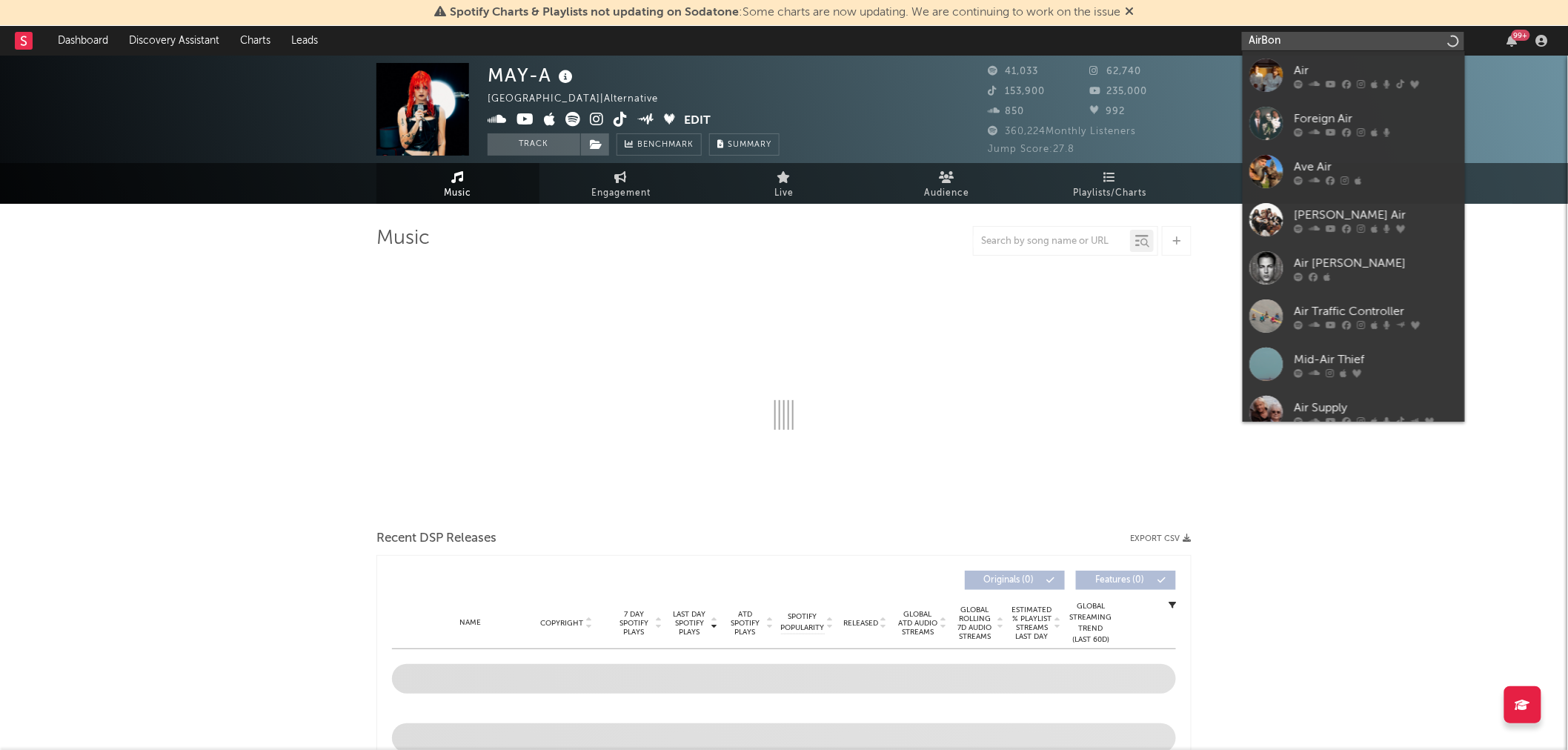
type input "AirBone"
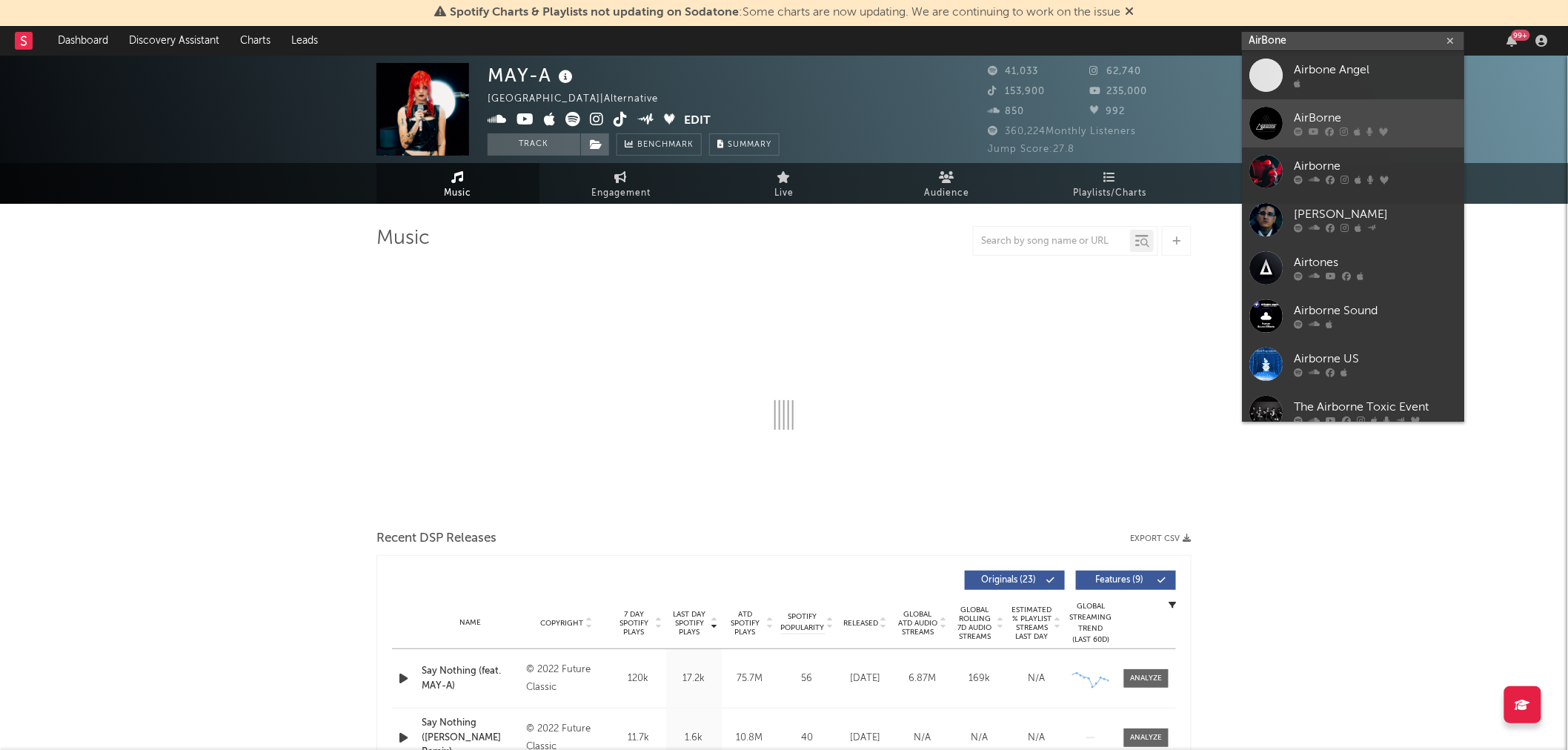
select select "6m"
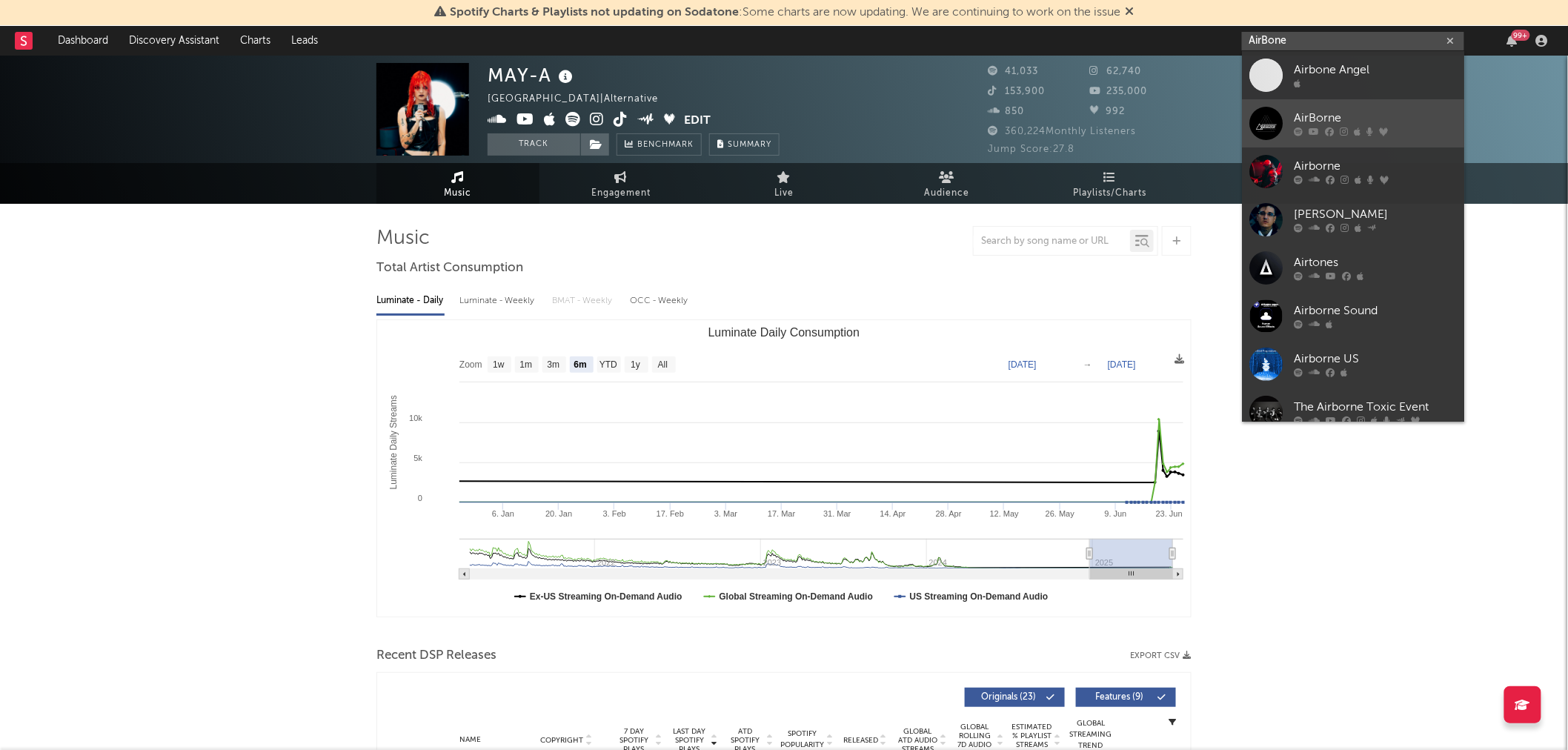
type input "AirBone"
click at [1268, 118] on div at bounding box center [1267, 123] width 33 height 33
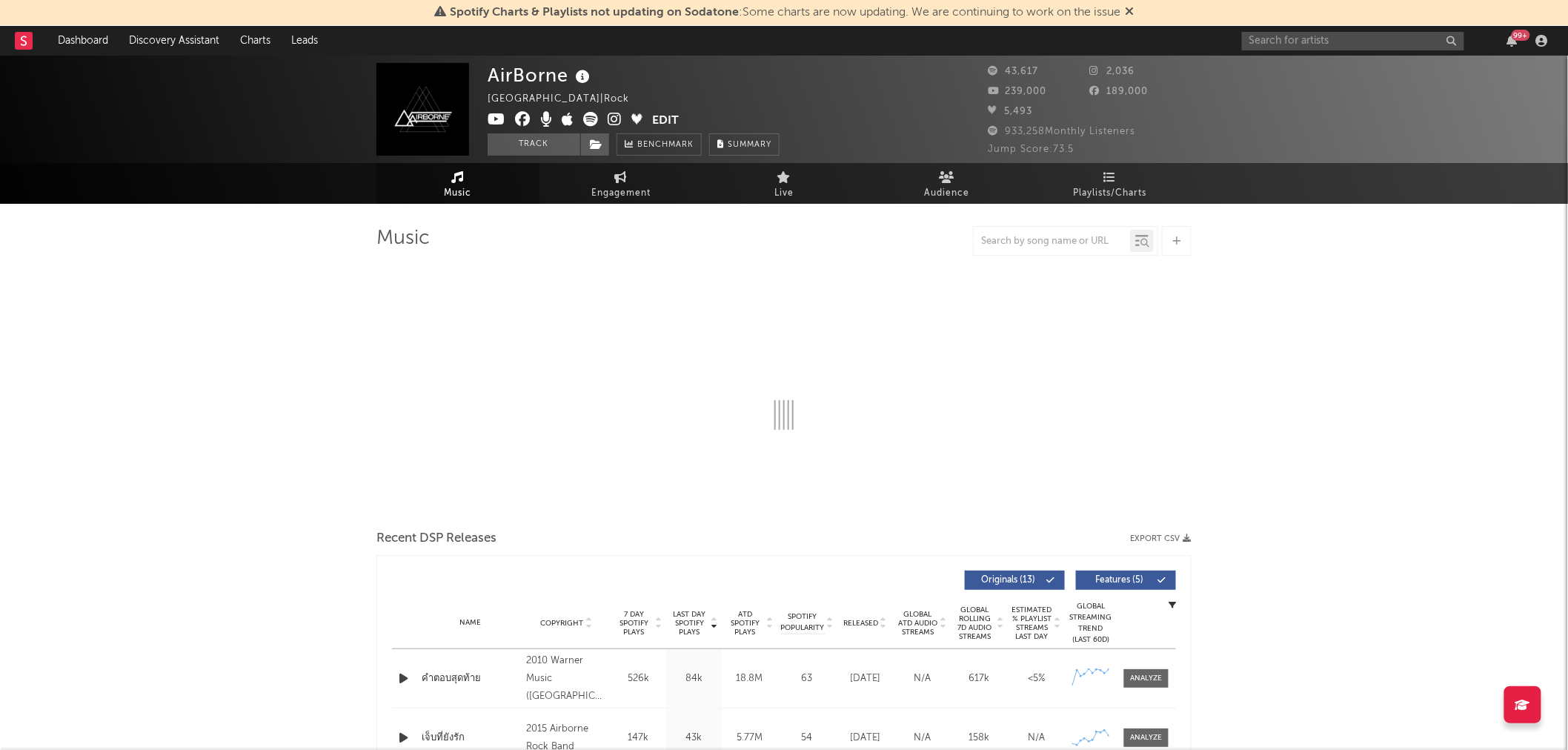
select select "6m"
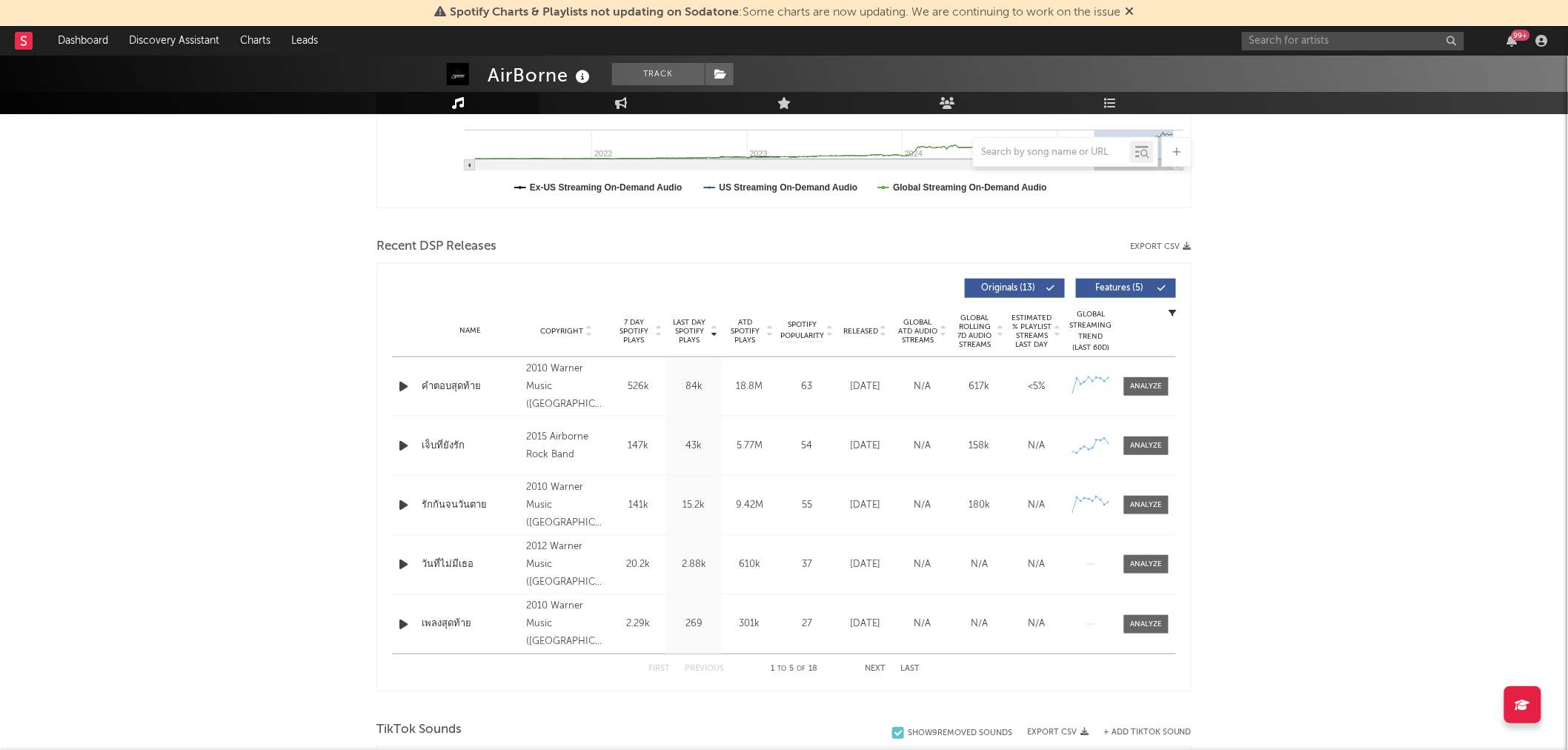
scroll to position [411, 0]
click at [1141, 383] on div at bounding box center [1147, 384] width 32 height 11
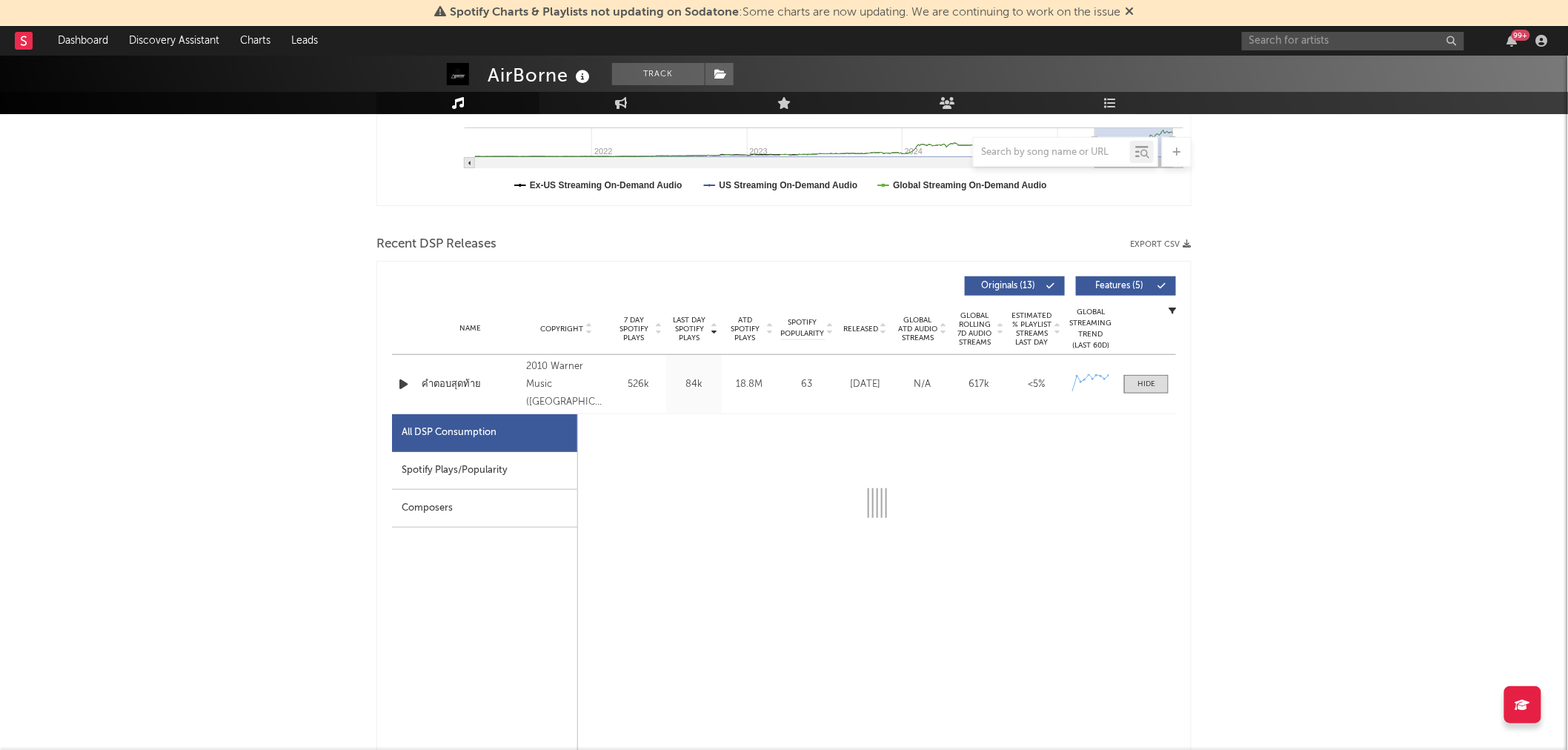
select select "6m"
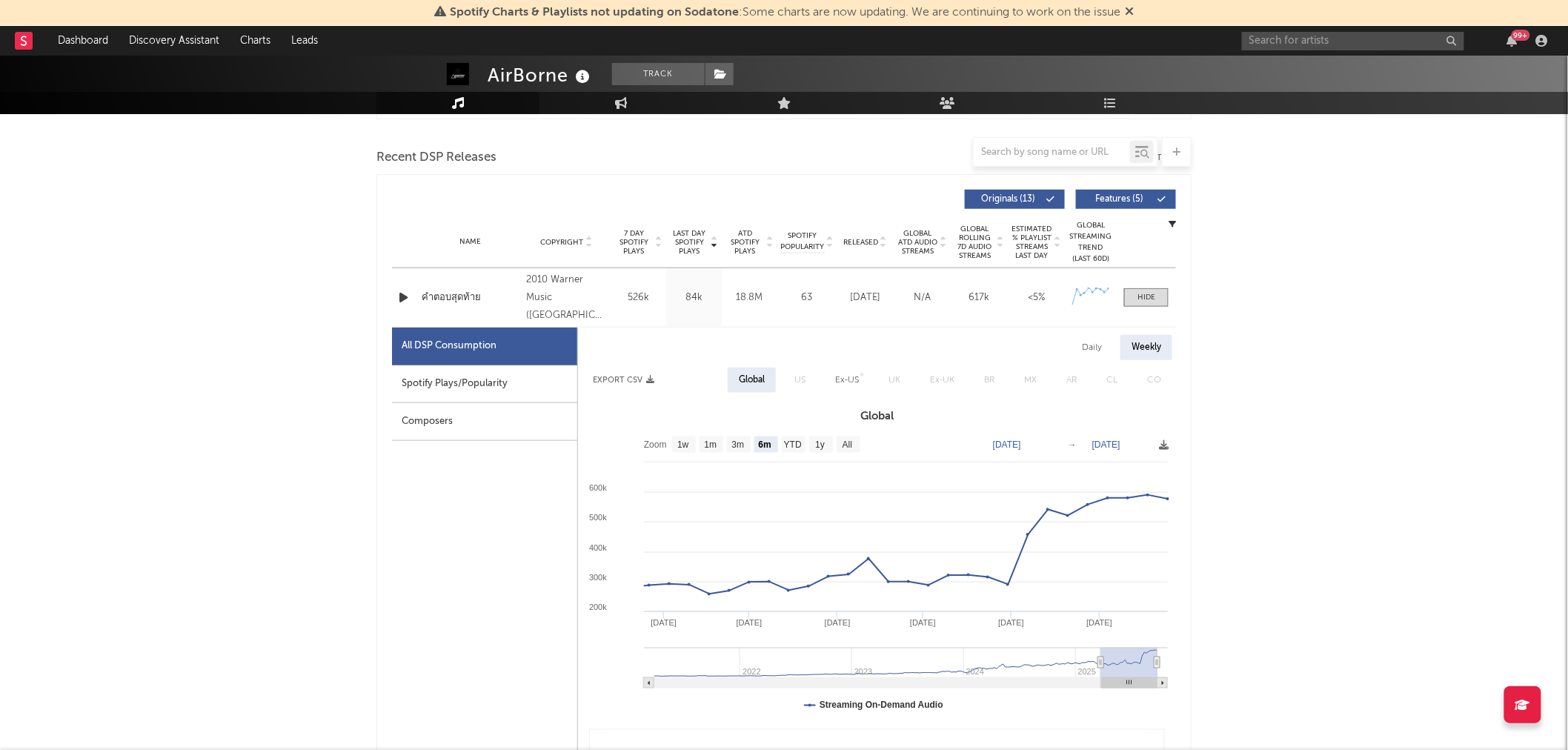
scroll to position [494, 0]
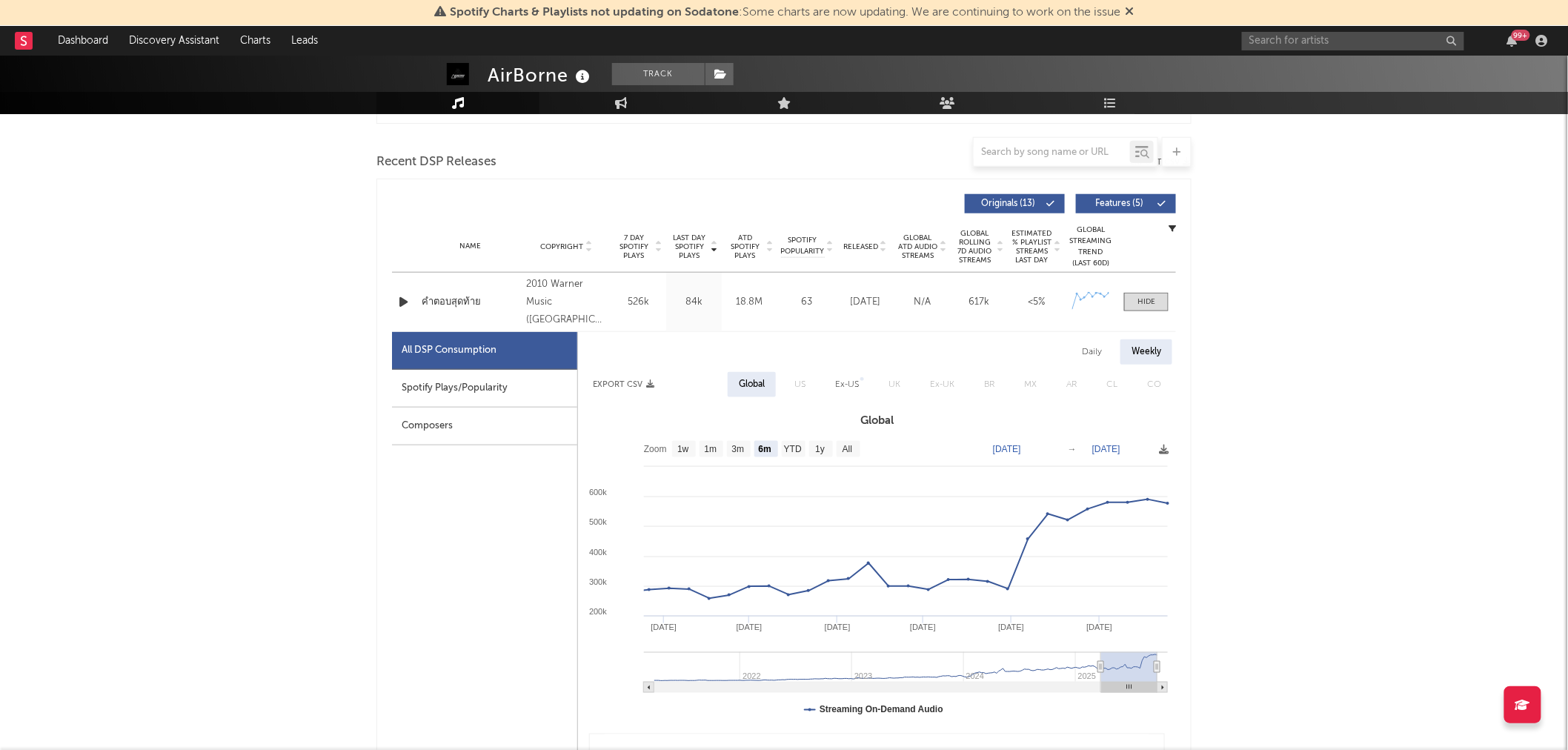
click at [500, 390] on div "Spotify Plays/Popularity" at bounding box center [484, 389] width 185 height 38
select select "6m"
select select "1w"
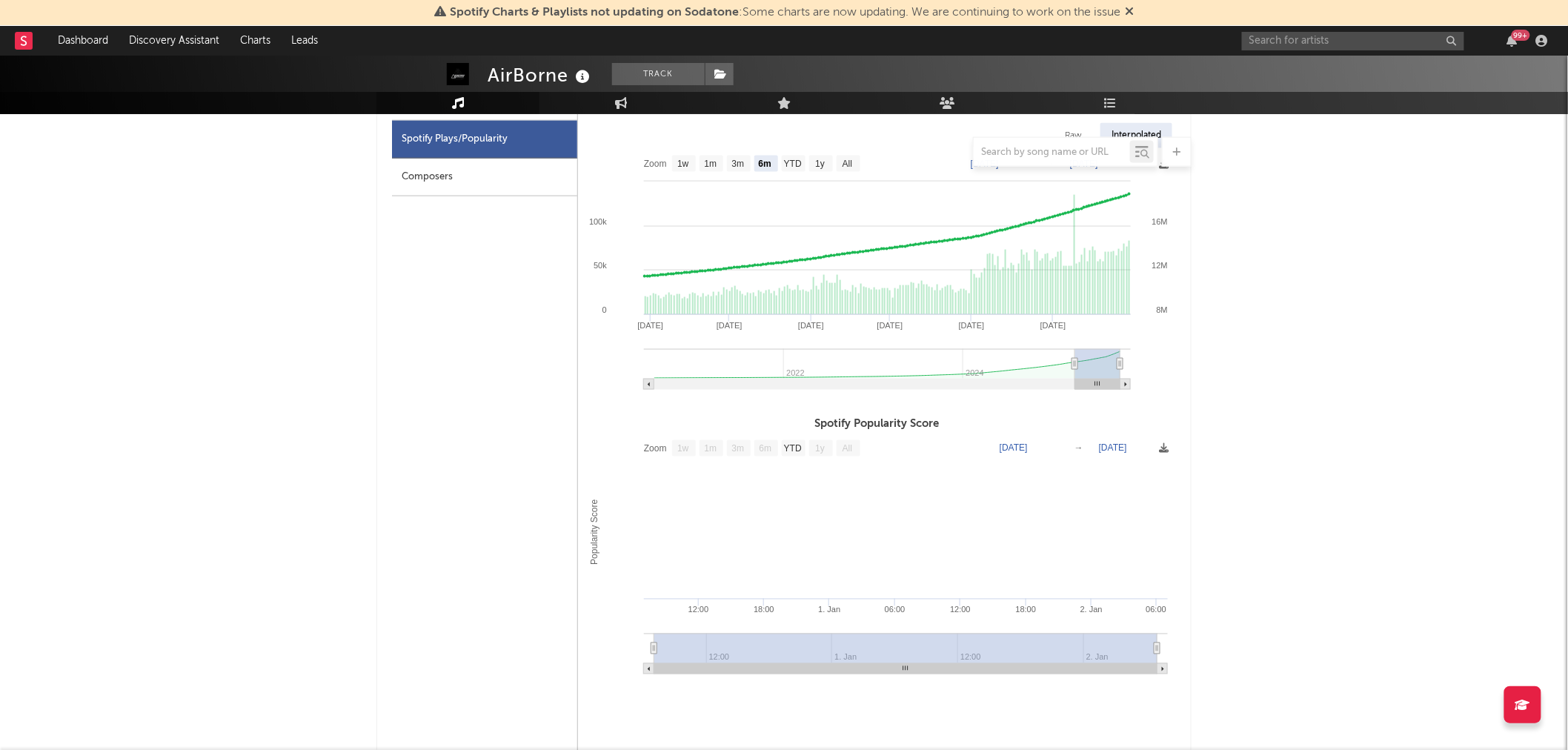
scroll to position [741, 0]
click at [1282, 260] on div "AirBorne Track [GEOGRAPHIC_DATA] | Rock Edit Track Benchmark Summary 43,617 2,0…" at bounding box center [784, 617] width 1568 height 2606
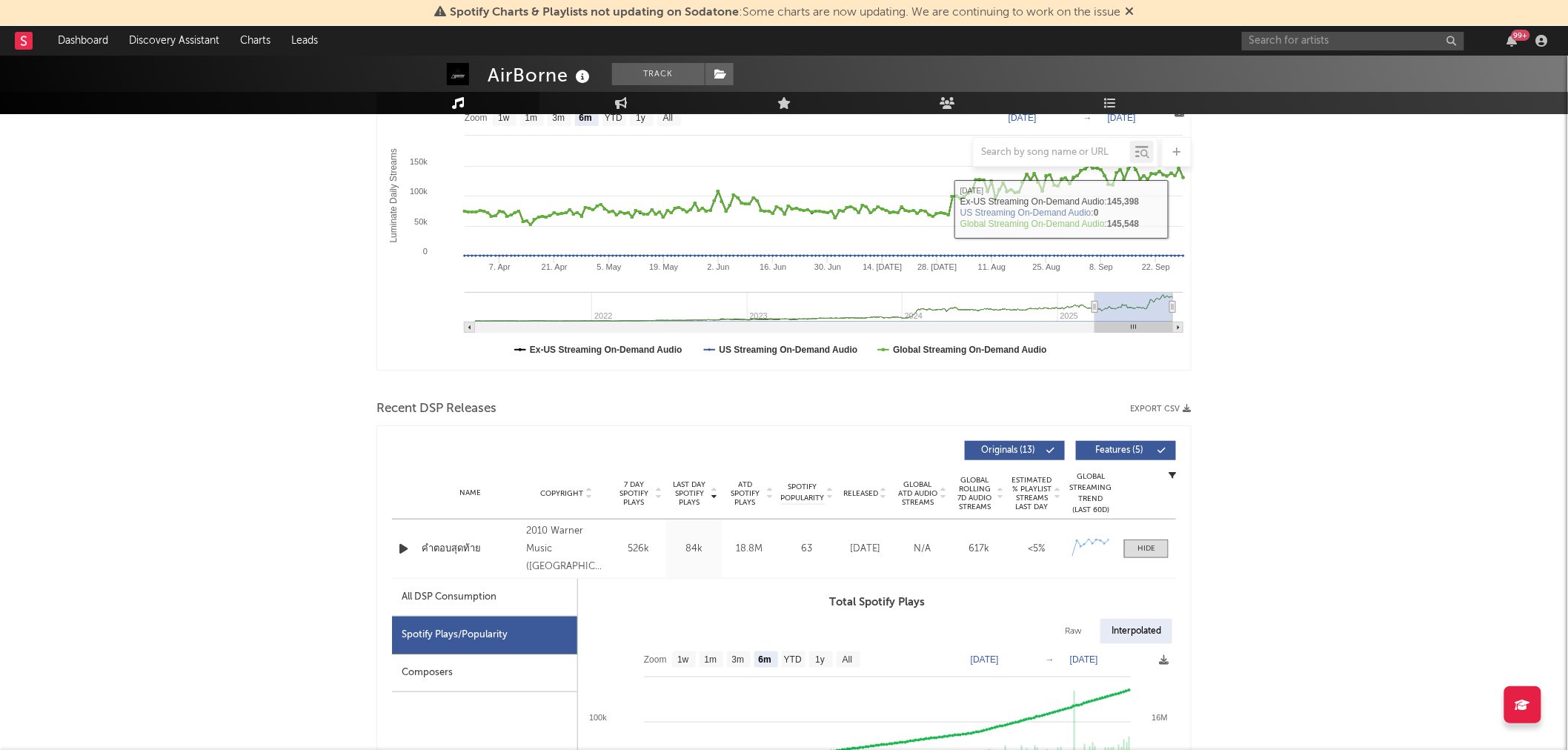
scroll to position [83, 0]
